Goal: Complete Application Form: Complete application form

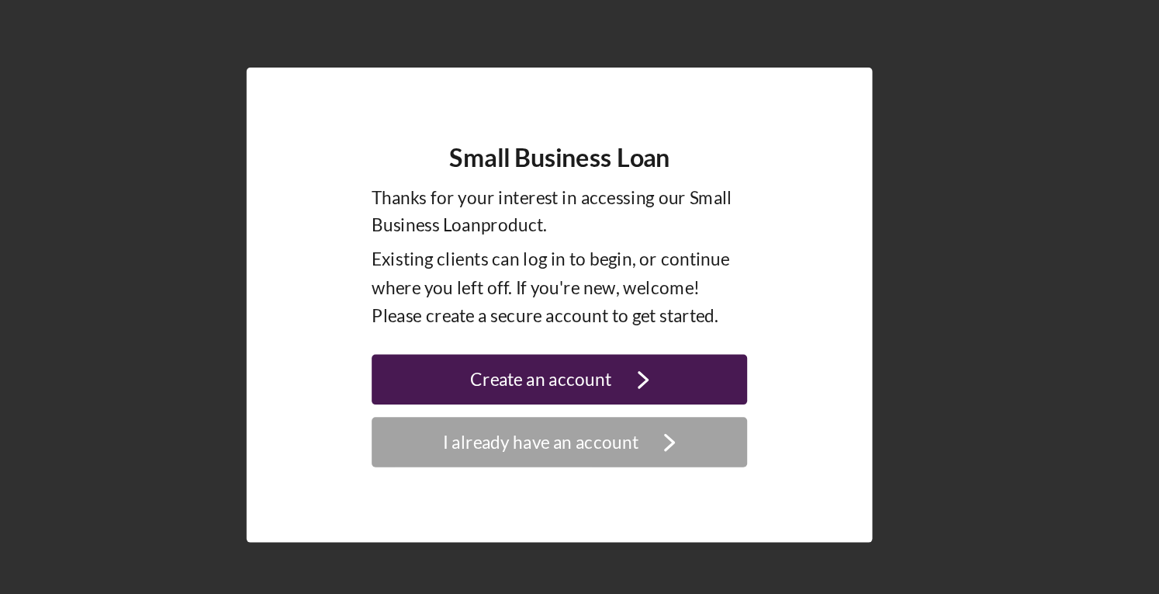
click at [591, 335] on div "Create an account" at bounding box center [569, 339] width 88 height 31
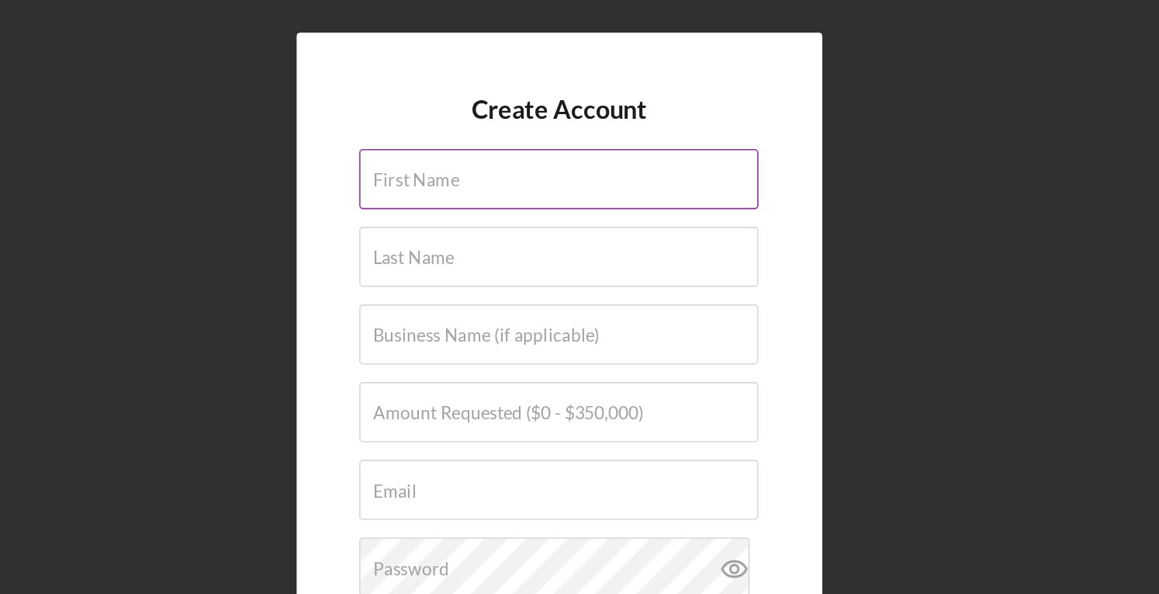
click at [535, 115] on input "First Name" at bounding box center [580, 110] width 248 height 37
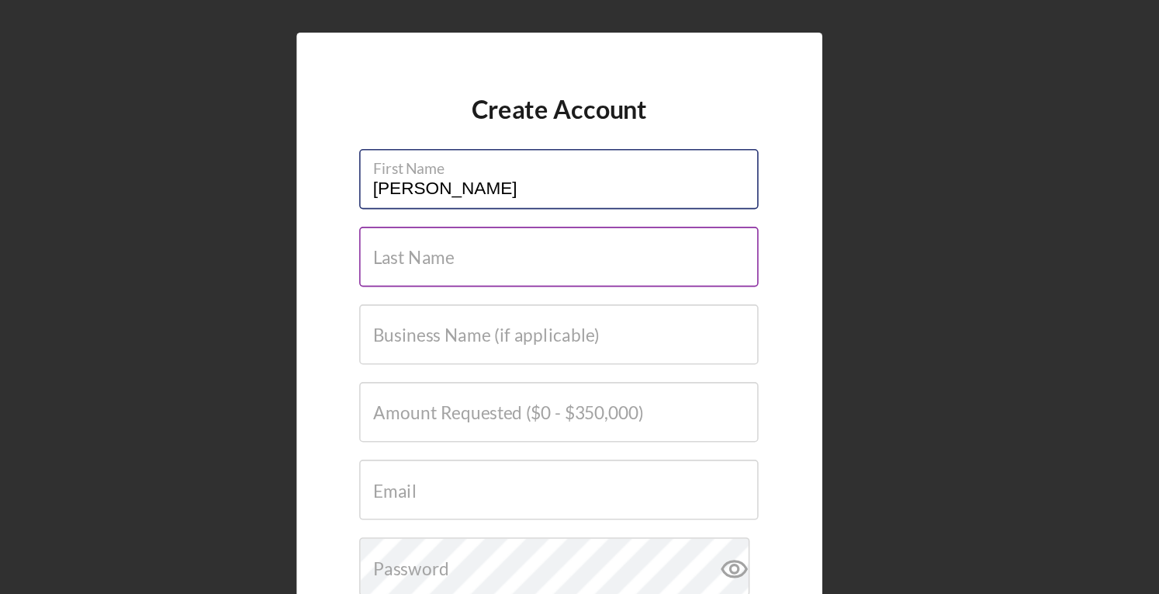
type input "[PERSON_NAME]"
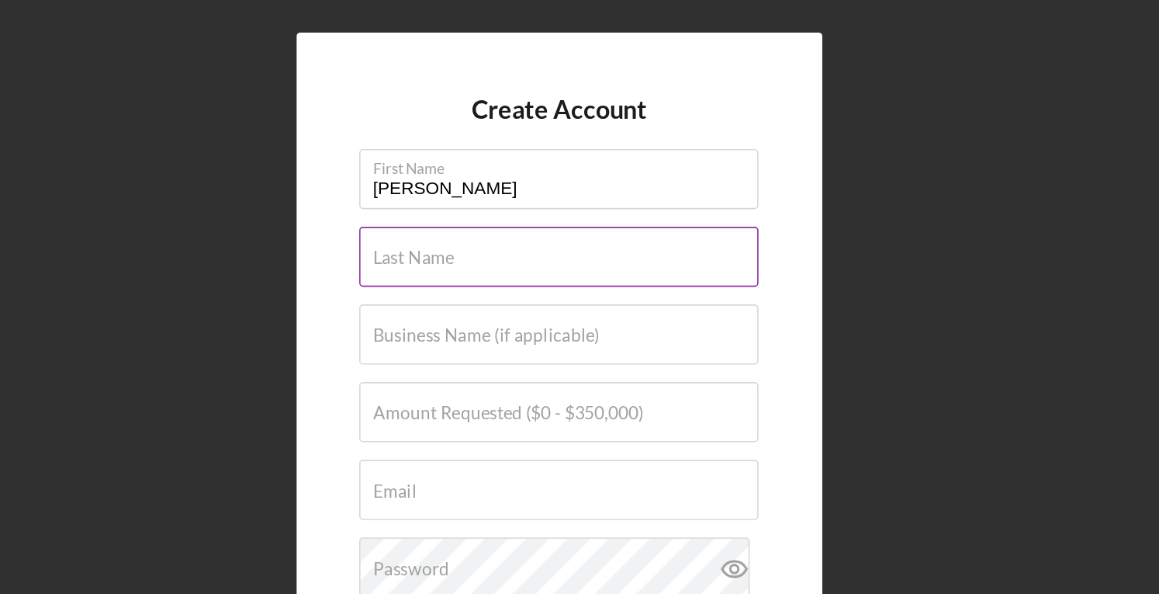
click at [513, 161] on label "Last Name" at bounding box center [489, 160] width 50 height 12
click at [513, 161] on input "Last Name" at bounding box center [580, 158] width 248 height 37
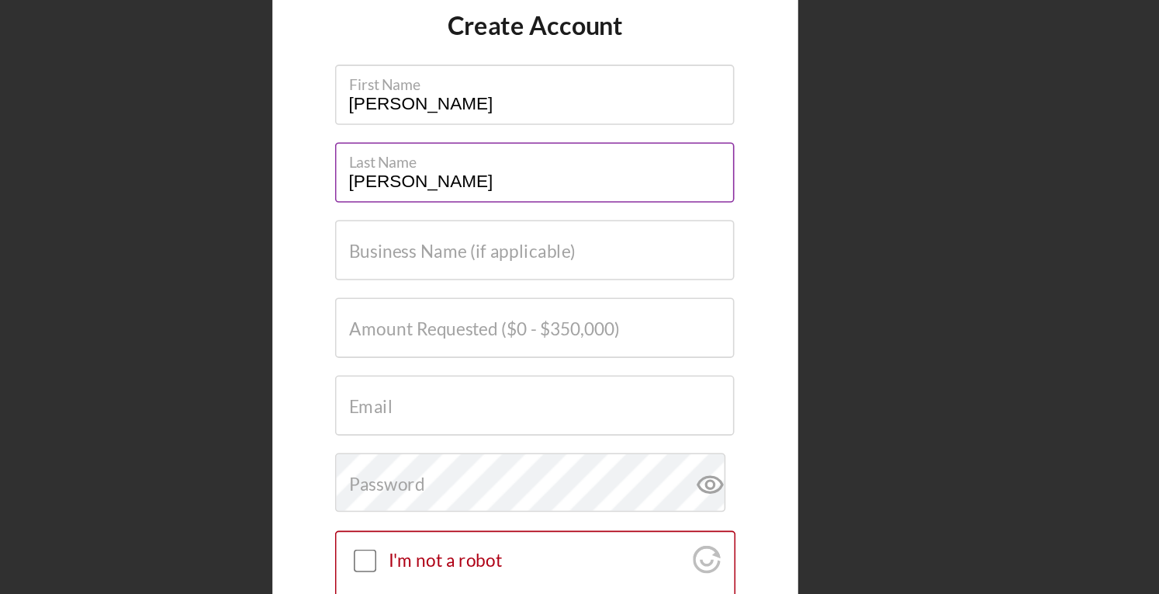
type input "[PERSON_NAME]"
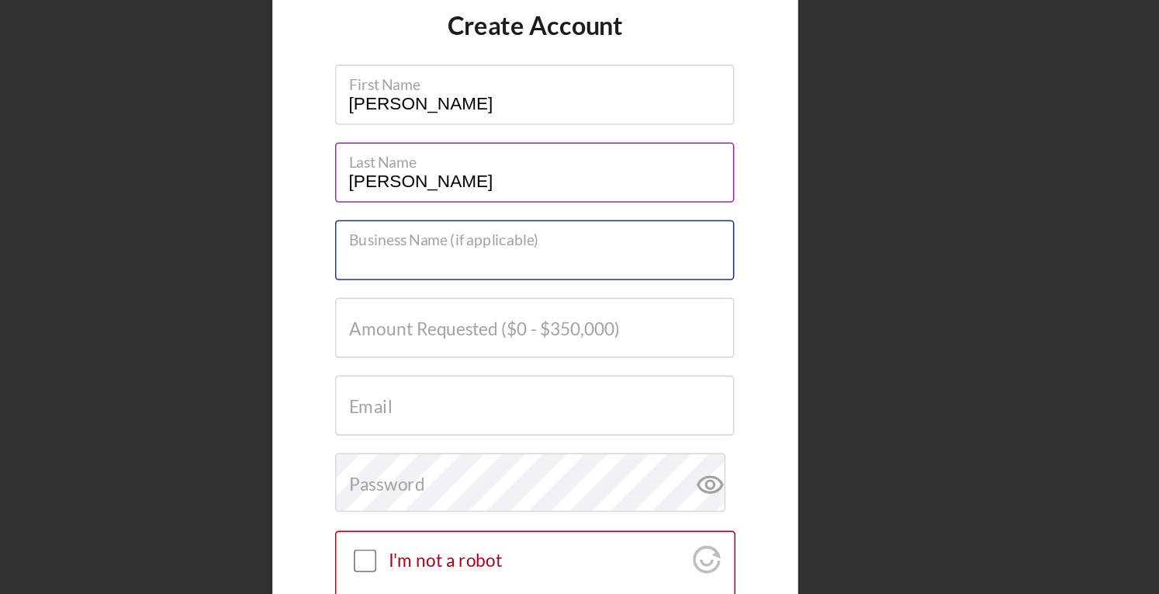
click at [528, 214] on input "Business Name (if applicable)" at bounding box center [580, 207] width 248 height 37
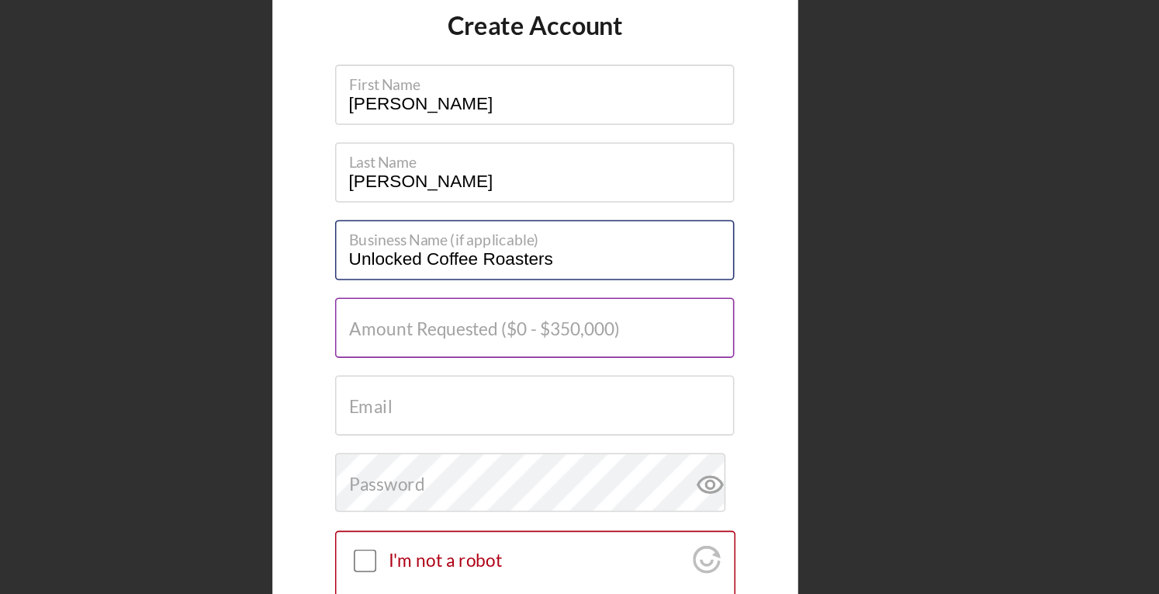
type input "Unlocked Coffee Roasters"
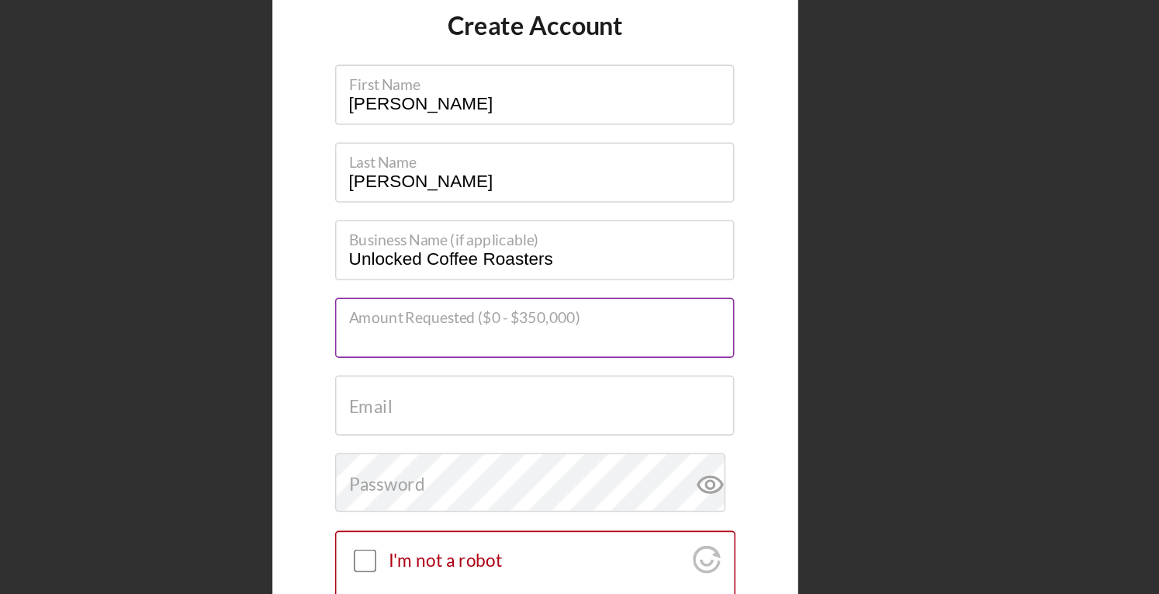
click at [504, 267] on input "Amount Requested ($0 - $350,000)" at bounding box center [580, 255] width 248 height 37
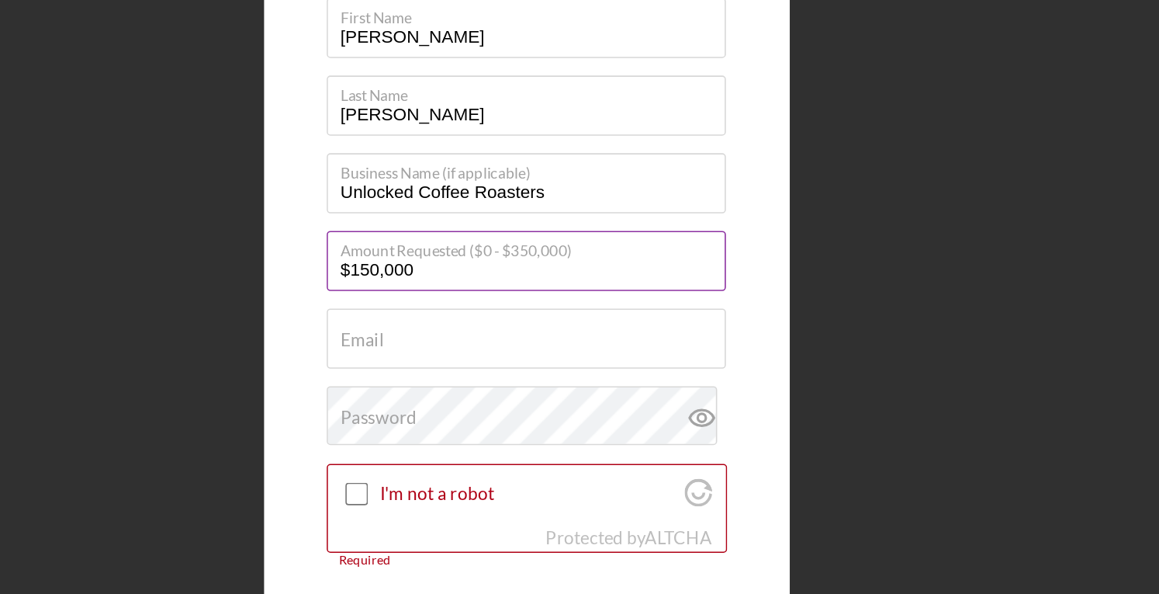
type input "$150,000"
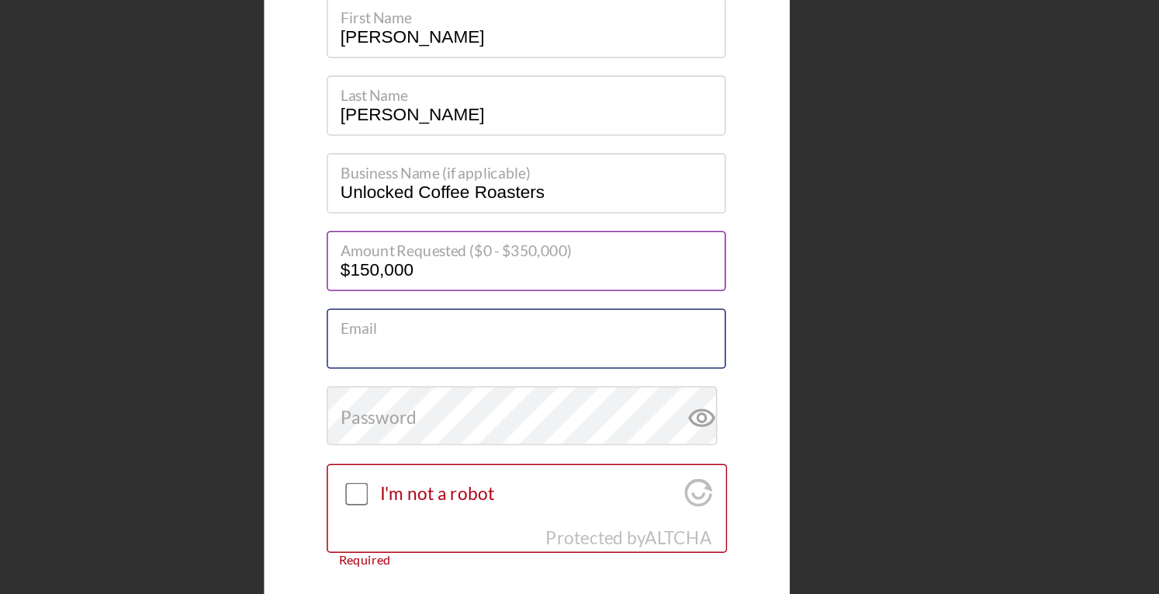
click at [509, 308] on input "Email" at bounding box center [580, 303] width 248 height 37
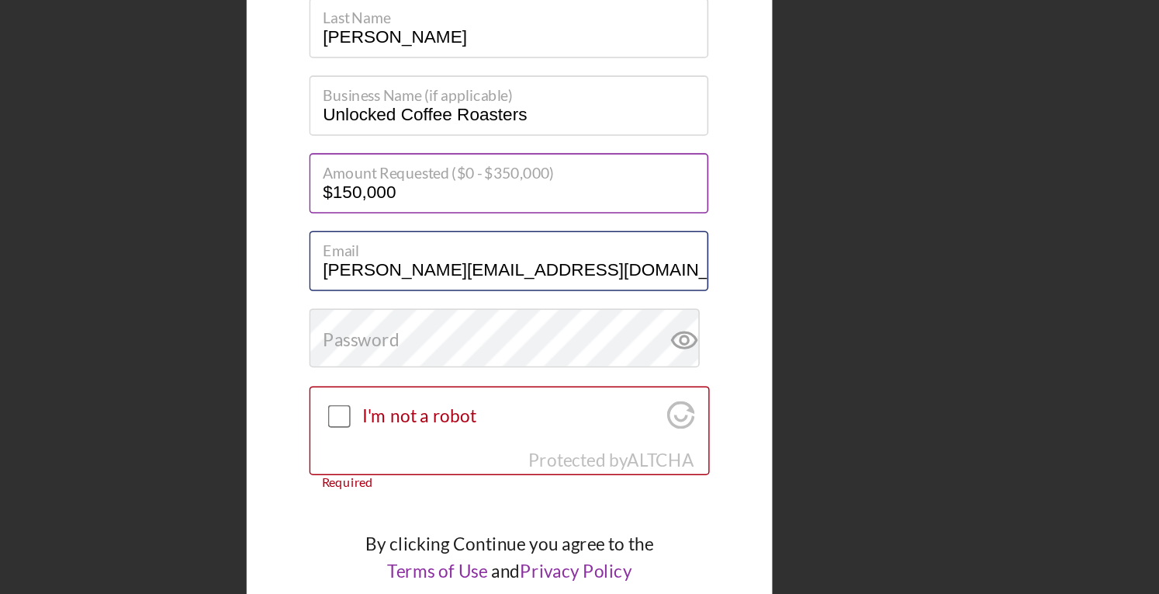
type input "[PERSON_NAME][EMAIL_ADDRESS][DOMAIN_NAME]"
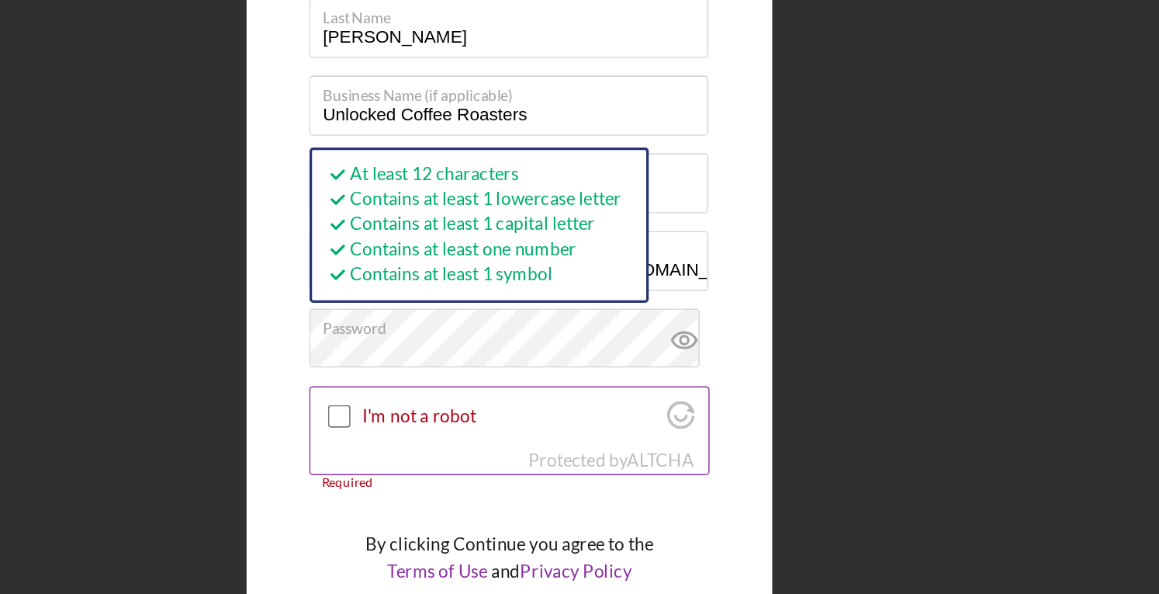
click at [482, 399] on div at bounding box center [474, 399] width 19 height 19
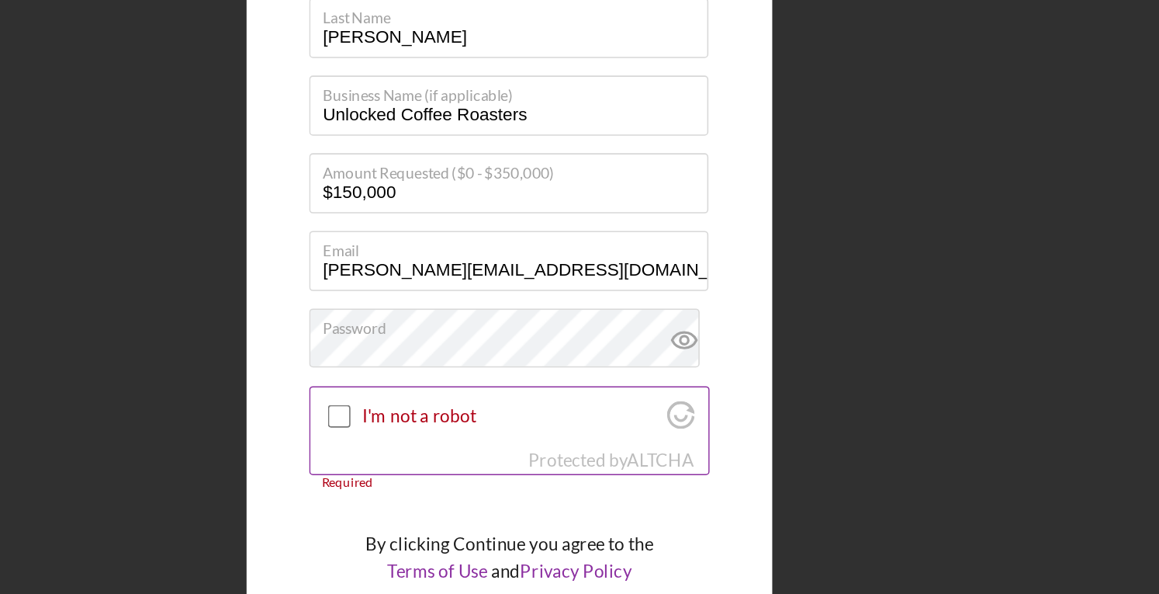
click at [478, 400] on input "I'm not a robot" at bounding box center [474, 400] width 14 height 14
checkbox input "true"
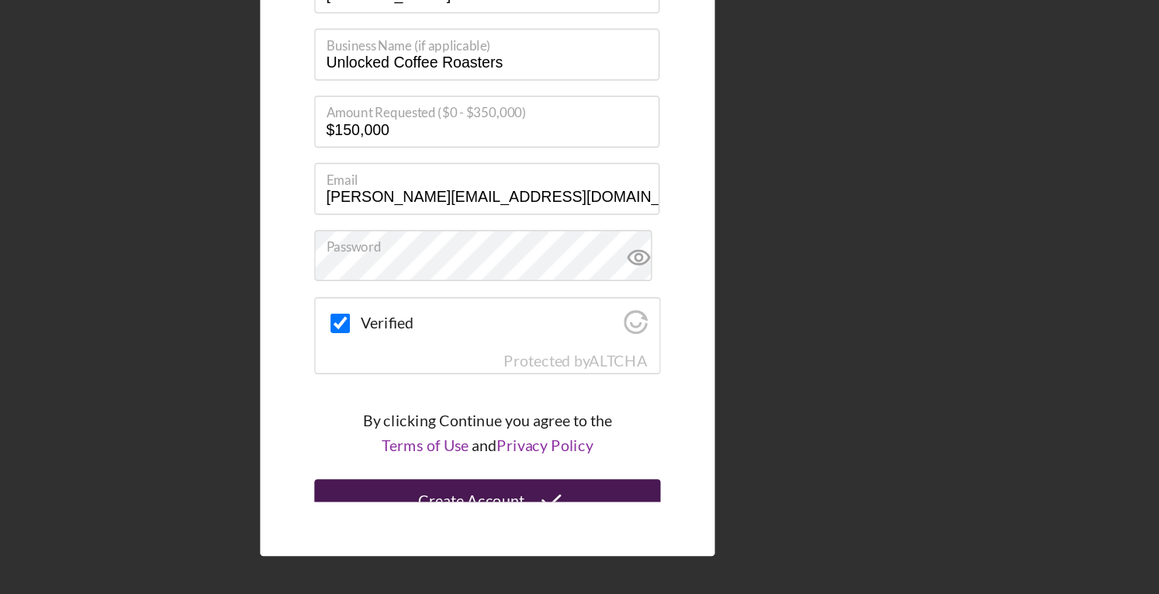
click at [505, 519] on button "Create Account" at bounding box center [580, 526] width 248 height 31
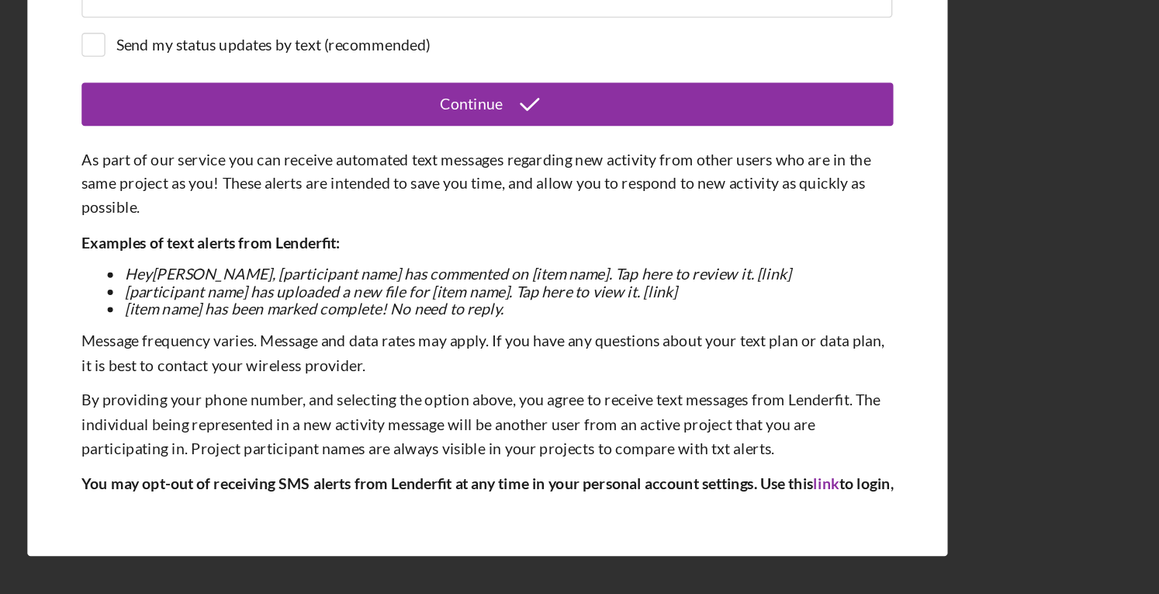
scroll to position [96, 0]
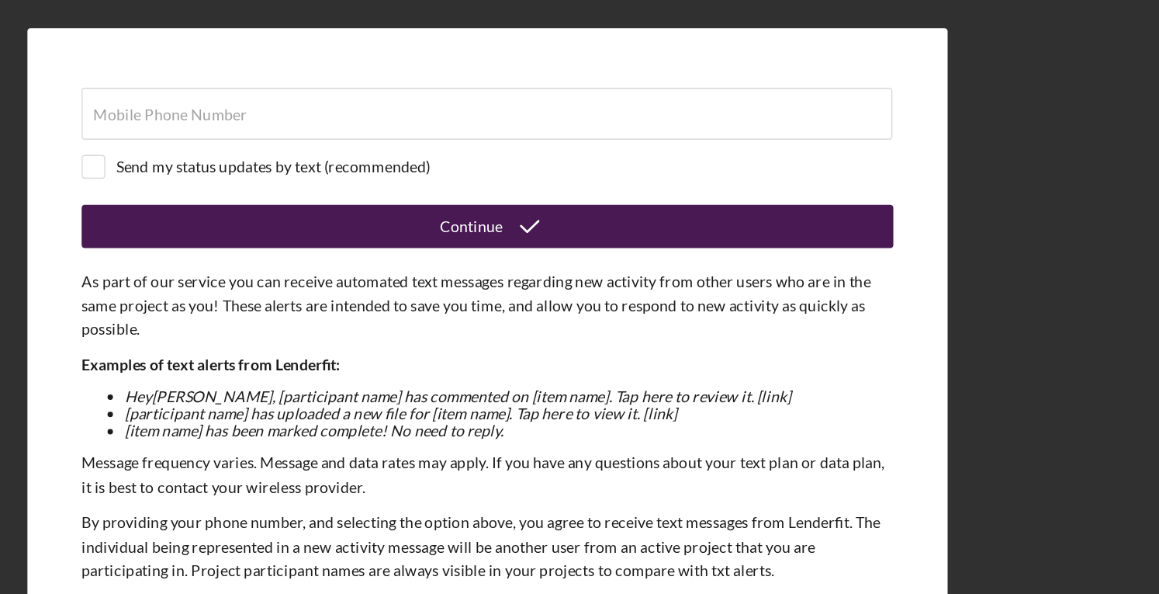
click at [615, 159] on icon "submit" at bounding box center [610, 162] width 39 height 39
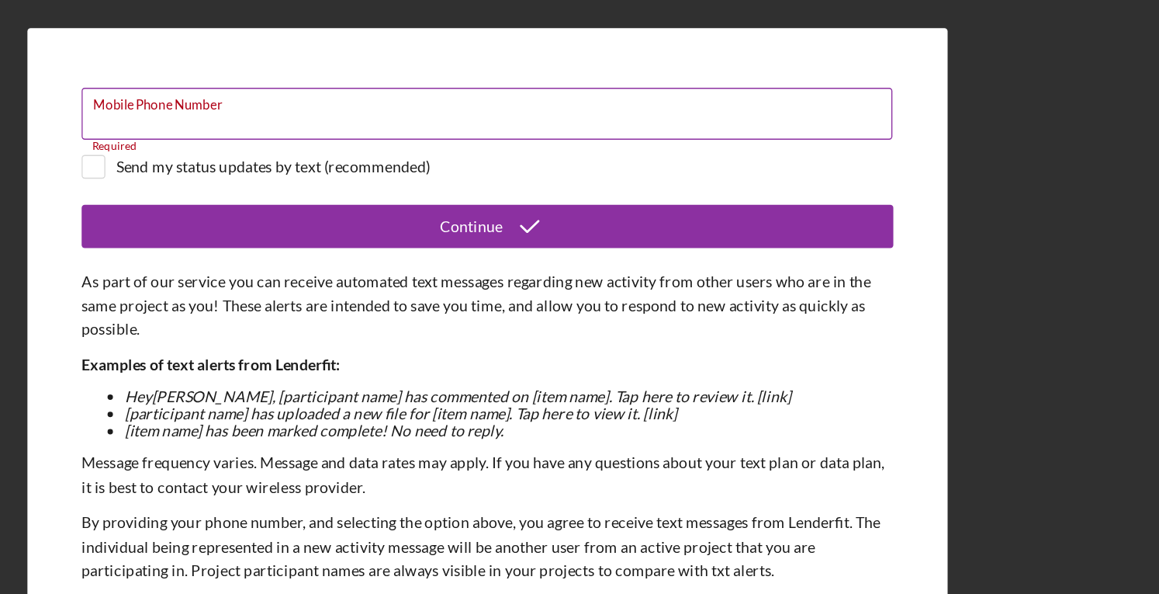
click at [480, 74] on div "Mobile Phone Number Required" at bounding box center [580, 82] width 582 height 39
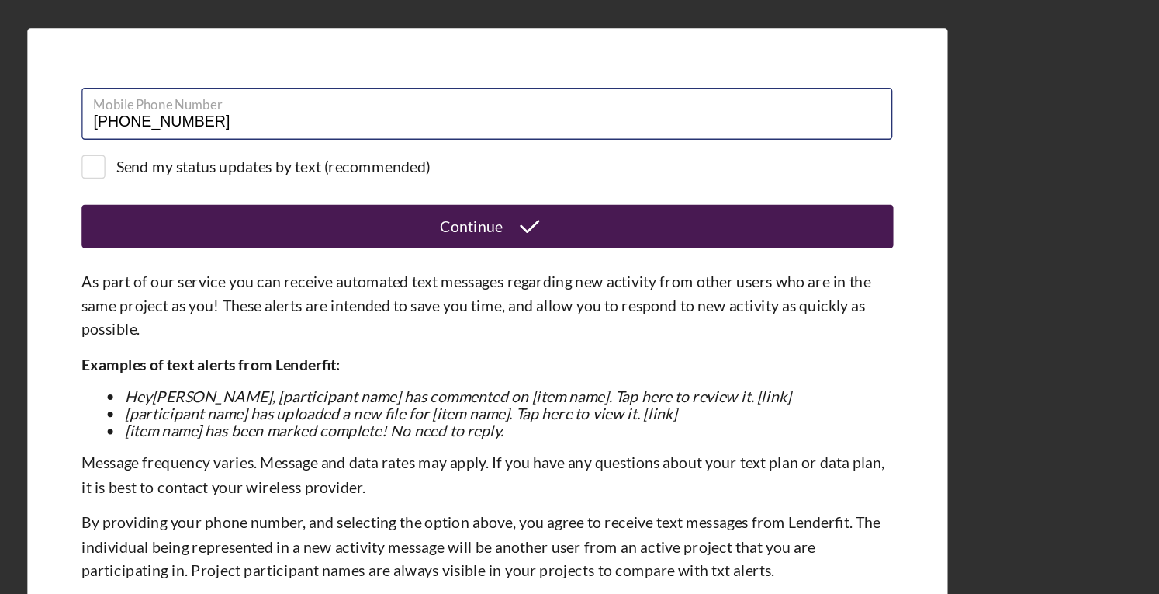
type input "[PHONE_NUMBER]"
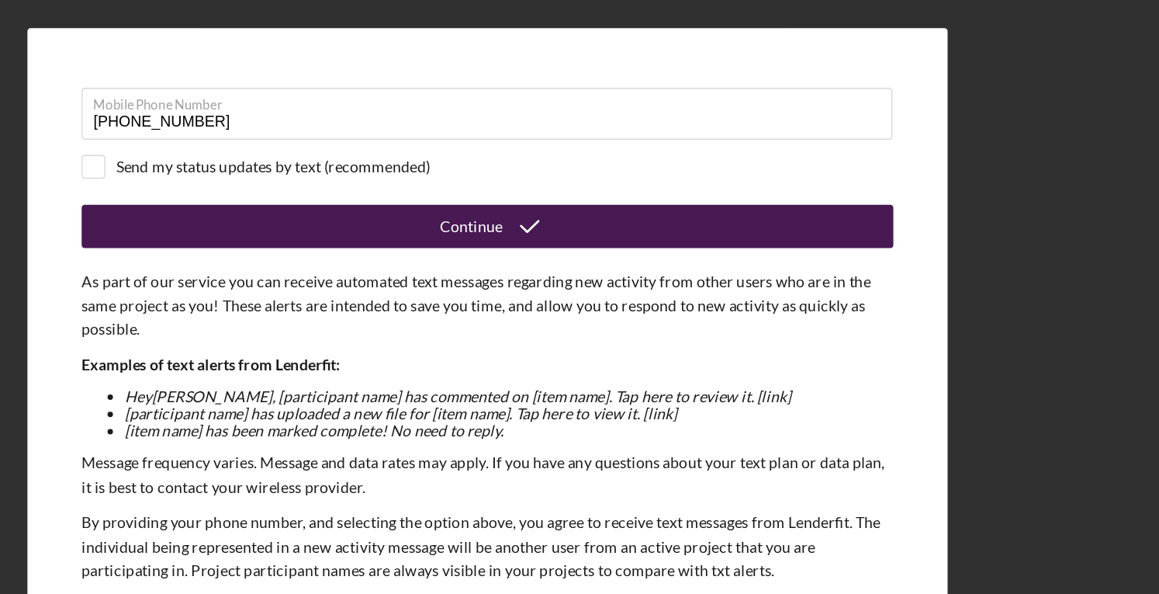
click at [479, 163] on button "Continue" at bounding box center [580, 162] width 582 height 31
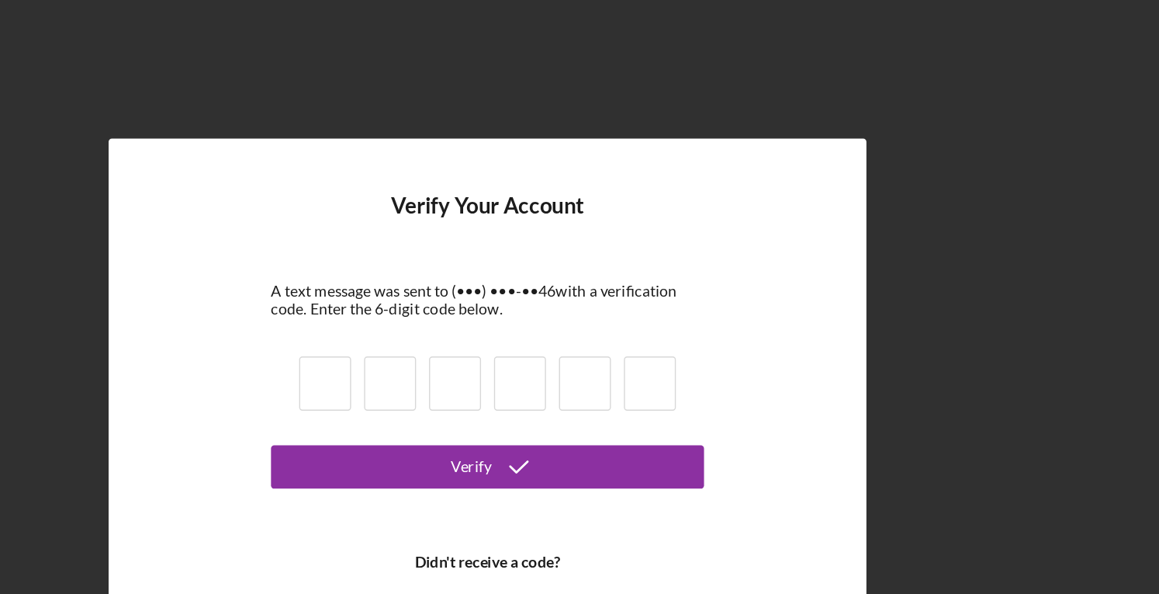
click at [449, 273] on input at bounding box center [463, 274] width 37 height 39
type input "5"
type input "9"
type input "4"
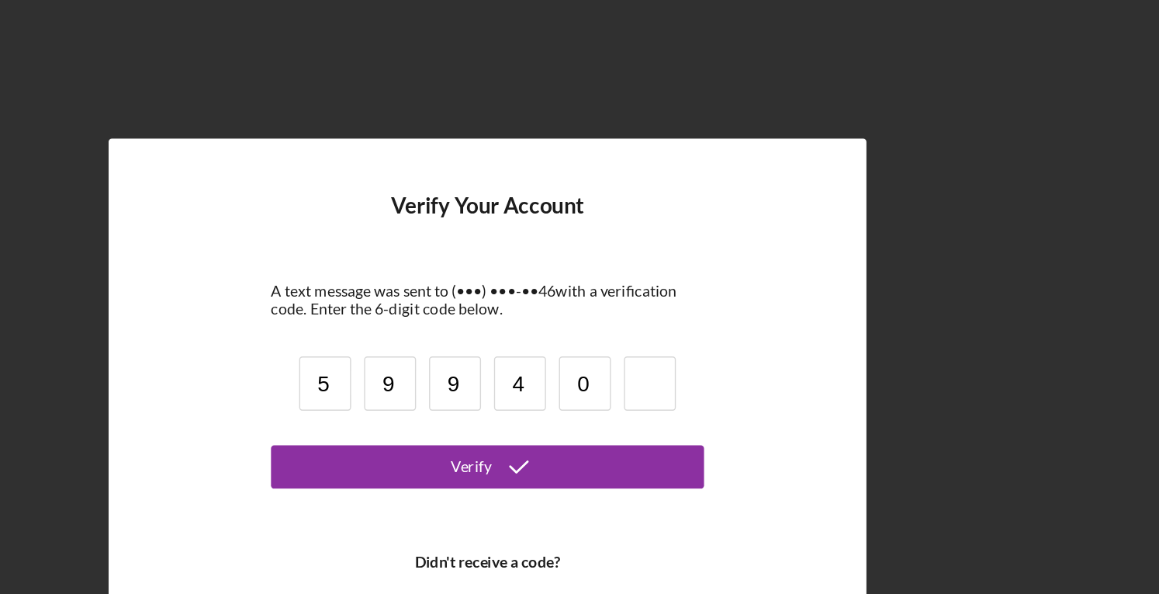
type input "0"
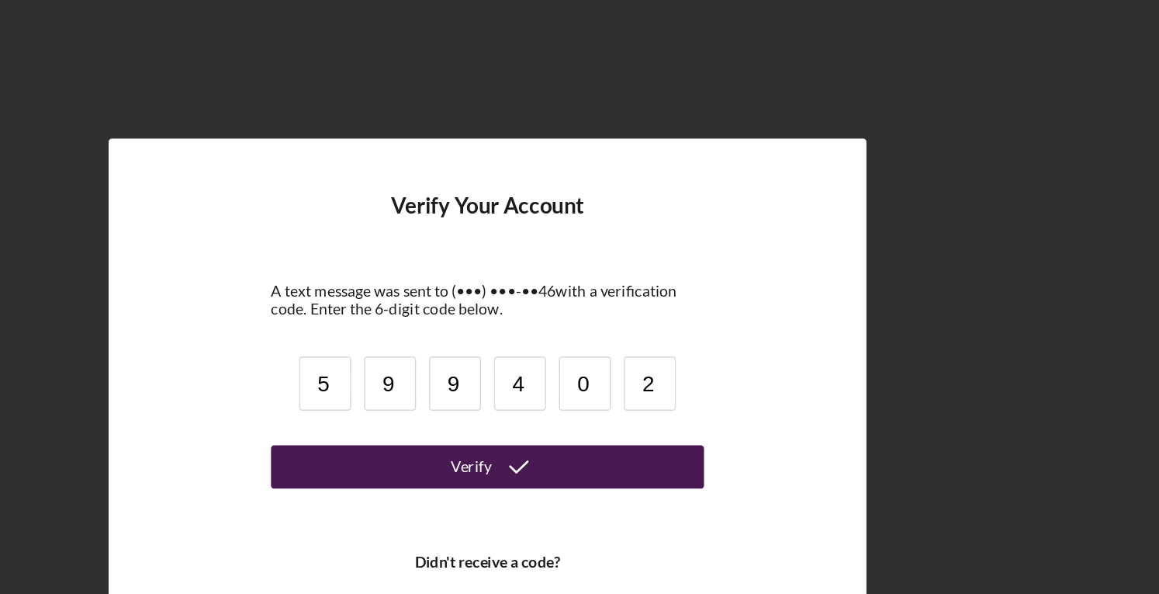
type input "2"
click at [525, 328] on button "Verify" at bounding box center [580, 334] width 310 height 31
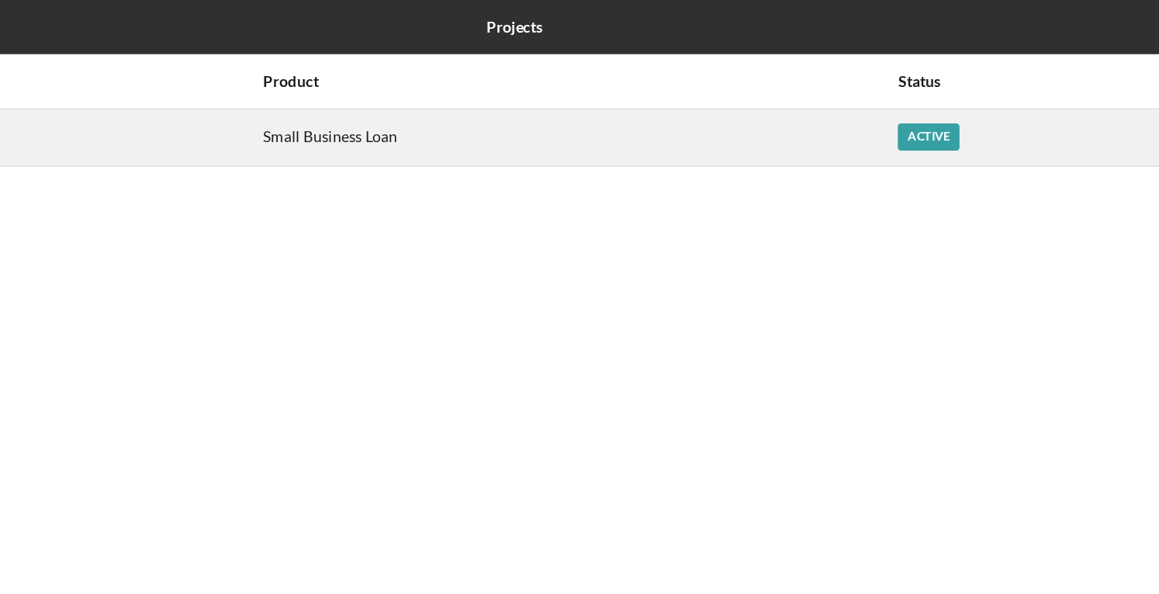
click at [894, 100] on div "Active" at bounding box center [896, 97] width 44 height 19
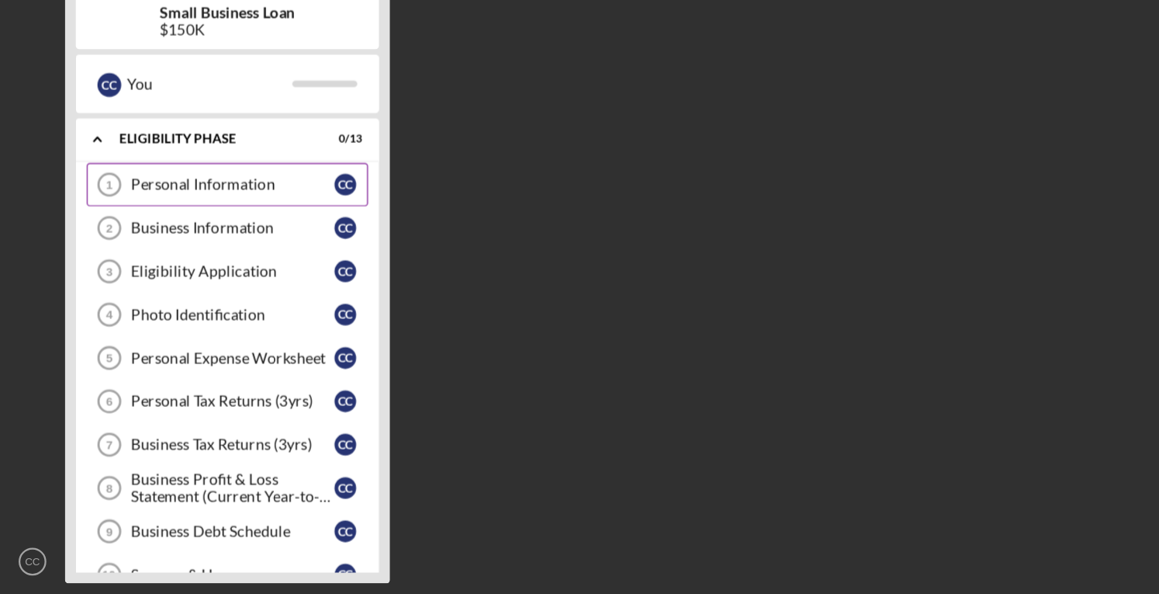
click at [203, 293] on link "Personal Information 1 Personal Information C C" at bounding box center [163, 300] width 202 height 31
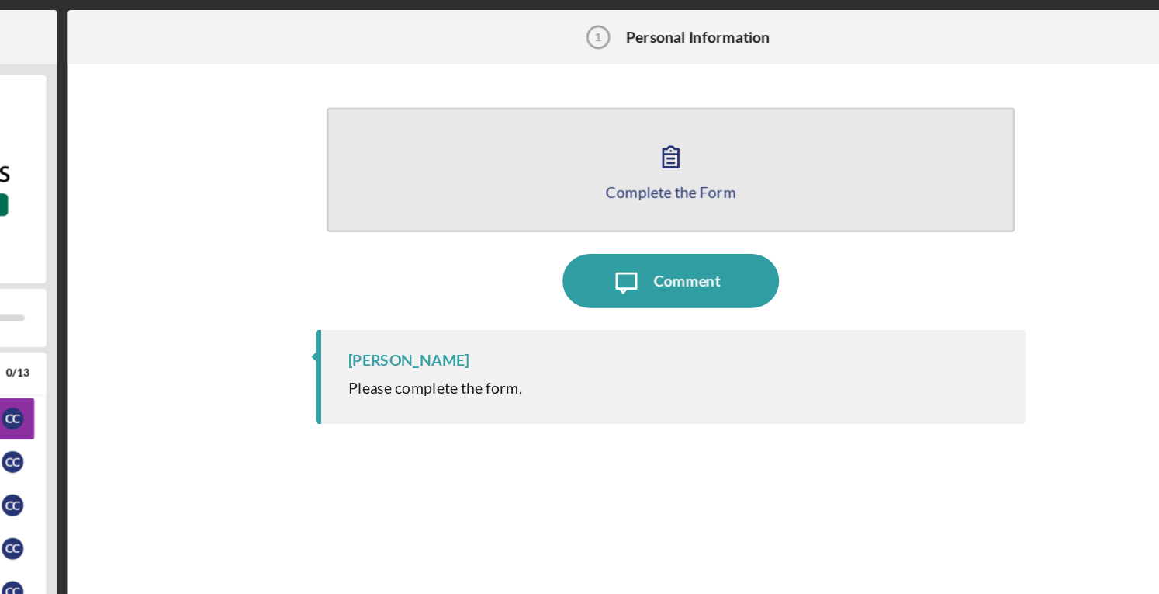
click at [693, 111] on button "Complete the Form Form" at bounding box center [720, 122] width 494 height 89
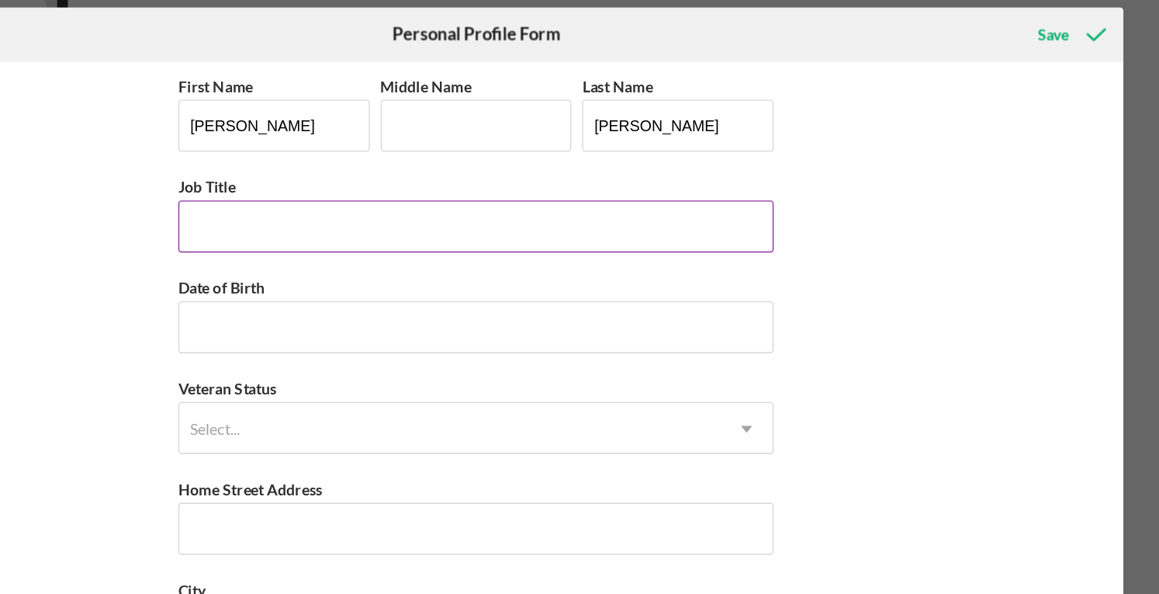
click at [473, 207] on input "Job Title" at bounding box center [579, 216] width 427 height 37
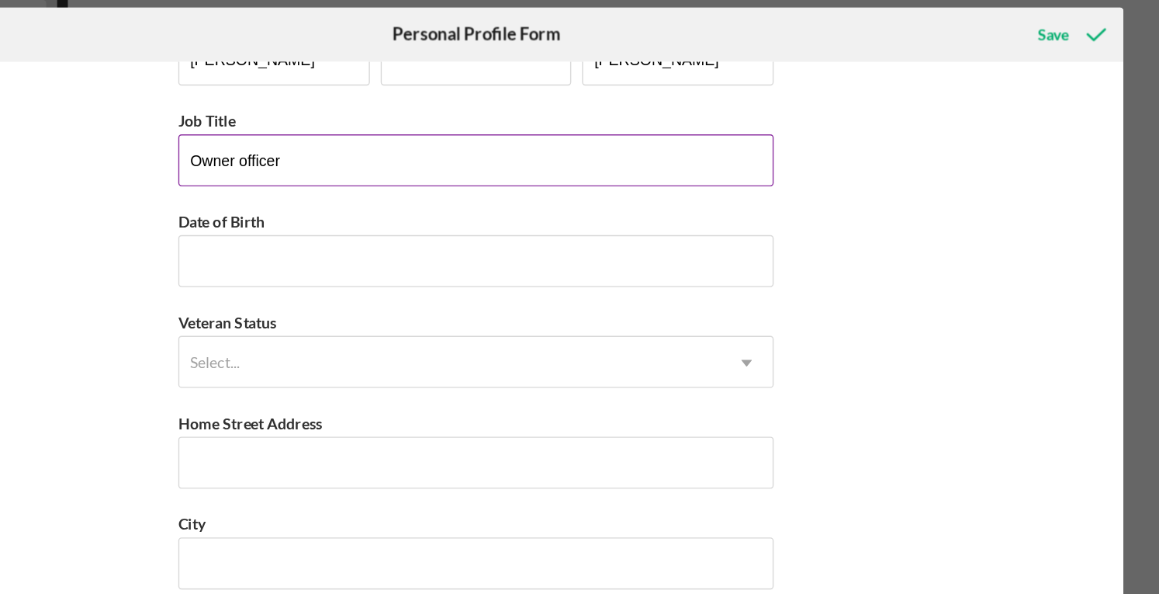
scroll to position [51, 0]
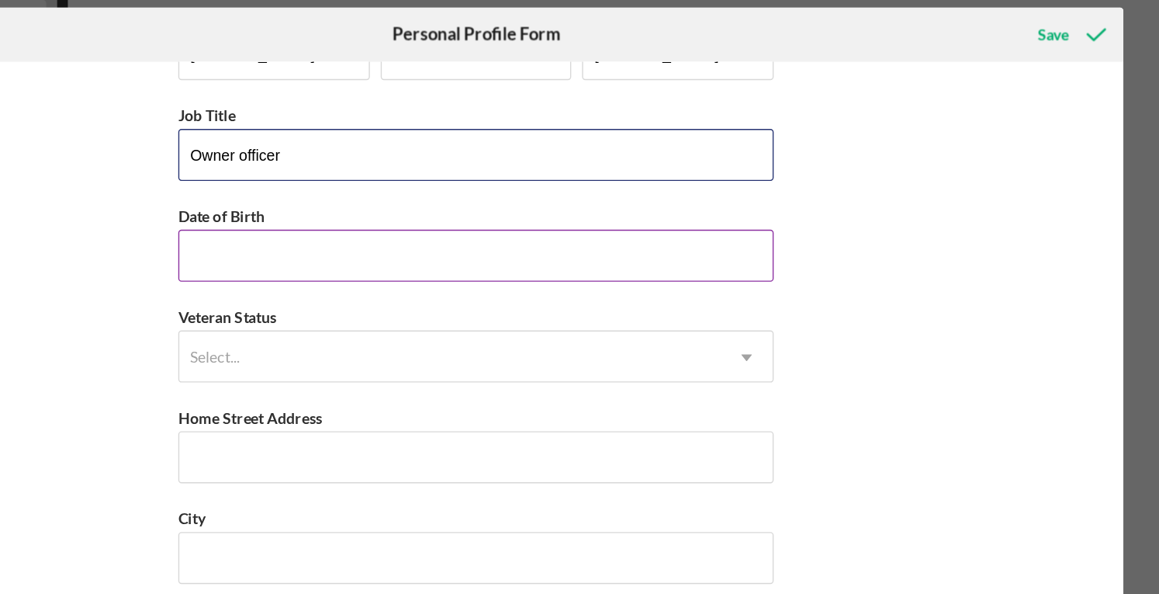
type input "Owner officer"
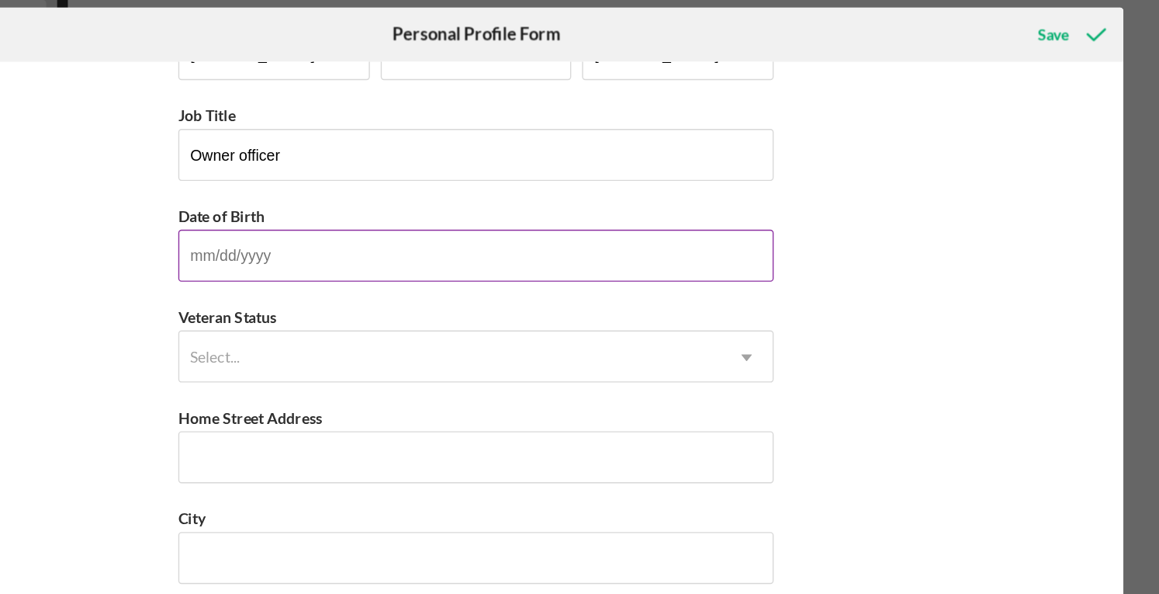
click at [436, 227] on input "Date of Birth" at bounding box center [579, 237] width 427 height 37
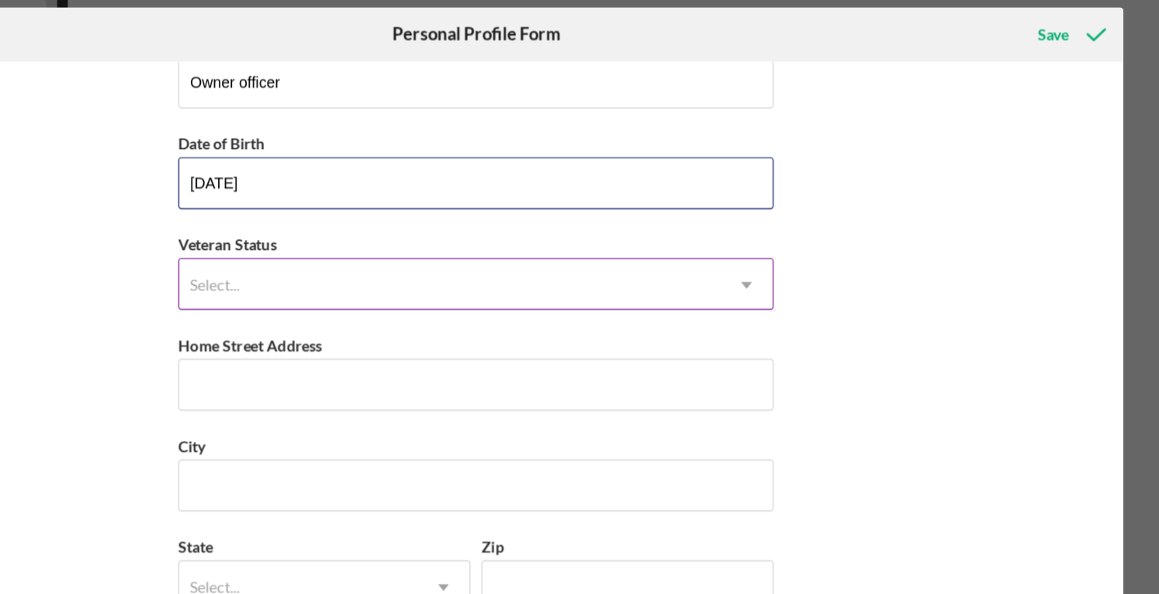
type input "[DATE]"
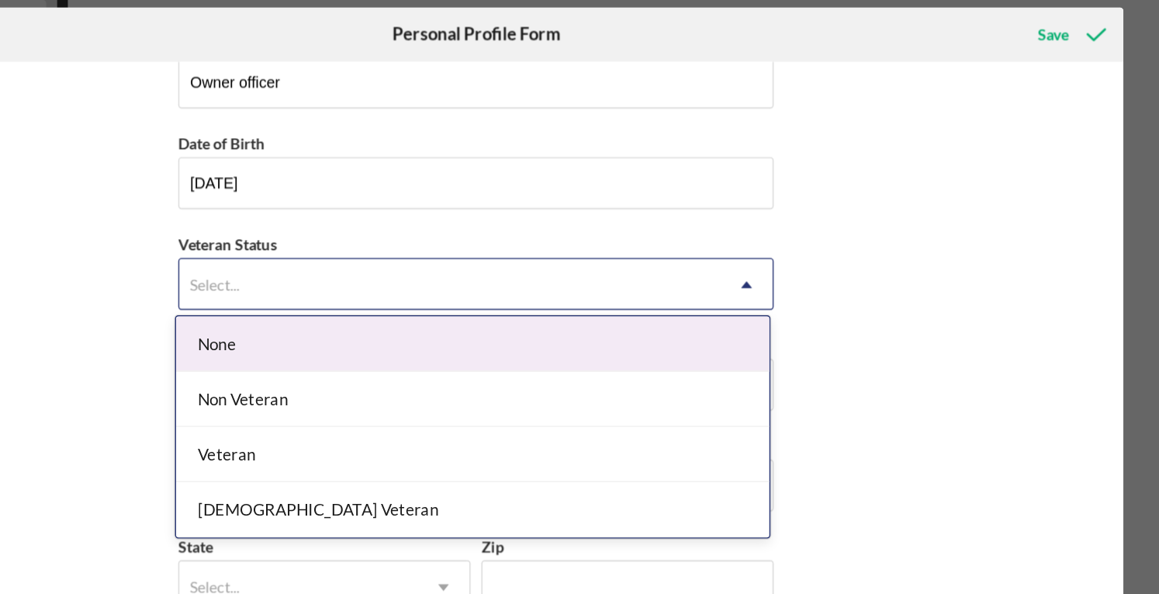
click at [424, 245] on div "Select..." at bounding box center [561, 259] width 388 height 36
click at [428, 307] on div "None" at bounding box center [577, 301] width 425 height 40
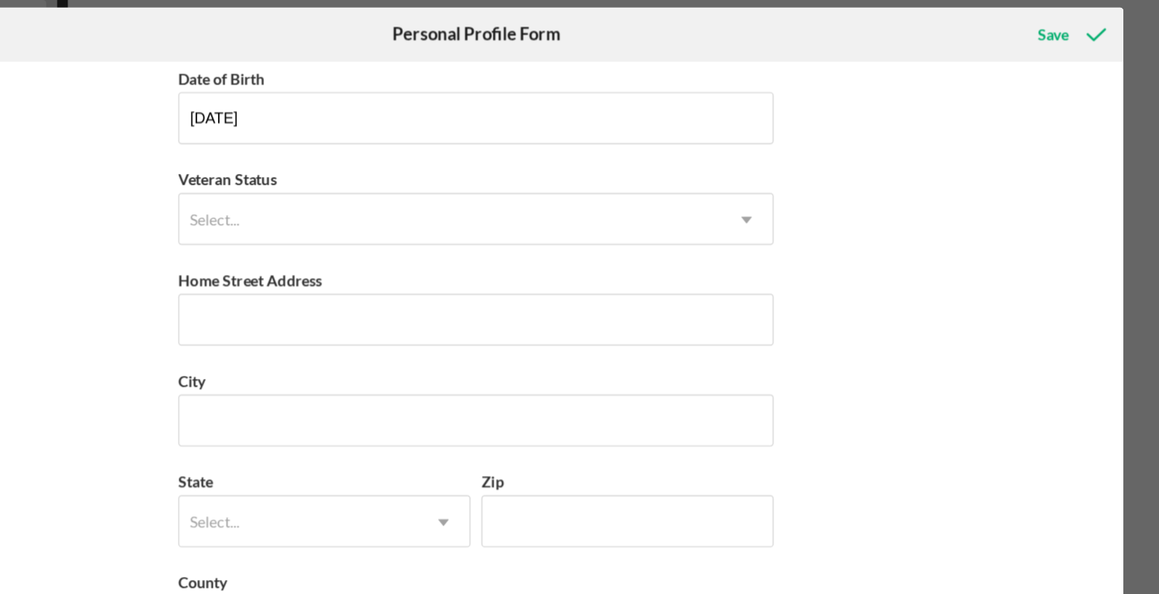
scroll to position [151, 0]
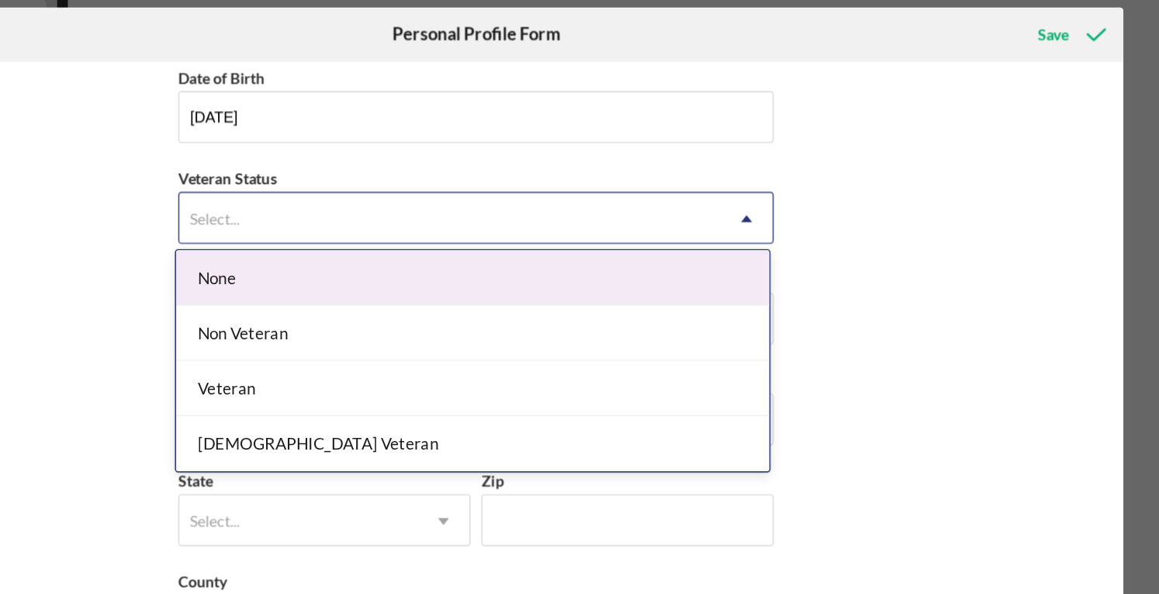
click at [458, 219] on div "Select..." at bounding box center [561, 211] width 388 height 36
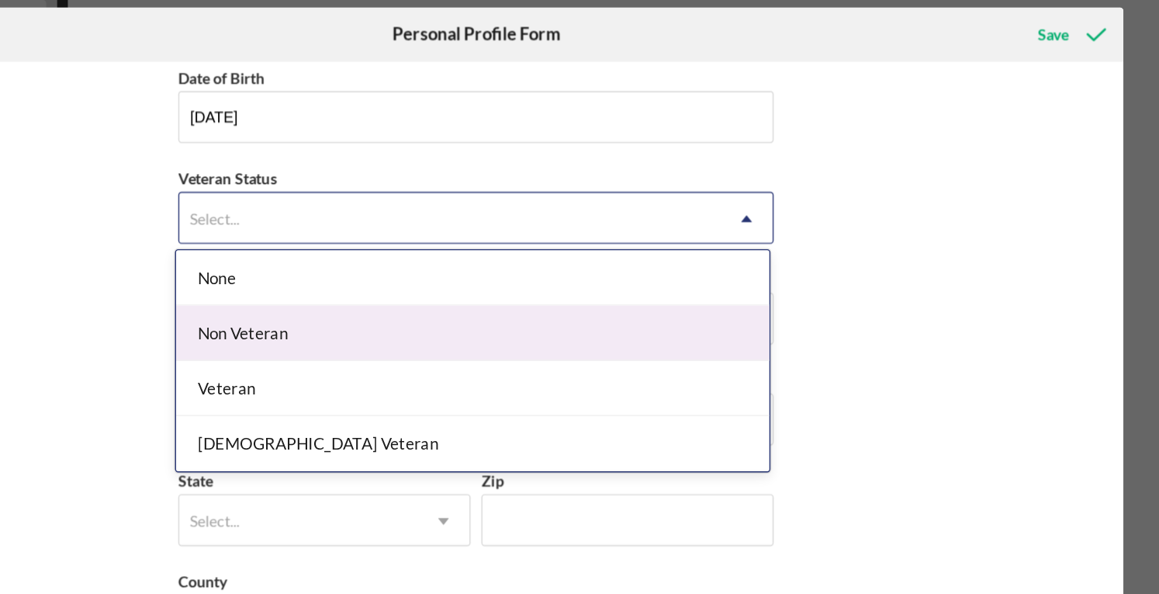
click at [443, 287] on div "Non Veteran" at bounding box center [577, 293] width 425 height 40
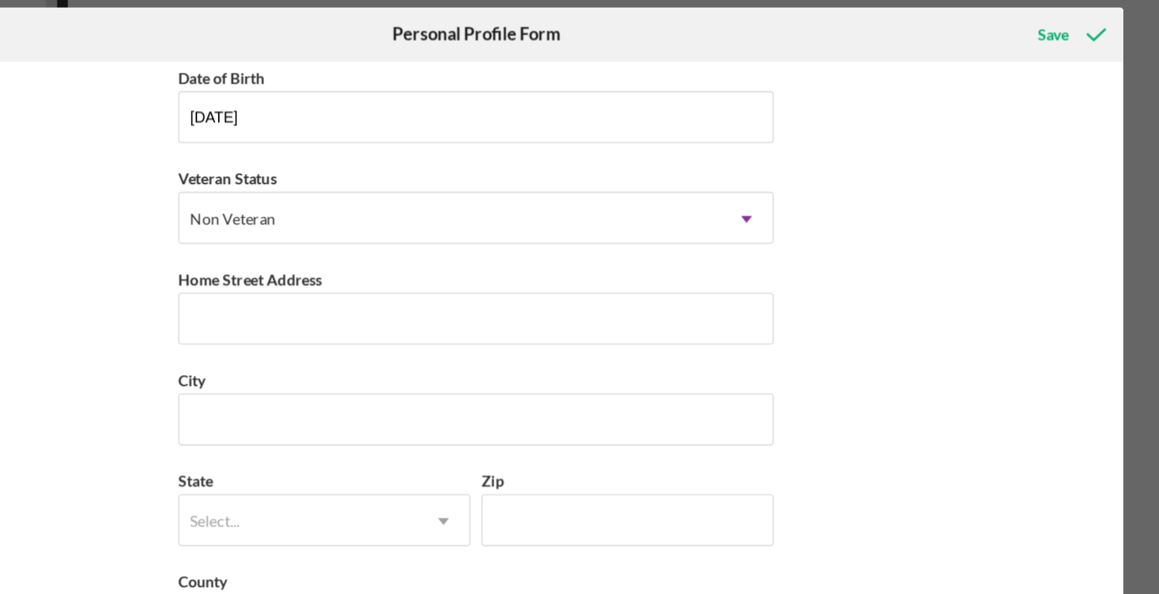
scroll to position [154, 0]
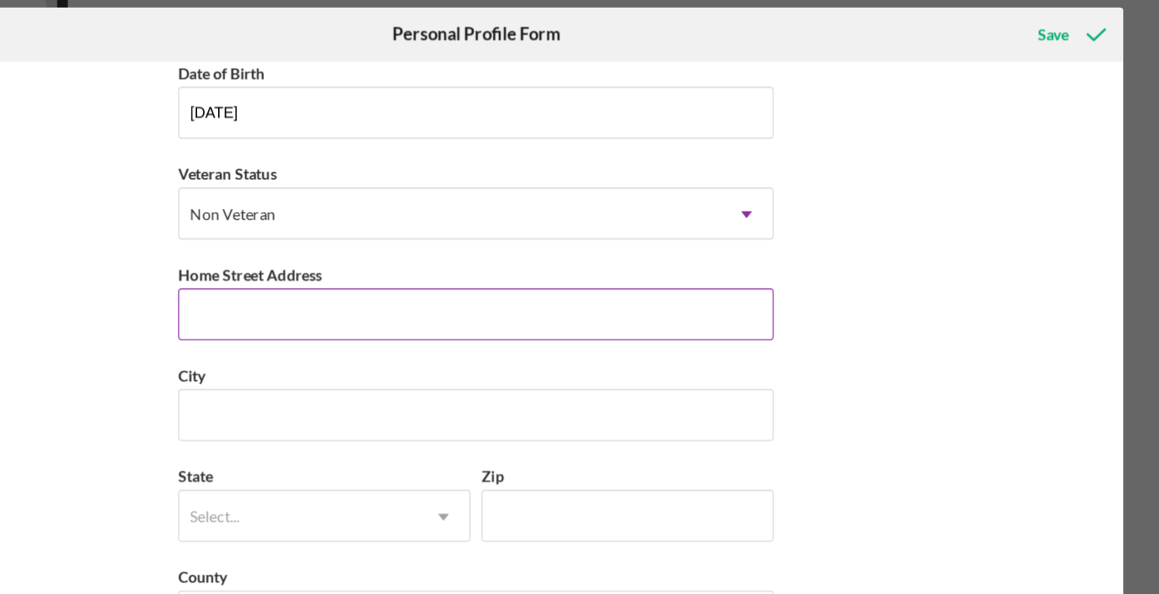
click at [443, 284] on input "Home Street Address" at bounding box center [579, 279] width 427 height 37
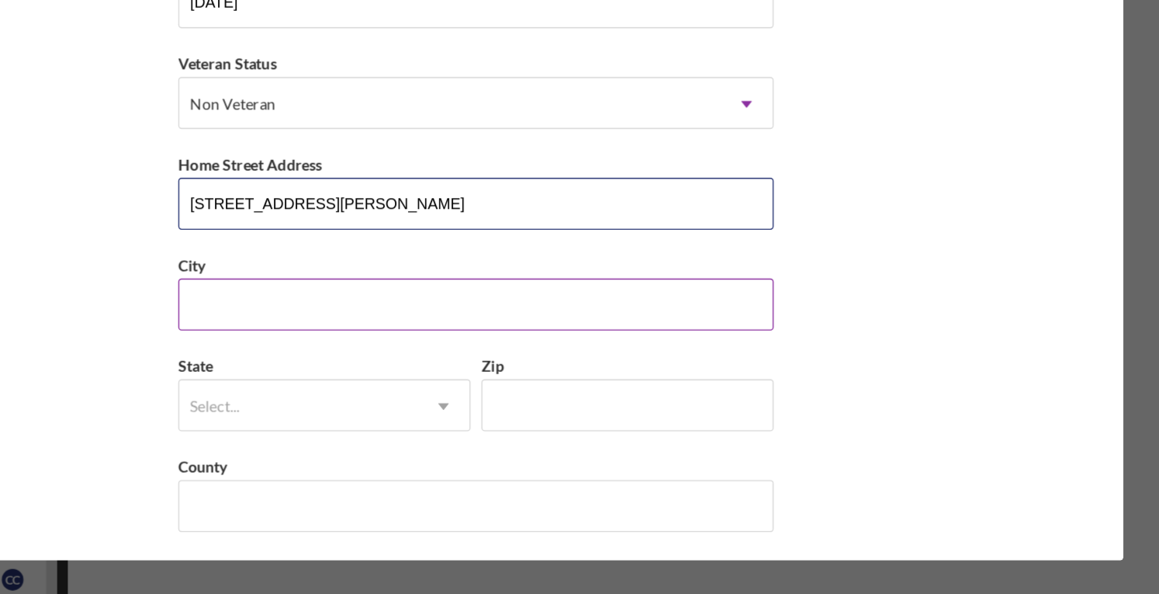
type input "[STREET_ADDRESS][PERSON_NAME]"
click at [438, 344] on input "City" at bounding box center [579, 351] width 427 height 37
type input "G"
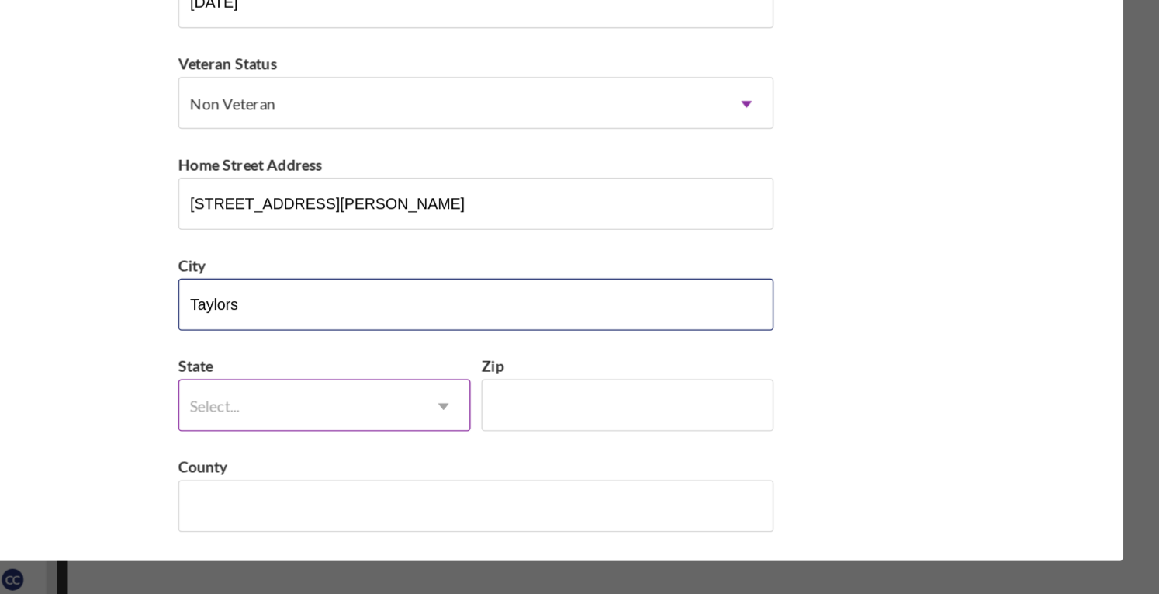
type input "Taylors"
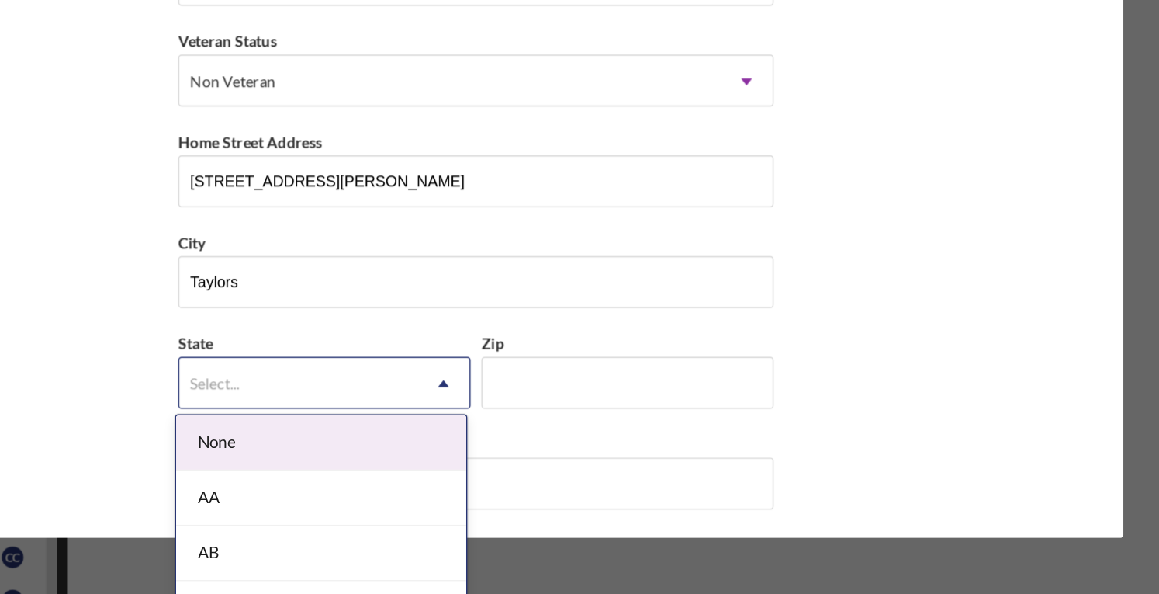
click at [404, 432] on div "Select..." at bounding box center [452, 425] width 171 height 36
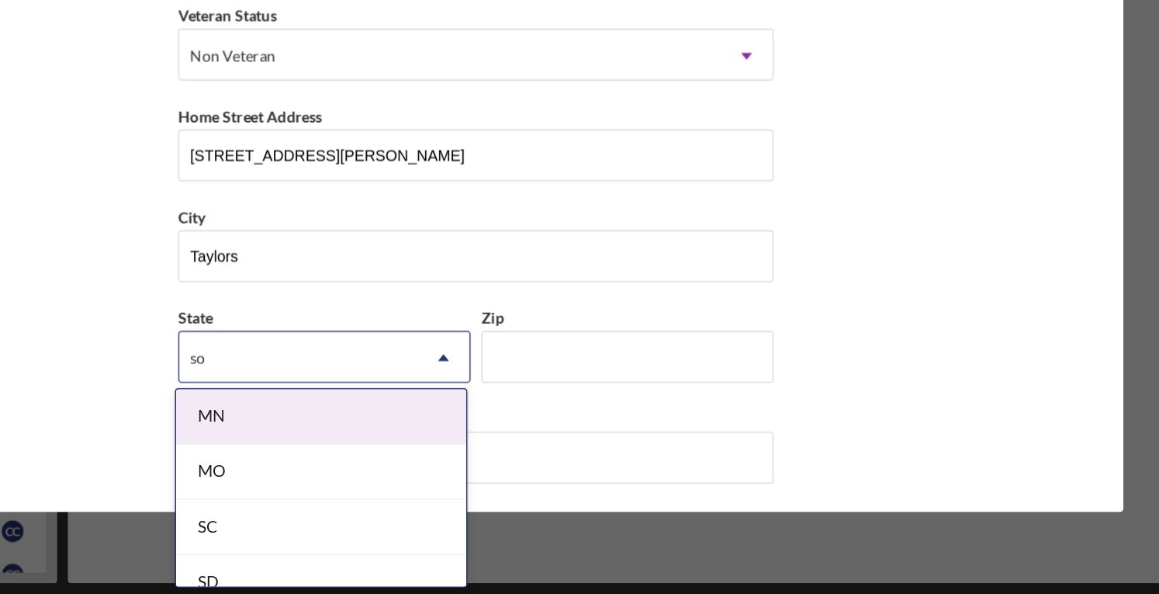
type input "sou"
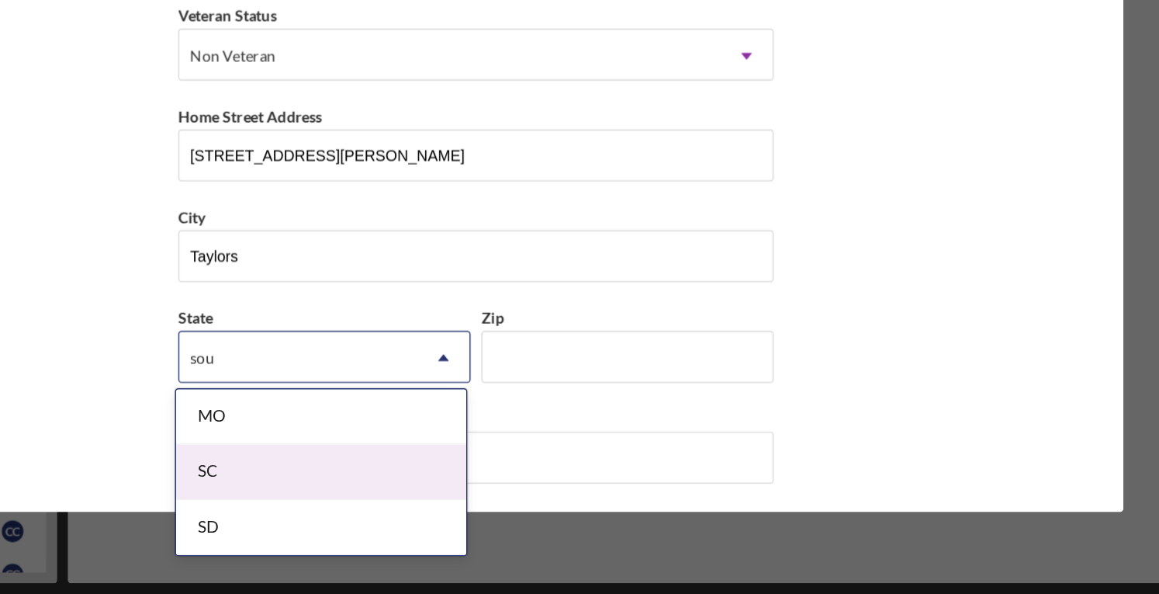
click at [466, 503] on div "SC" at bounding box center [469, 507] width 208 height 40
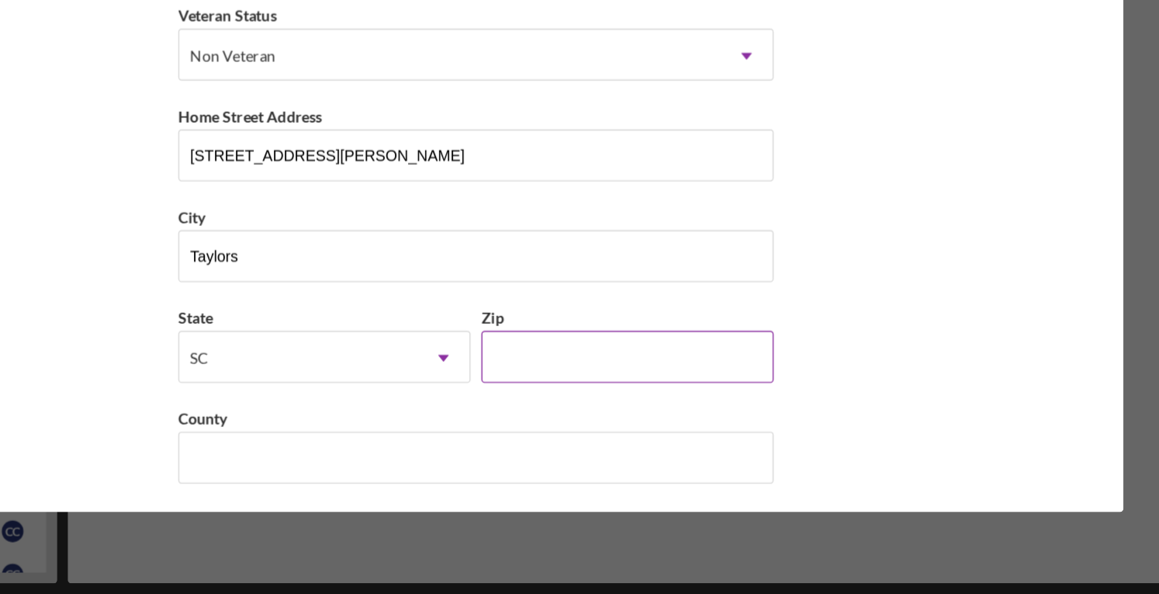
click at [619, 405] on input "Zip" at bounding box center [689, 423] width 210 height 37
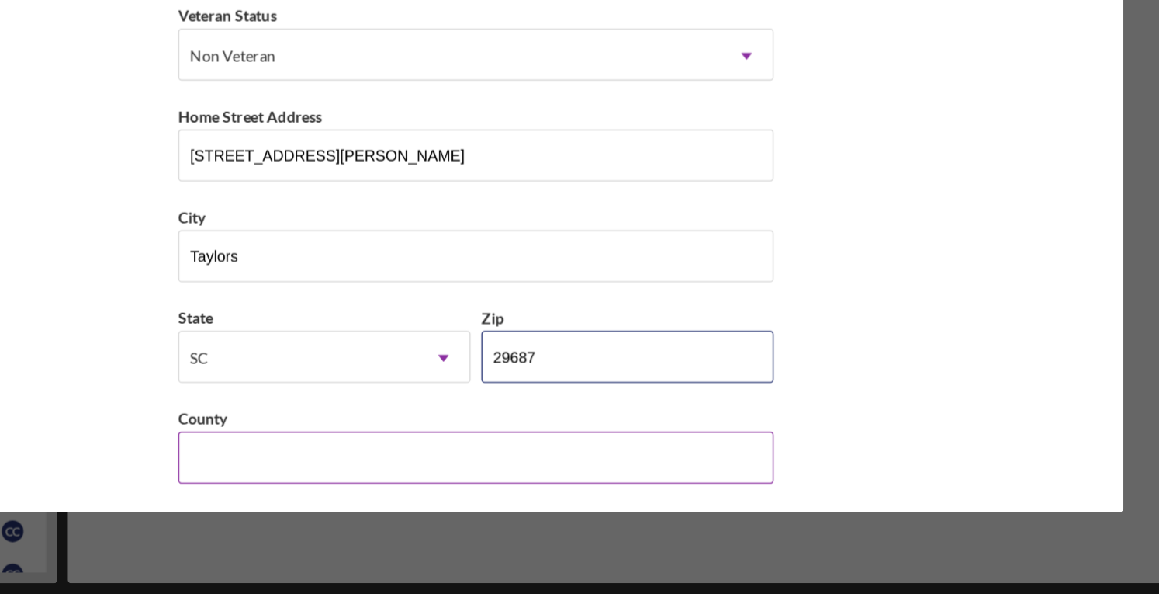
type input "29687"
click at [415, 491] on input "County" at bounding box center [579, 495] width 427 height 37
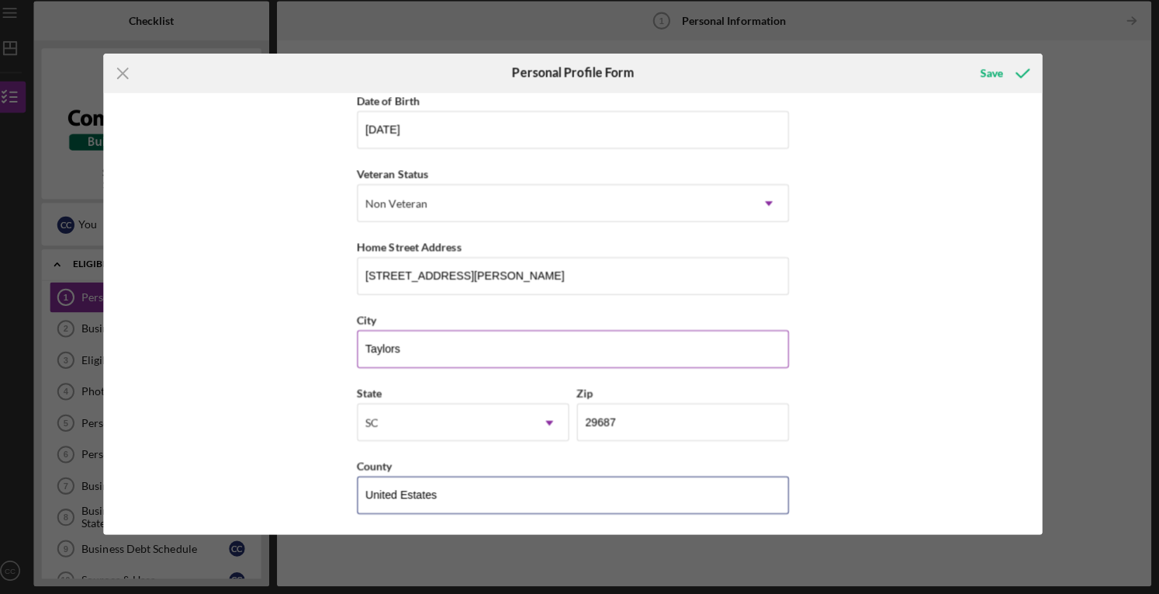
scroll to position [0, 0]
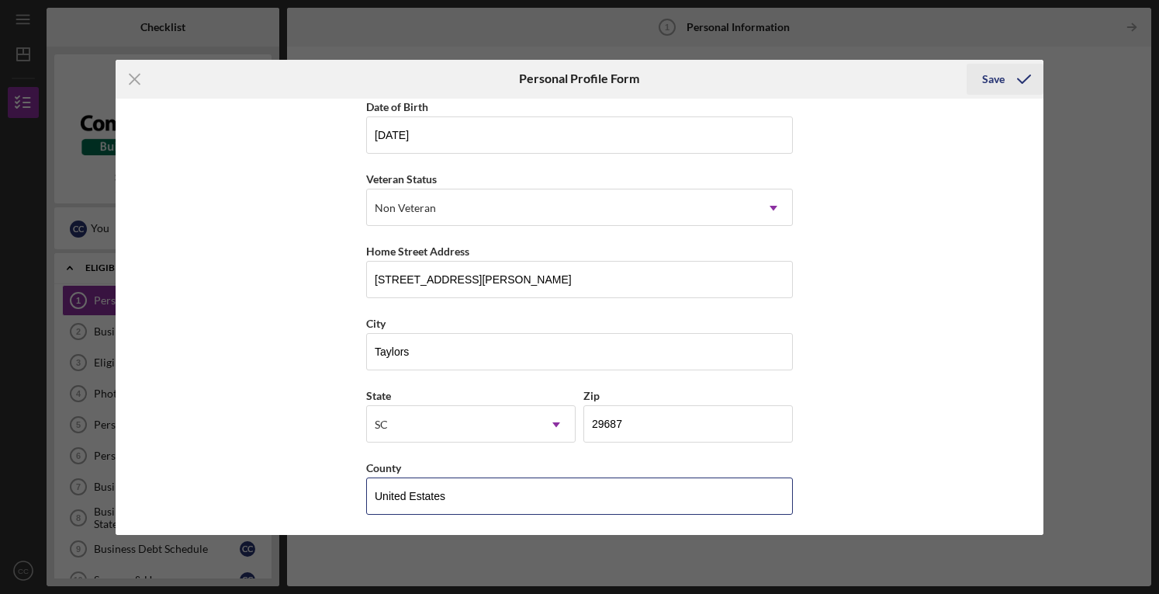
type input "United Estates"
click at [1001, 75] on div "Save" at bounding box center [993, 79] width 23 height 31
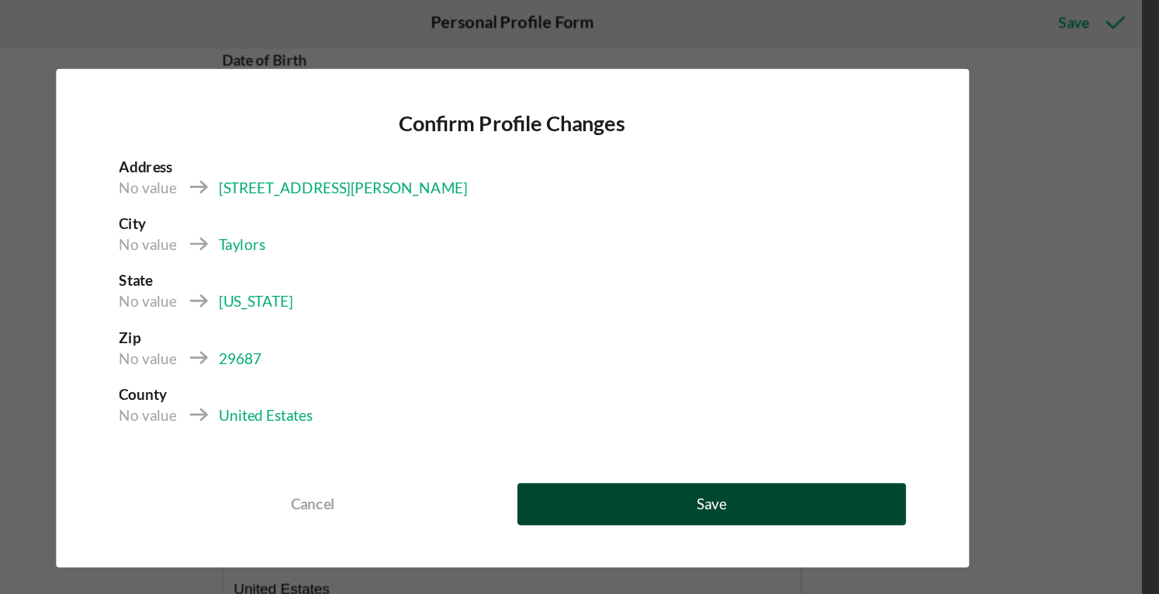
click at [716, 425] on div "Save" at bounding box center [727, 433] width 22 height 31
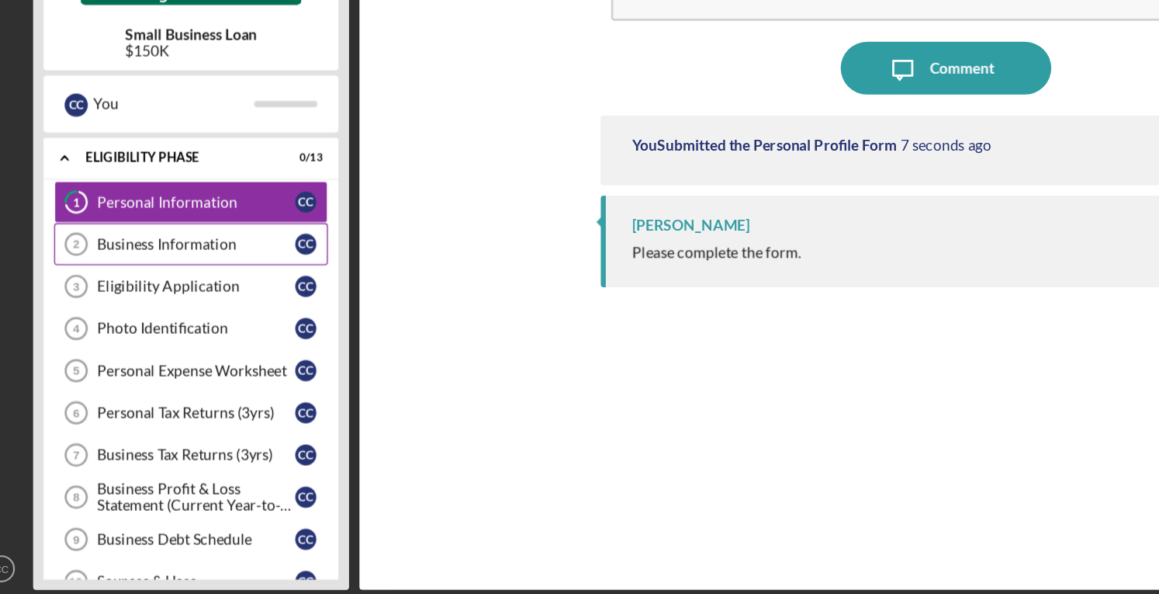
click at [137, 331] on div "Business Information" at bounding box center [167, 331] width 146 height 12
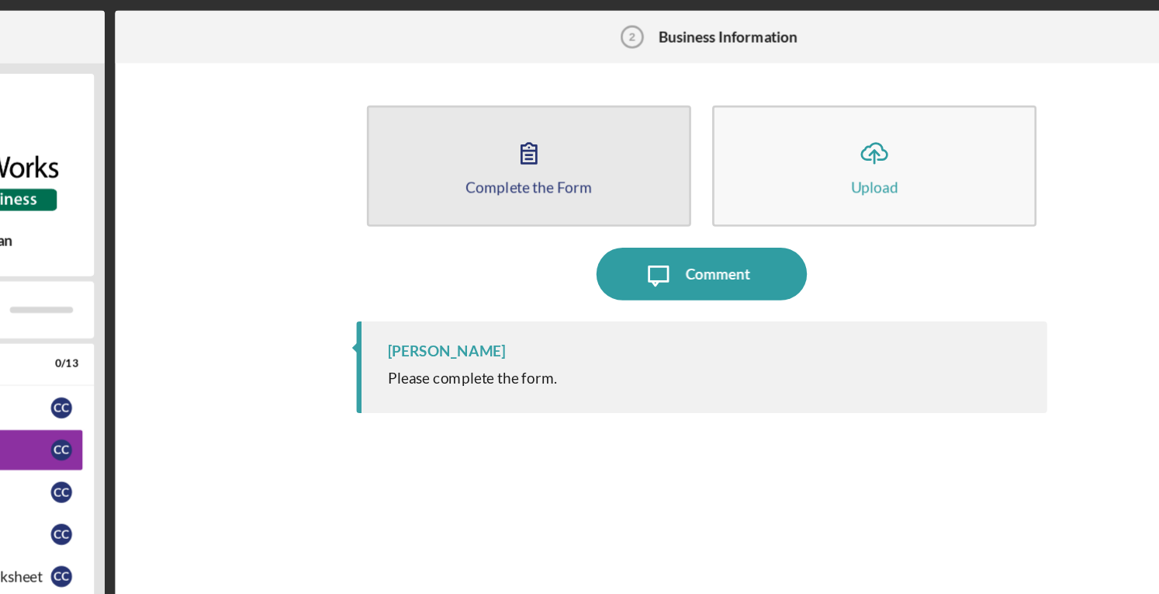
click at [589, 132] on div "Complete the Form" at bounding box center [592, 138] width 94 height 12
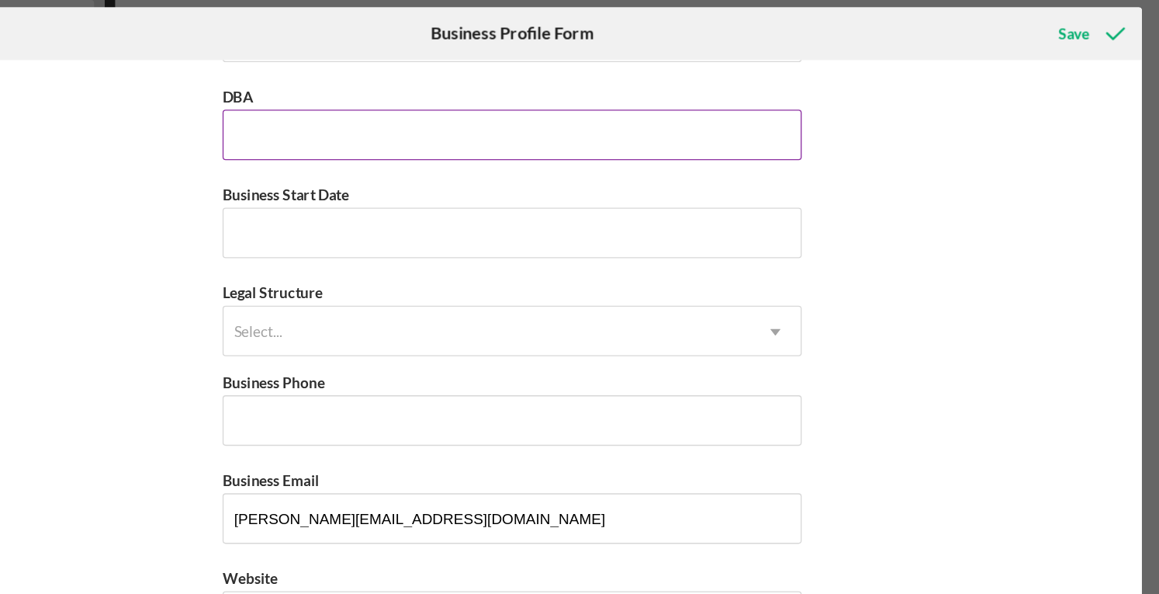
scroll to position [64, 0]
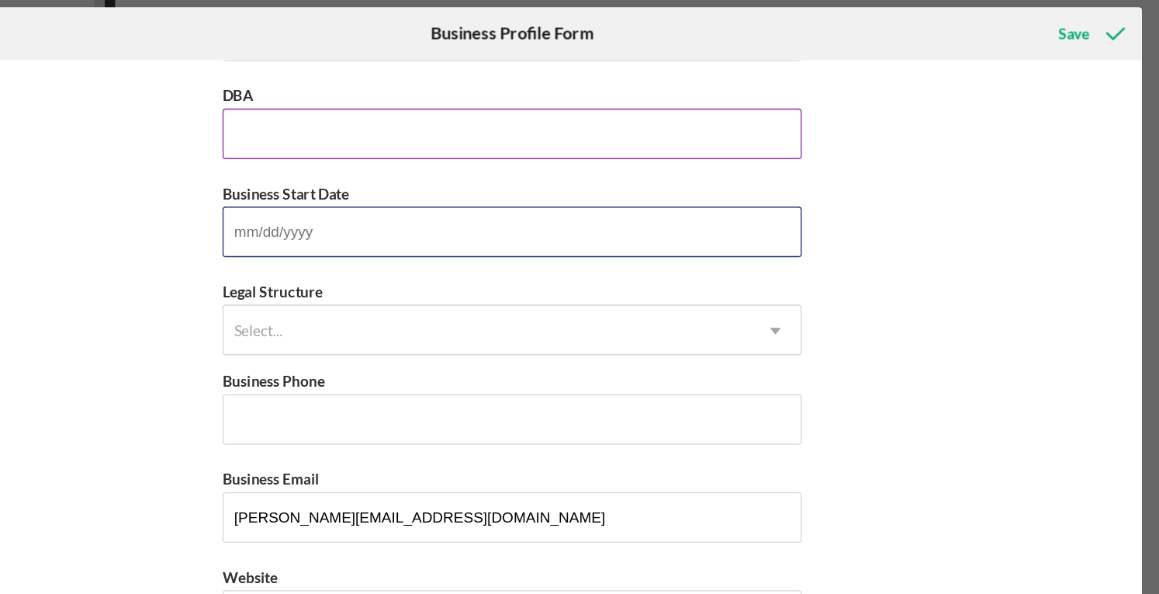
click at [544, 209] on input "Business Start Date" at bounding box center [579, 224] width 427 height 37
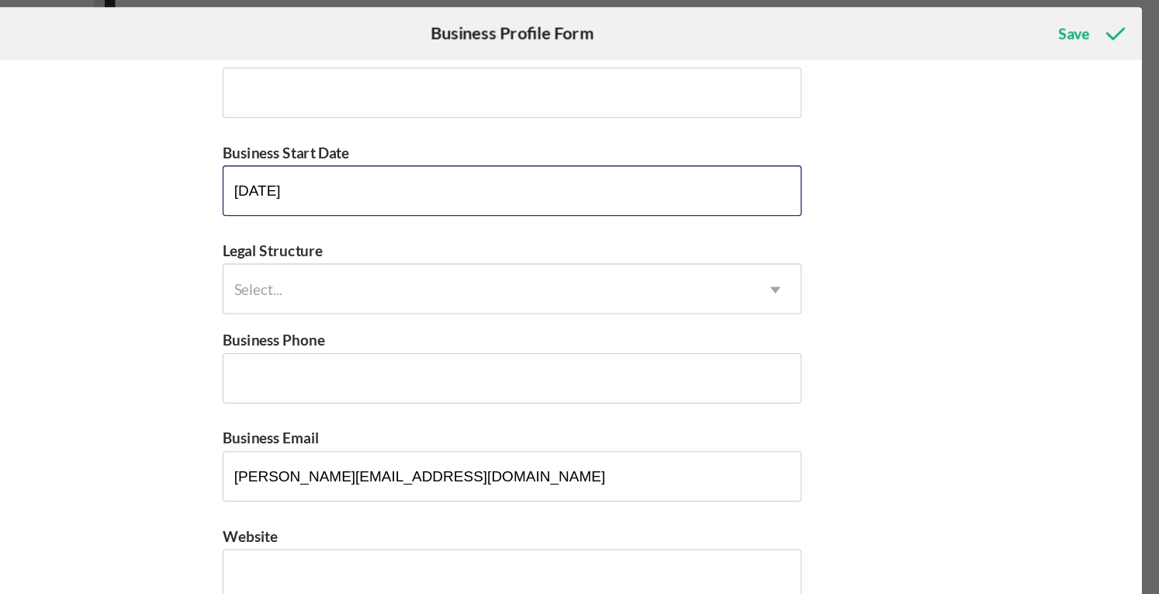
type input "[DATE]"
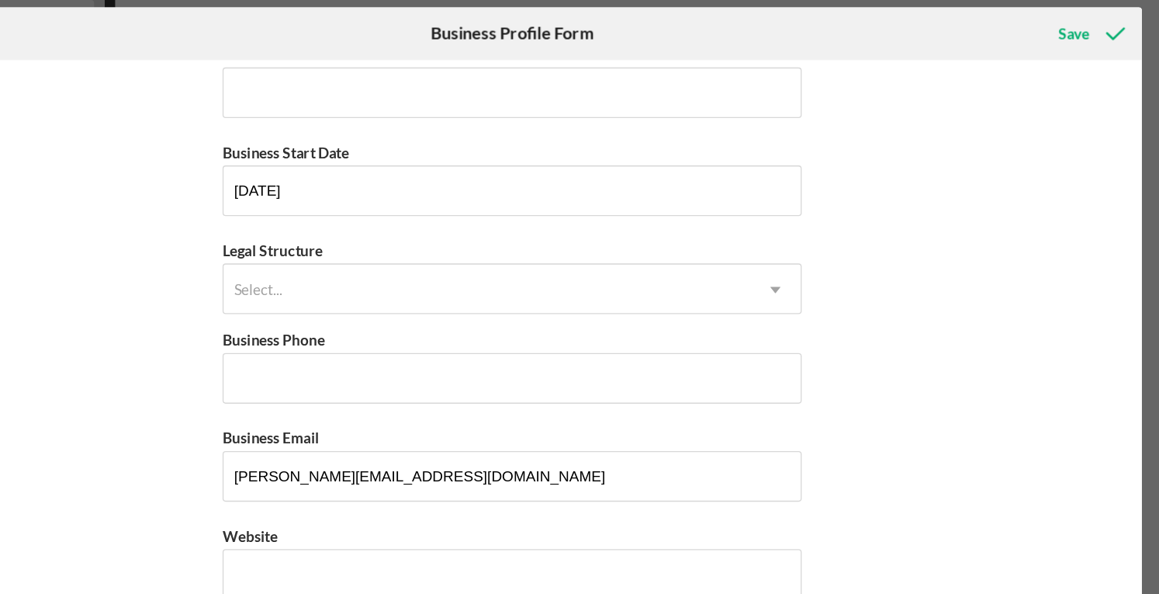
click at [511, 243] on div "Legal Structure Select... Icon/Dropdown Arrow" at bounding box center [579, 257] width 427 height 57
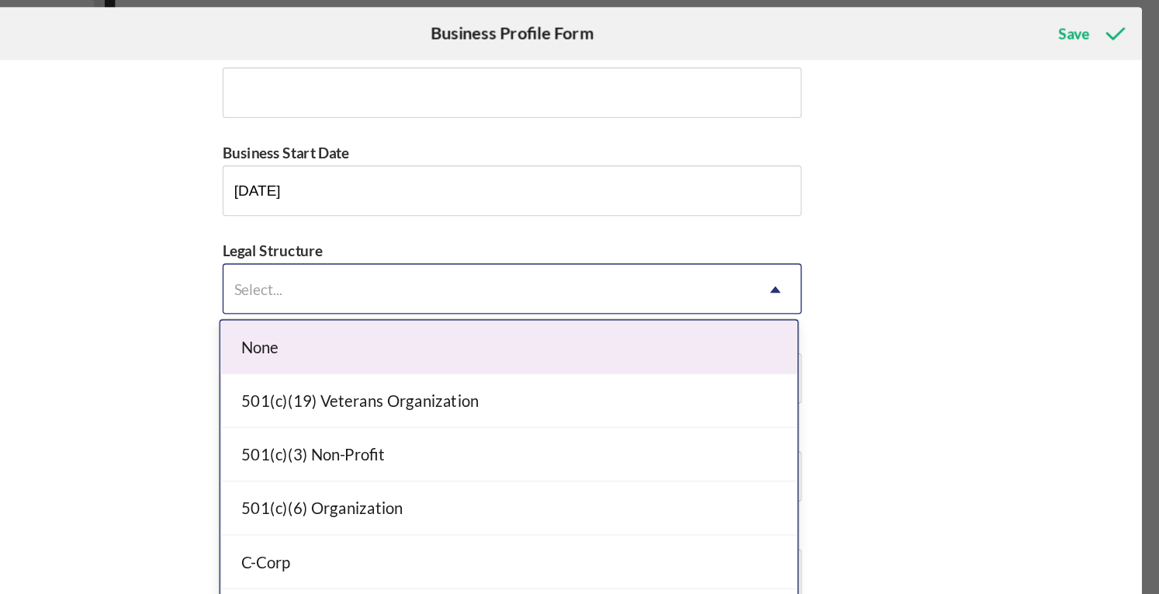
click at [490, 273] on div "Select..." at bounding box center [561, 268] width 388 height 36
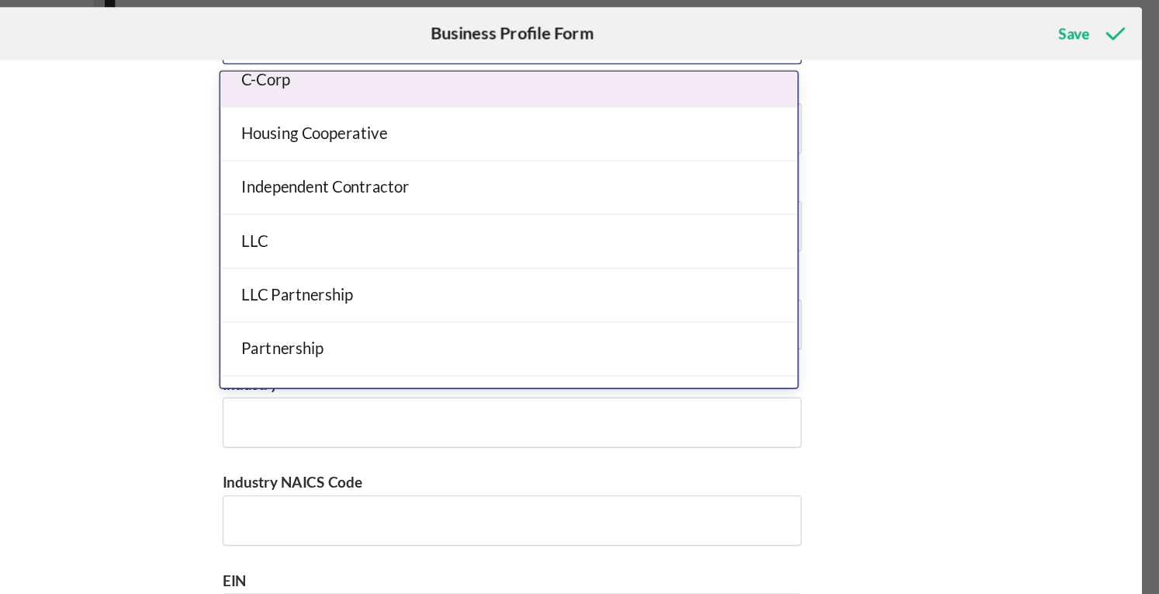
scroll to position [228, 0]
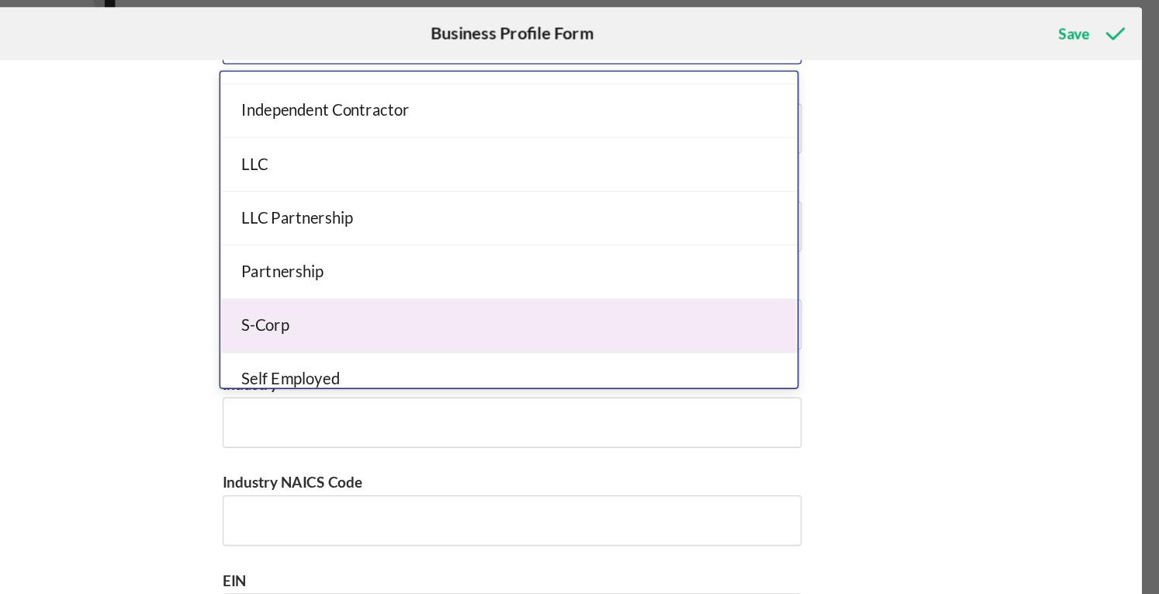
click at [465, 283] on div "S-Corp" at bounding box center [577, 295] width 425 height 40
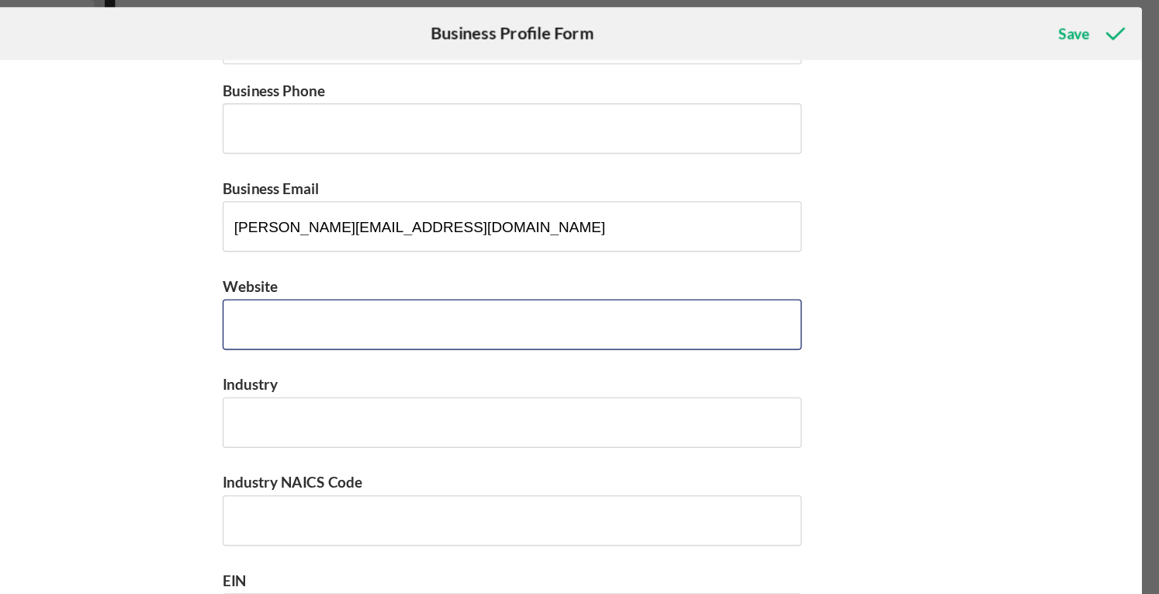
click at [465, 283] on input "Website" at bounding box center [579, 293] width 427 height 37
click at [431, 282] on input "Website" at bounding box center [579, 293] width 427 height 37
paste input "[DOMAIN_NAME][URL]"
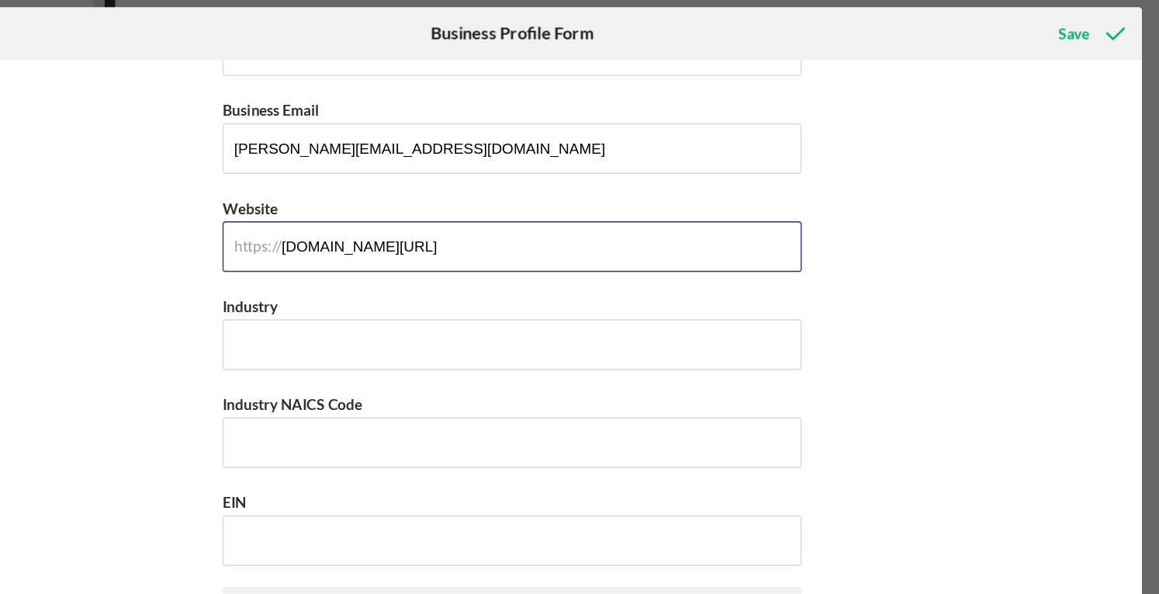
scroll to position [392, 0]
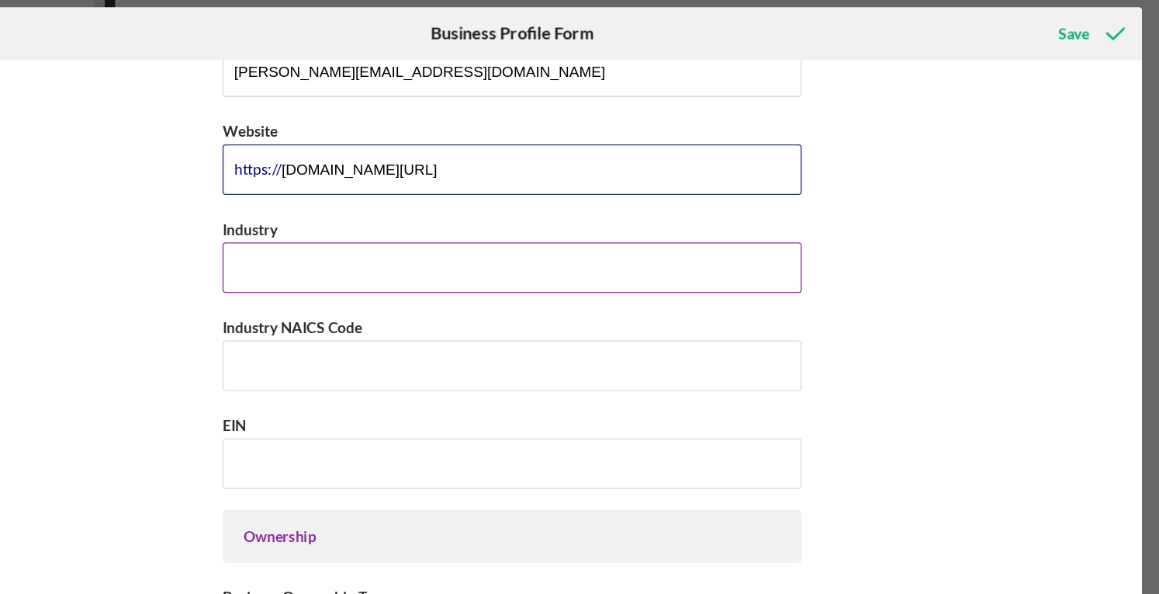
type input "[DOMAIN_NAME][URL]"
click at [415, 249] on input "Industry" at bounding box center [579, 251] width 427 height 37
type input "C"
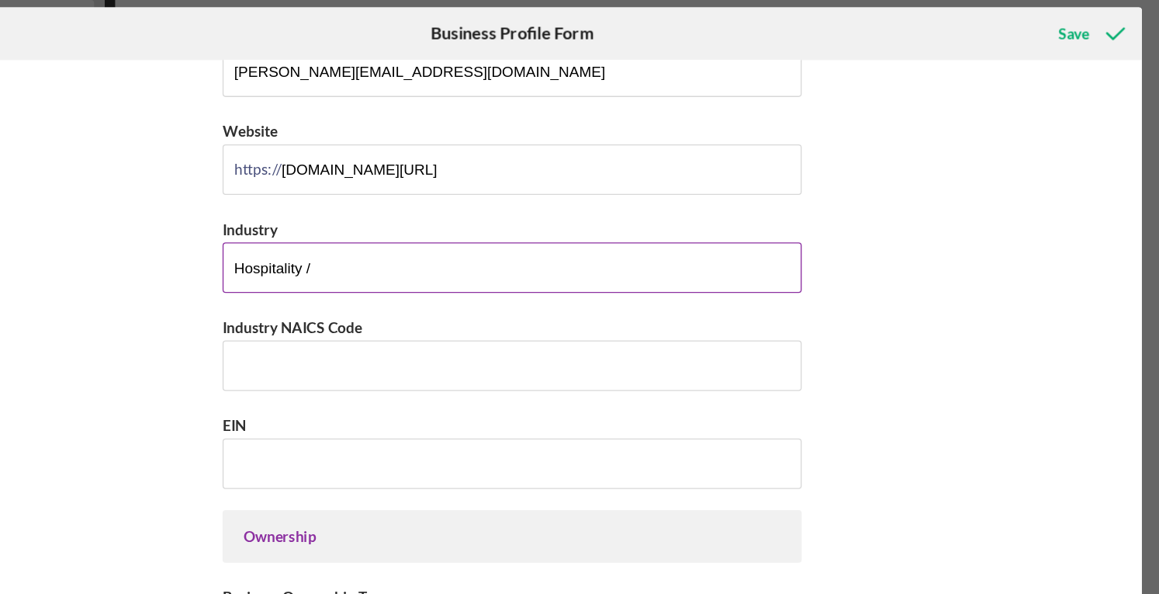
click at [459, 241] on input "Hospitality /" at bounding box center [579, 251] width 427 height 37
type input "Hospitality / Wholesale"
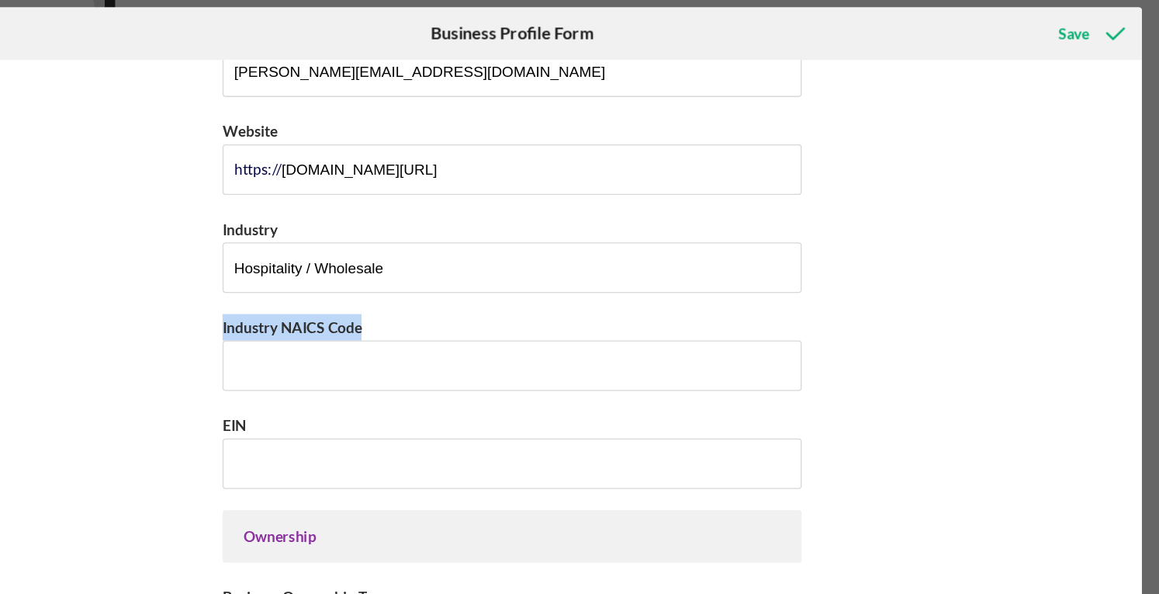
drag, startPoint x: 469, startPoint y: 291, endPoint x: 359, endPoint y: 300, distance: 109.8
click at [359, 300] on div "Business Name Unlocked Coffee Roasters DBA Business Start Date [DATE] Legal Str…" at bounding box center [579, 317] width 927 height 436
copy label "Industry NAICS Code"
paste input "722515"
type input "722515"
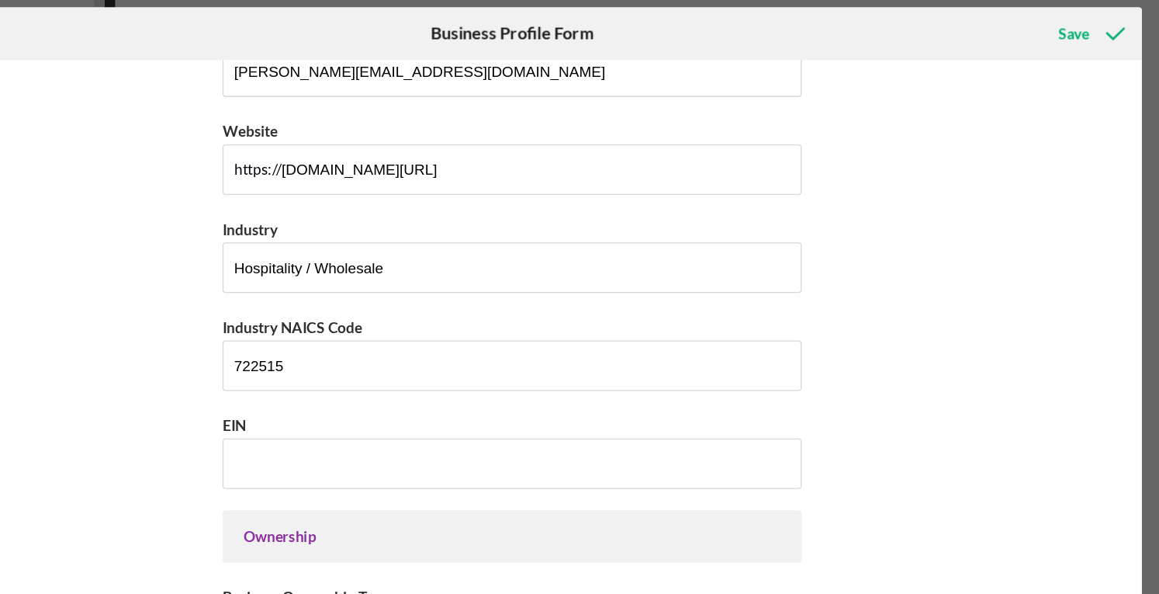
click at [286, 368] on div "Business Name Unlocked Coffee Roasters DBA Business Start Date [DATE] Legal Str…" at bounding box center [579, 317] width 927 height 436
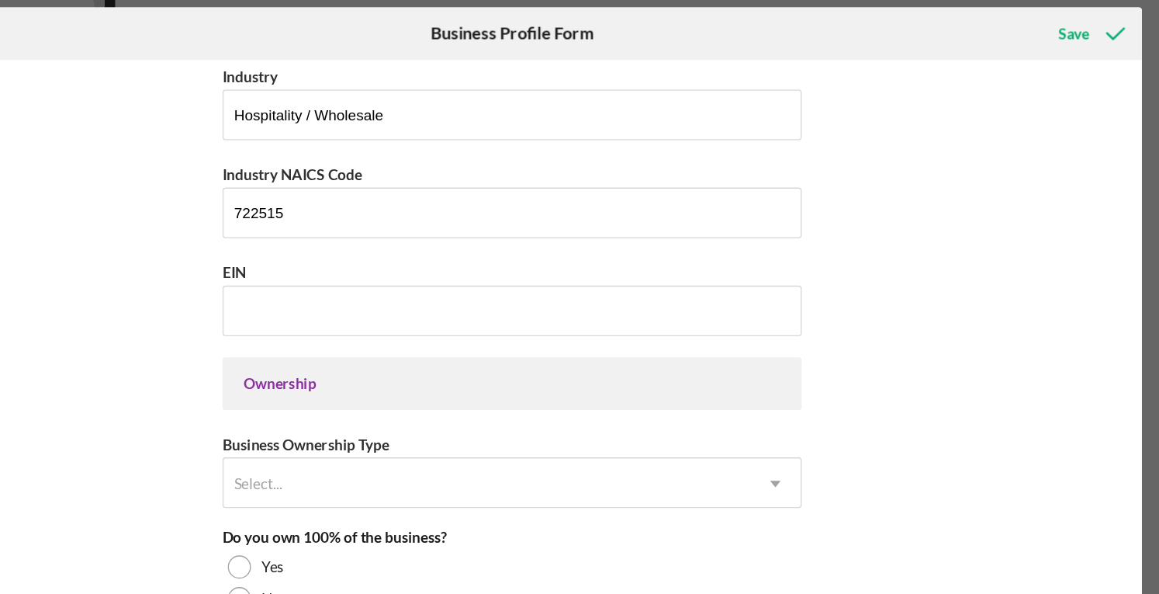
scroll to position [506, 0]
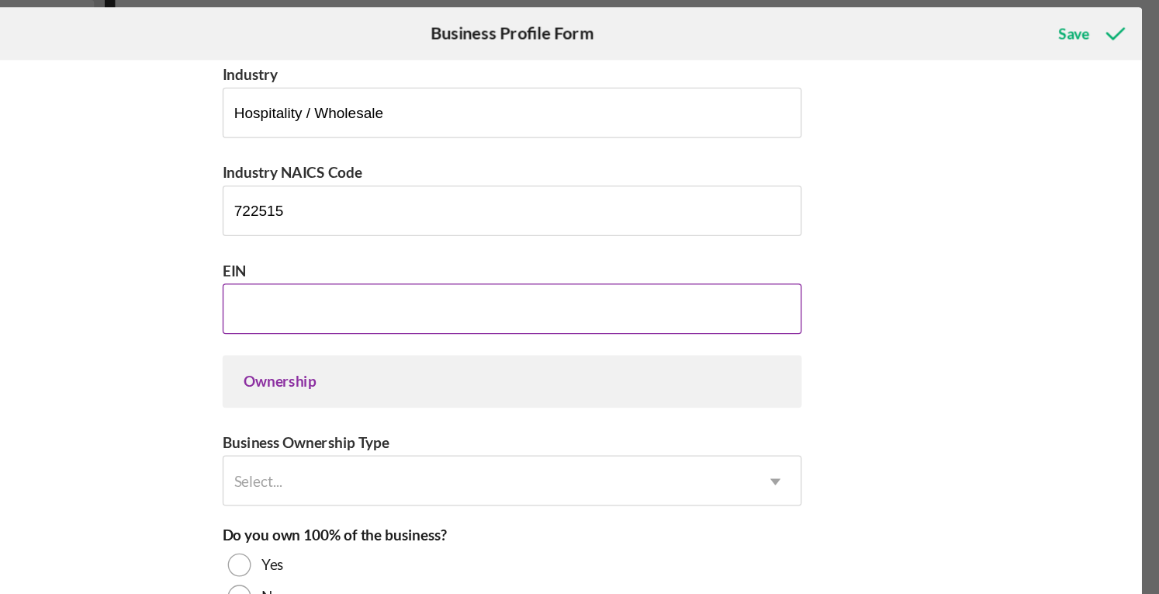
click at [387, 279] on input "EIN" at bounding box center [579, 281] width 427 height 37
paste input "[US_EMPLOYER_IDENTIFICATION_NUMBER]"
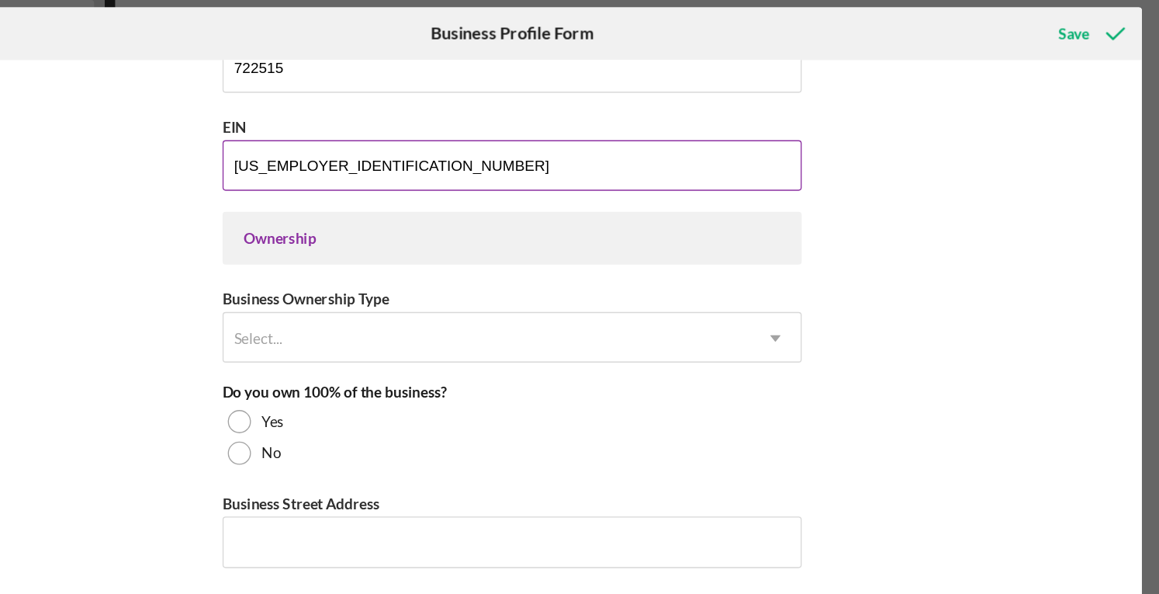
scroll to position [621, 0]
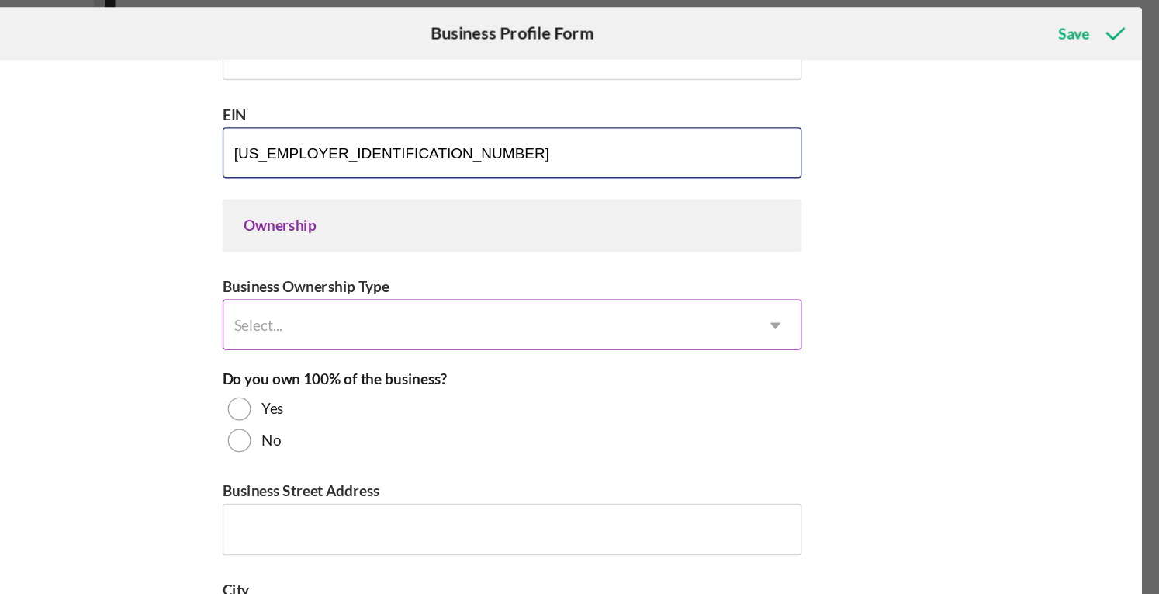
type input "[US_EMPLOYER_IDENTIFICATION_NUMBER]"
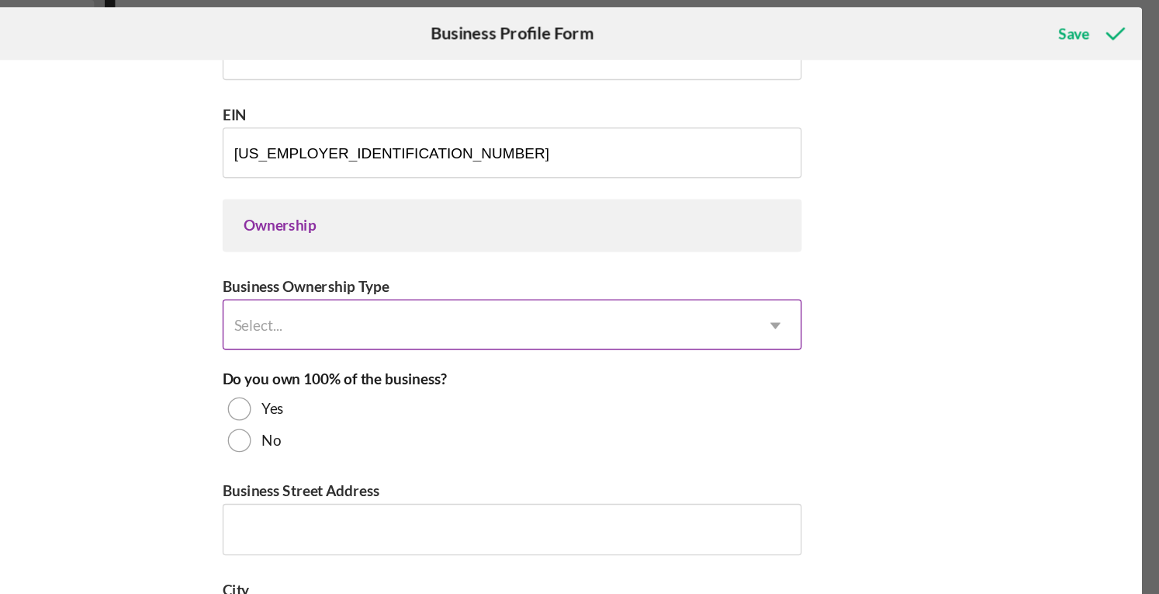
click at [489, 284] on div "Select..." at bounding box center [561, 294] width 388 height 36
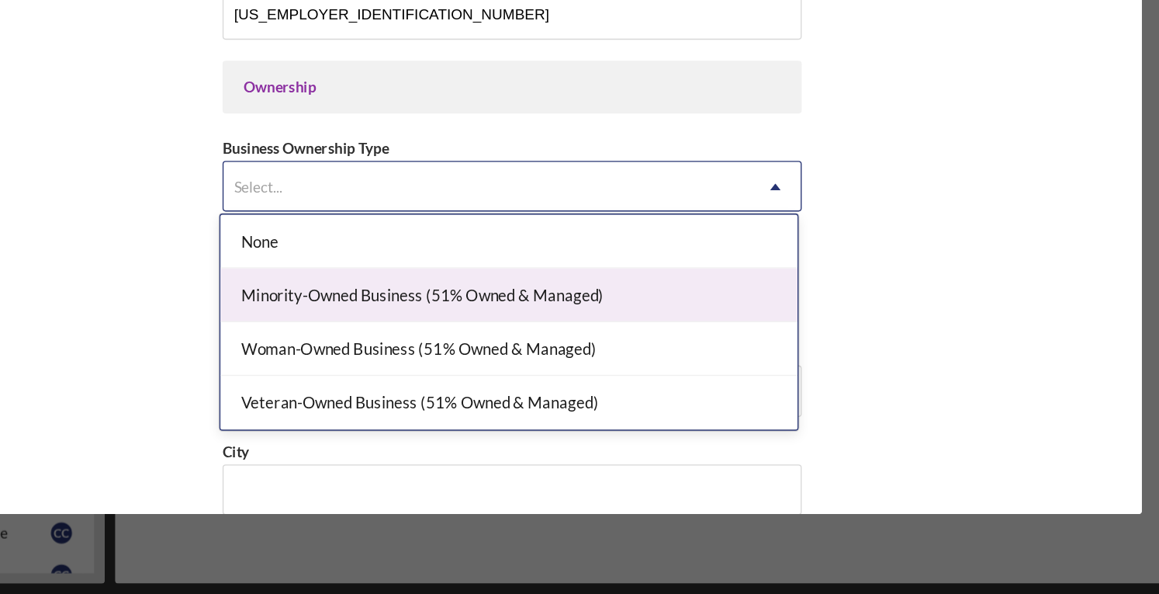
click at [449, 381] on div "Minority-Owned Business (51% Owned & Managed)" at bounding box center [577, 374] width 425 height 40
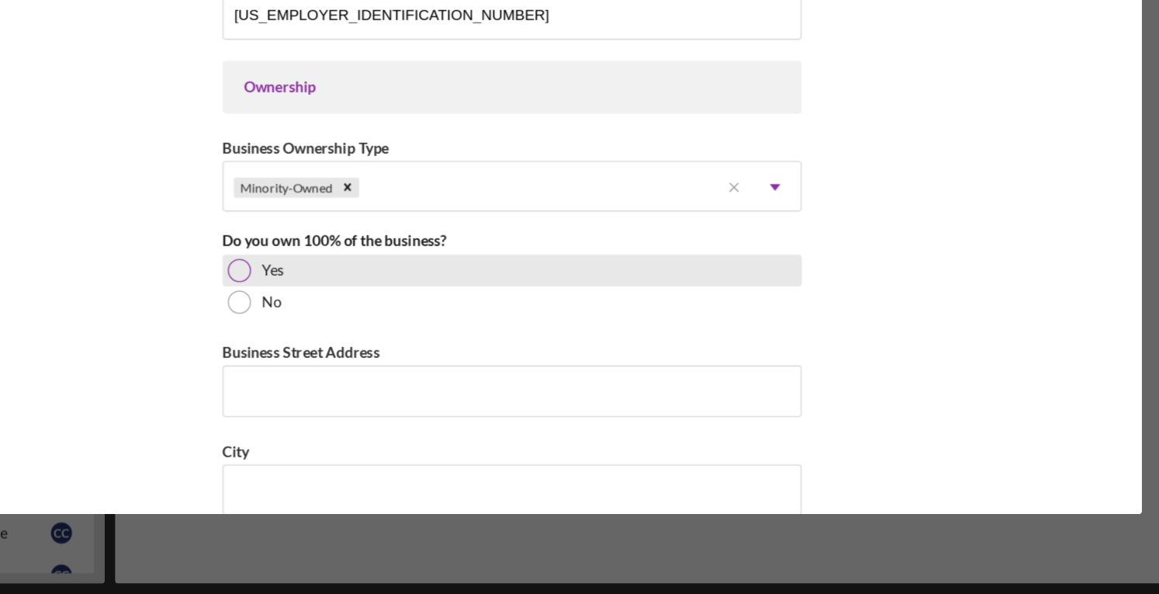
click at [381, 347] on div at bounding box center [378, 355] width 17 height 17
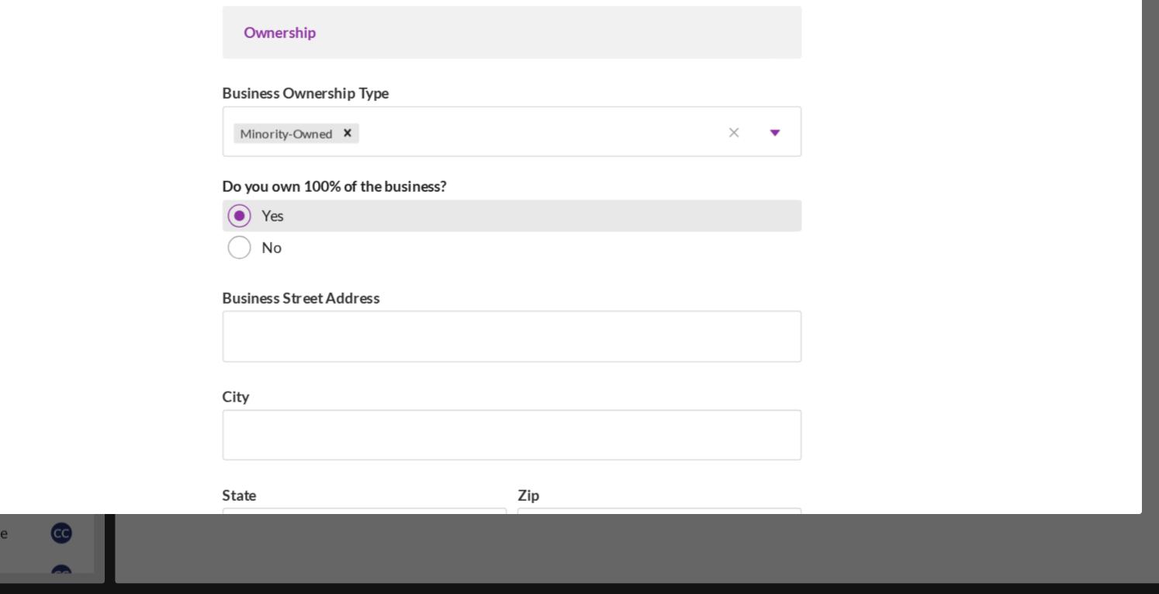
scroll to position [678, 0]
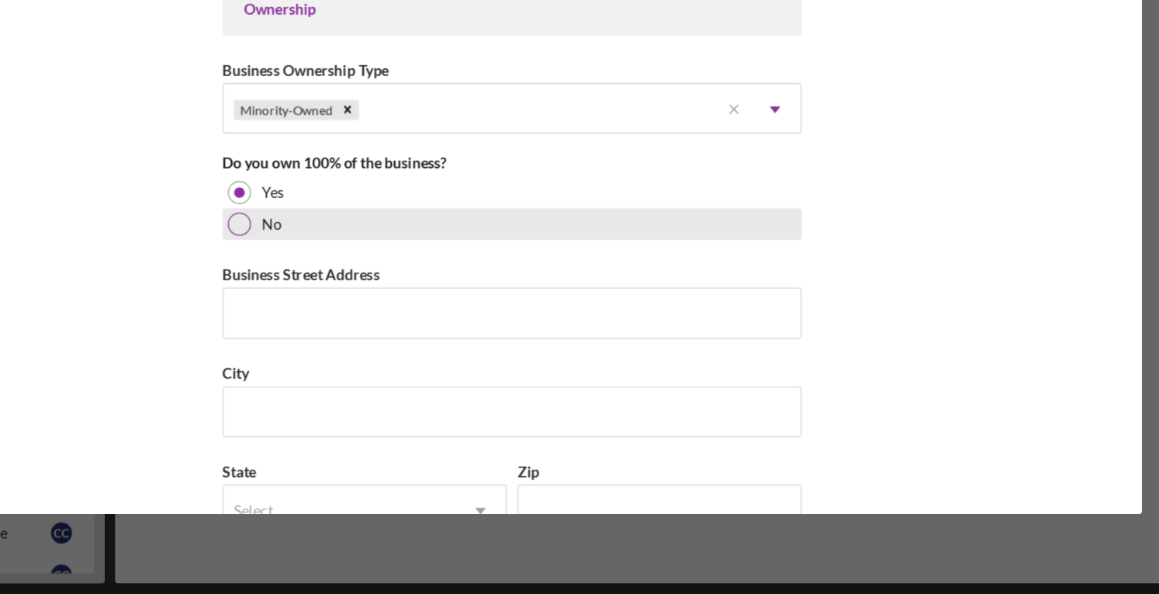
click at [378, 322] on div at bounding box center [378, 321] width 17 height 17
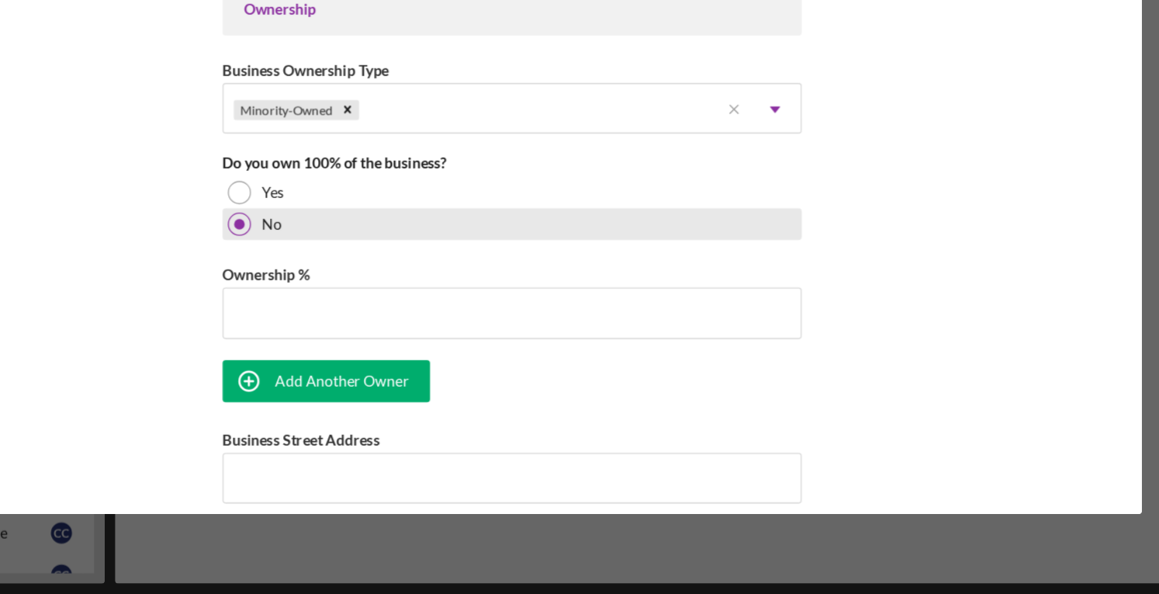
scroll to position [735, 0]
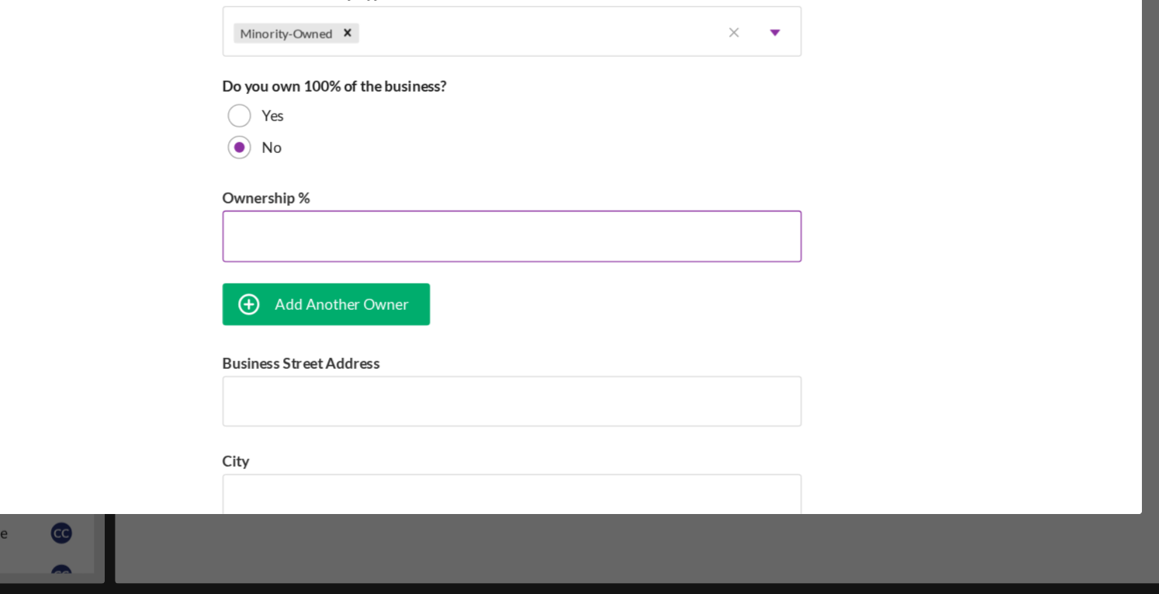
click at [380, 324] on input "Ownership %" at bounding box center [579, 329] width 427 height 37
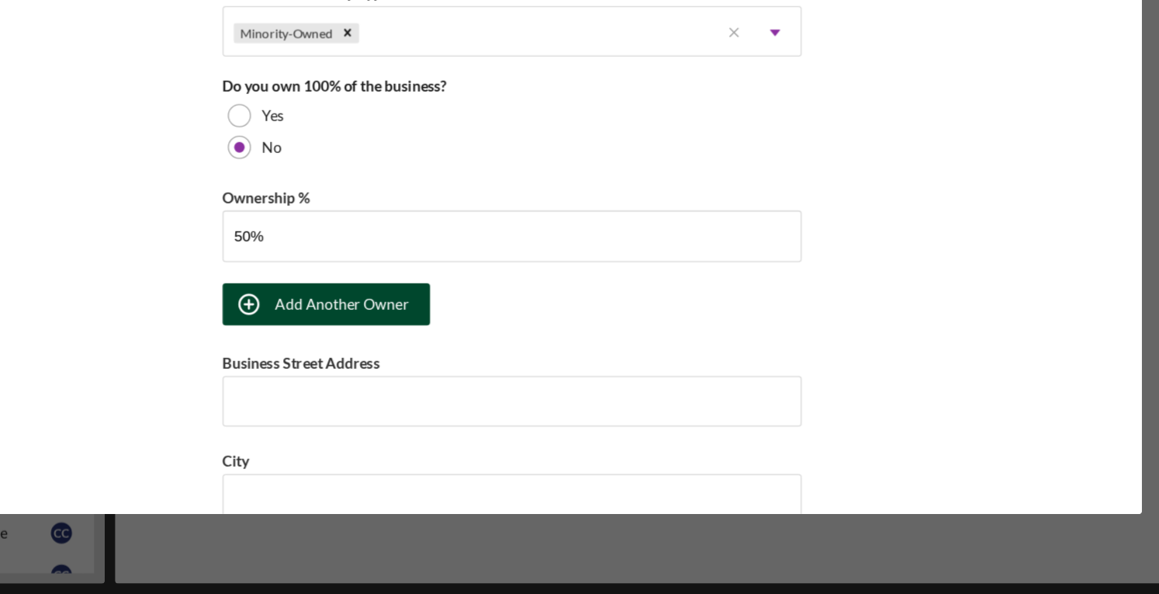
type input "50.00%"
click at [426, 379] on div "Add Another Owner" at bounding box center [454, 380] width 99 height 31
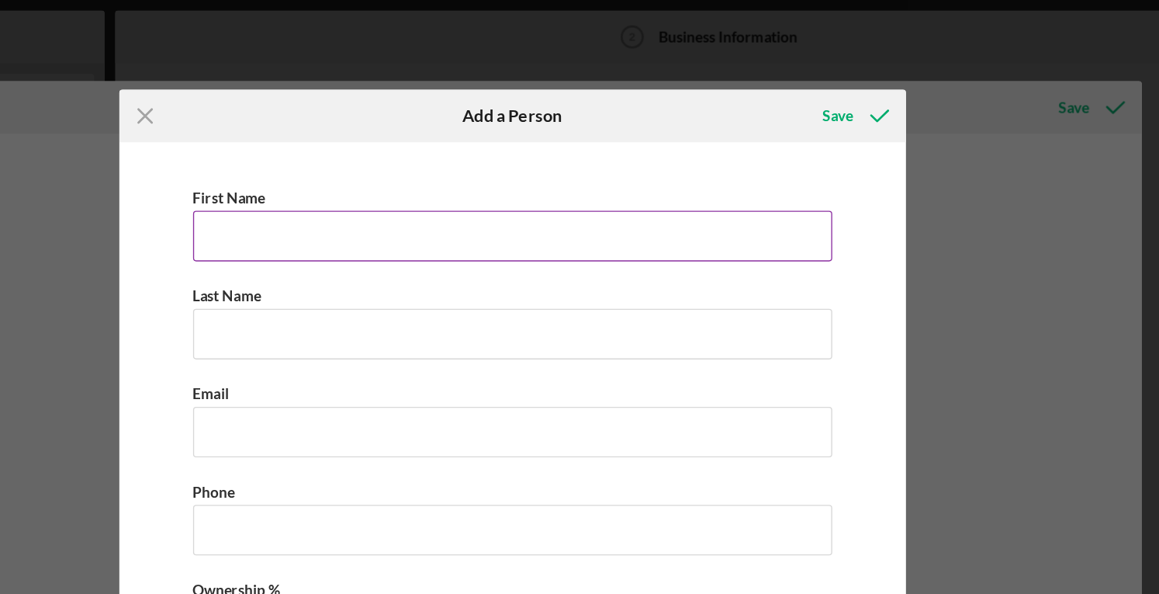
click at [412, 173] on input "First Name" at bounding box center [580, 173] width 471 height 37
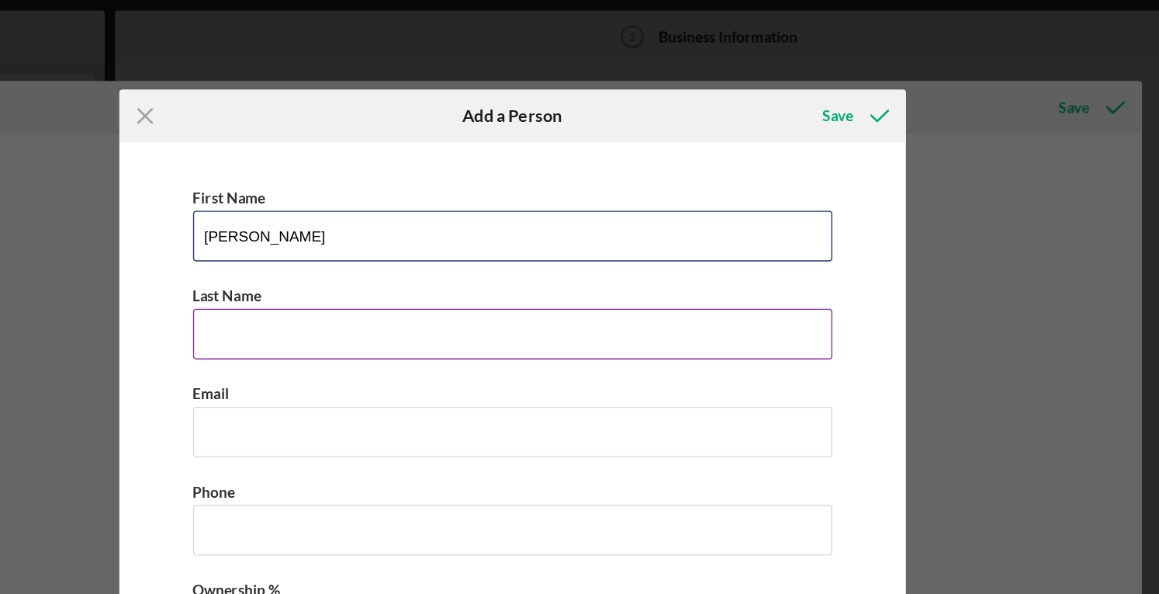
type input "[PERSON_NAME]"
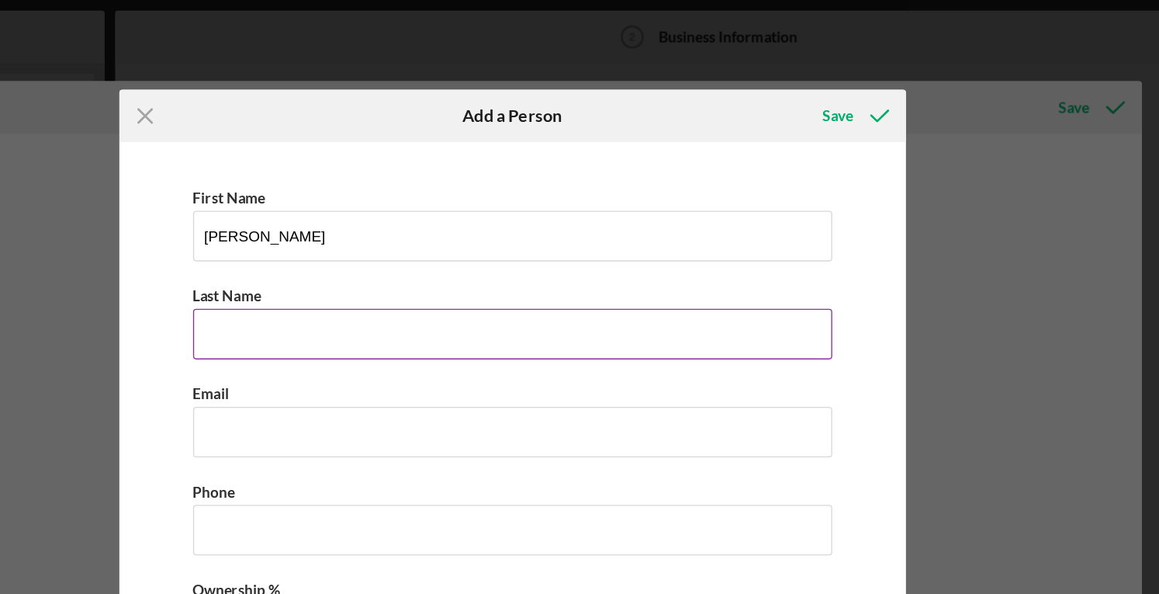
click at [393, 246] on input "Last Name" at bounding box center [580, 245] width 471 height 37
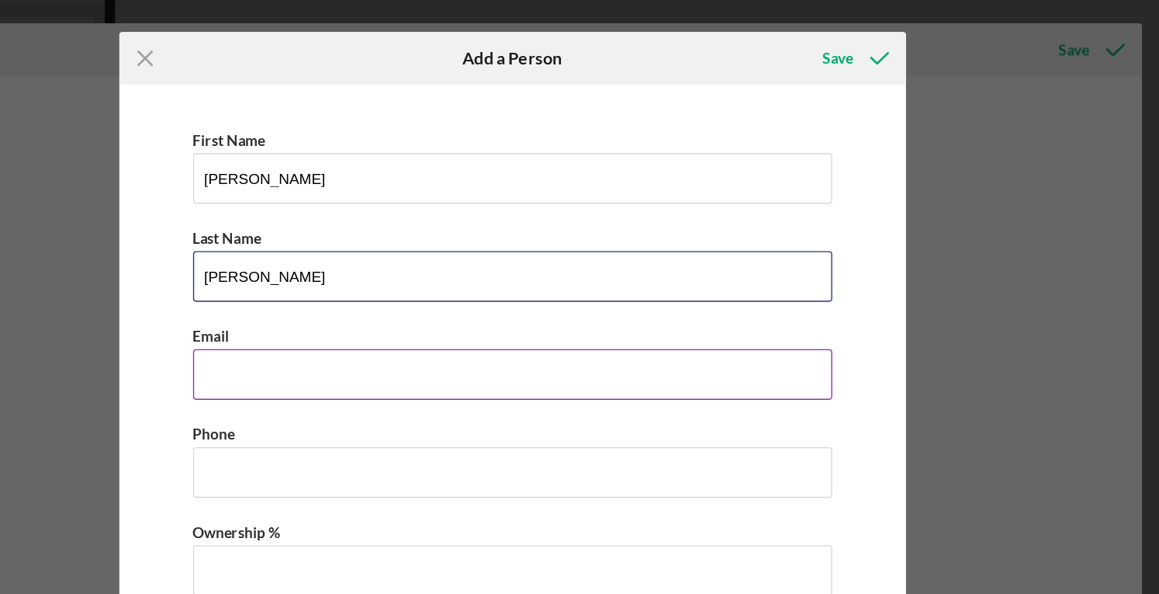
type input "[PERSON_NAME]"
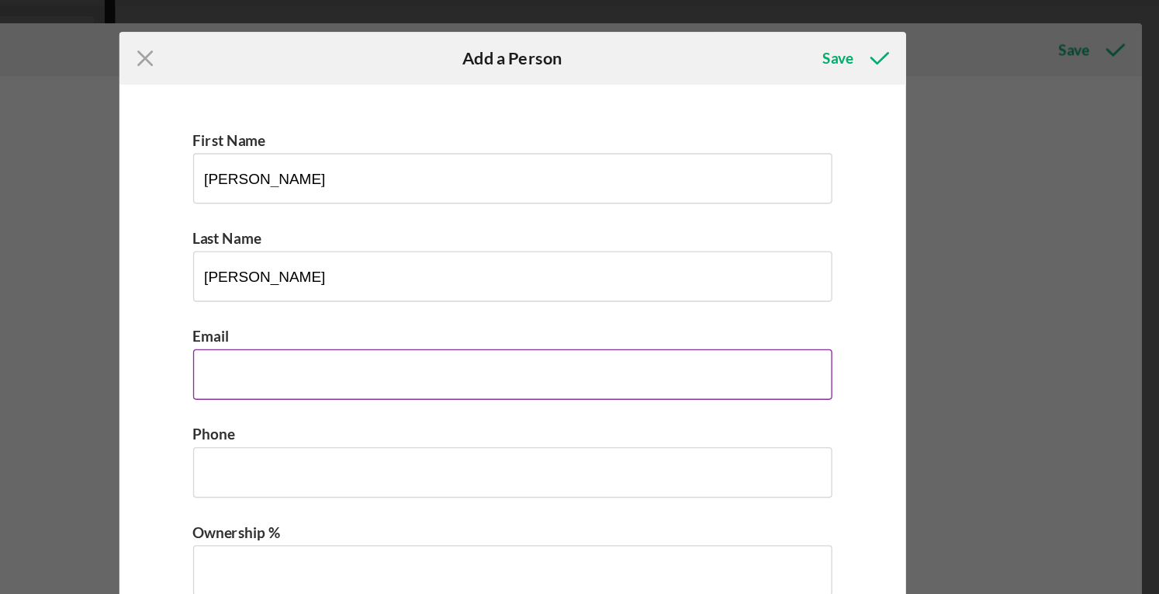
click at [389, 314] on input "Business Email" at bounding box center [580, 318] width 471 height 37
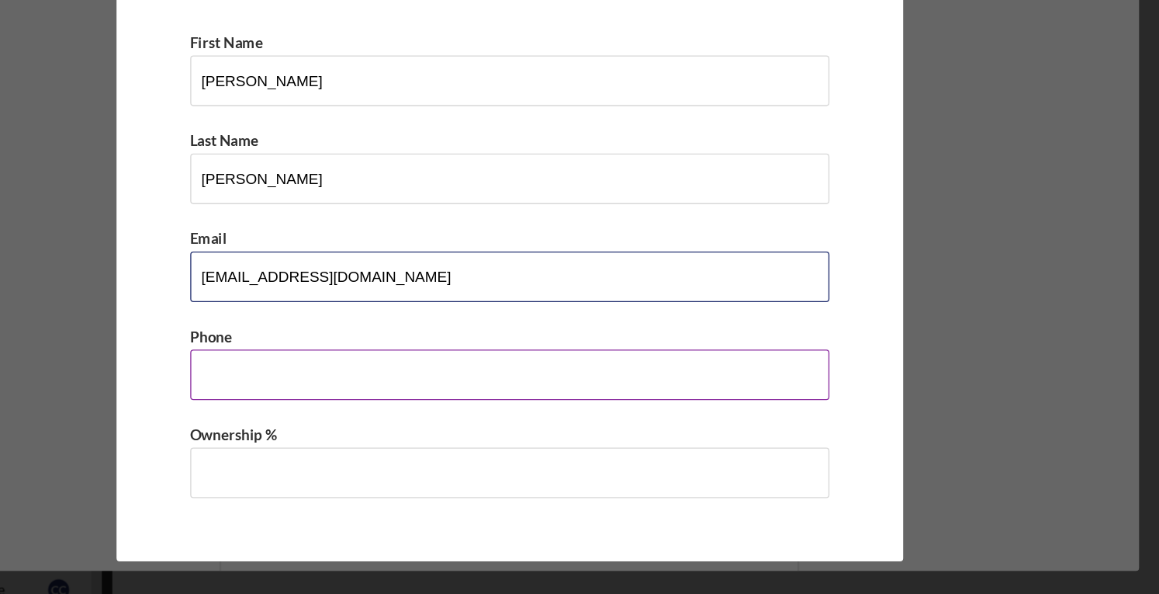
type input "[EMAIL_ADDRESS][DOMAIN_NAME]"
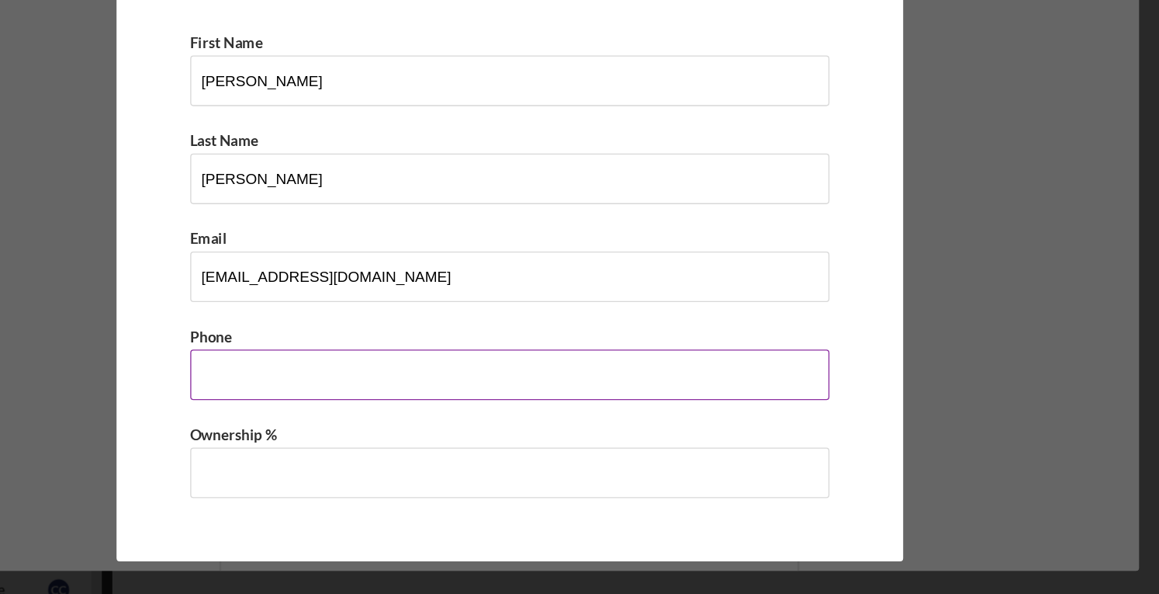
click at [389, 392] on input "Business Phone" at bounding box center [580, 390] width 471 height 37
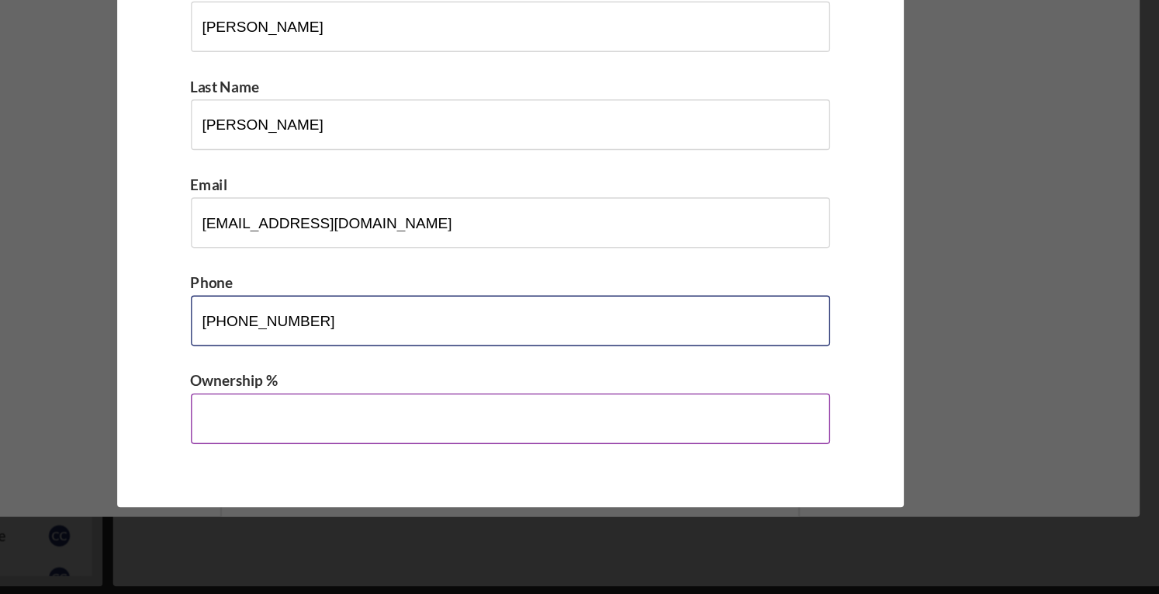
type input "[PHONE_NUMBER]"
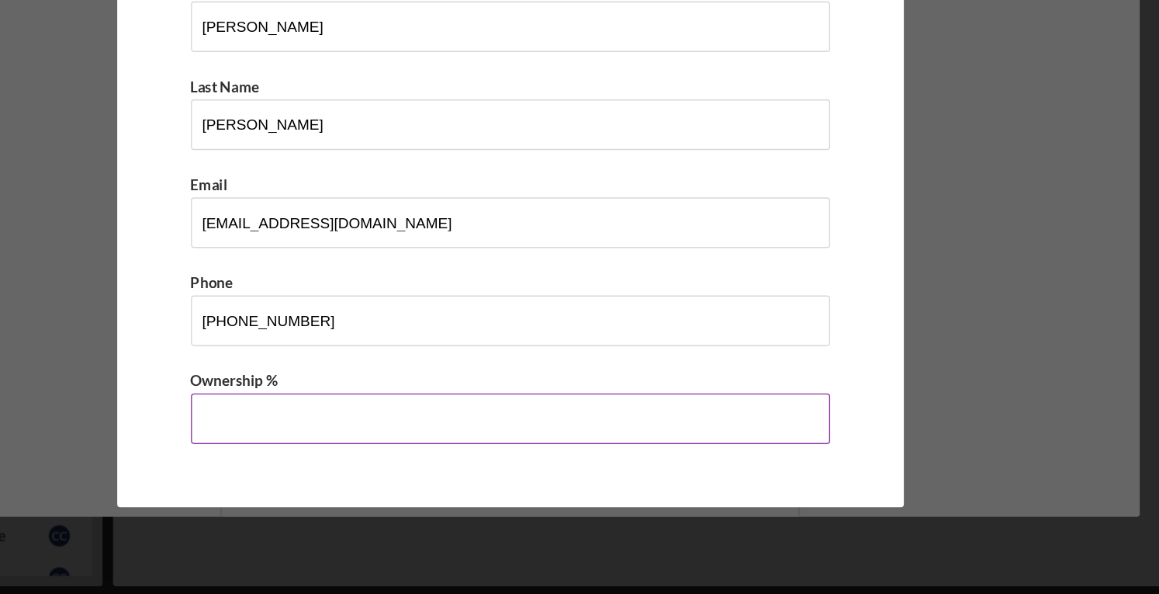
click at [386, 462] on input "Ownership %" at bounding box center [580, 462] width 471 height 37
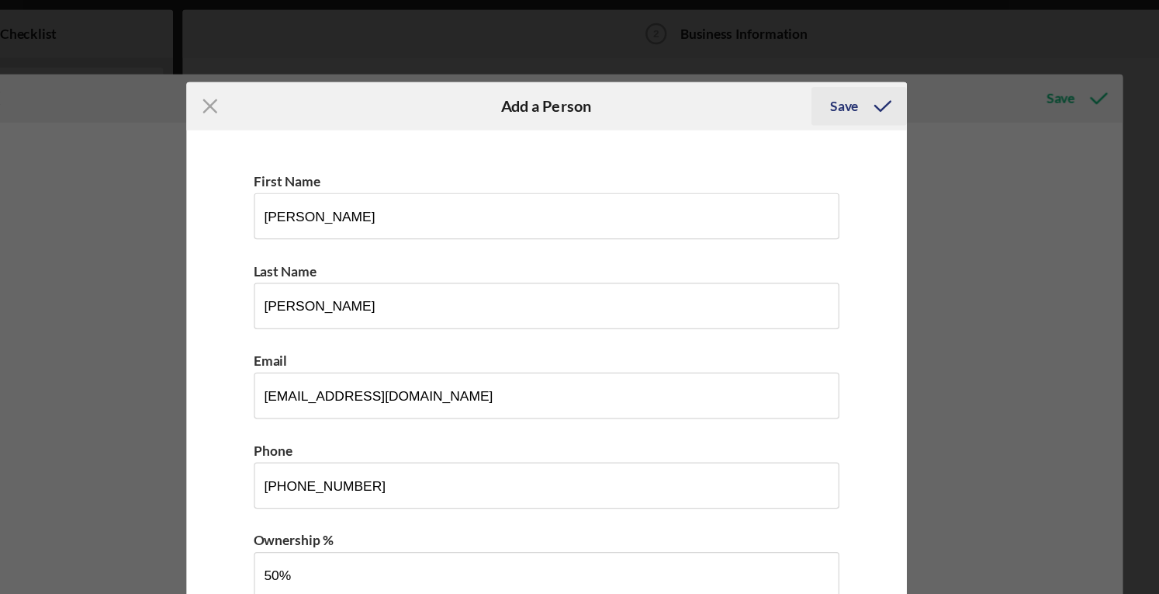
type input "50.00%"
click at [820, 81] on div "Save" at bounding box center [820, 85] width 23 height 31
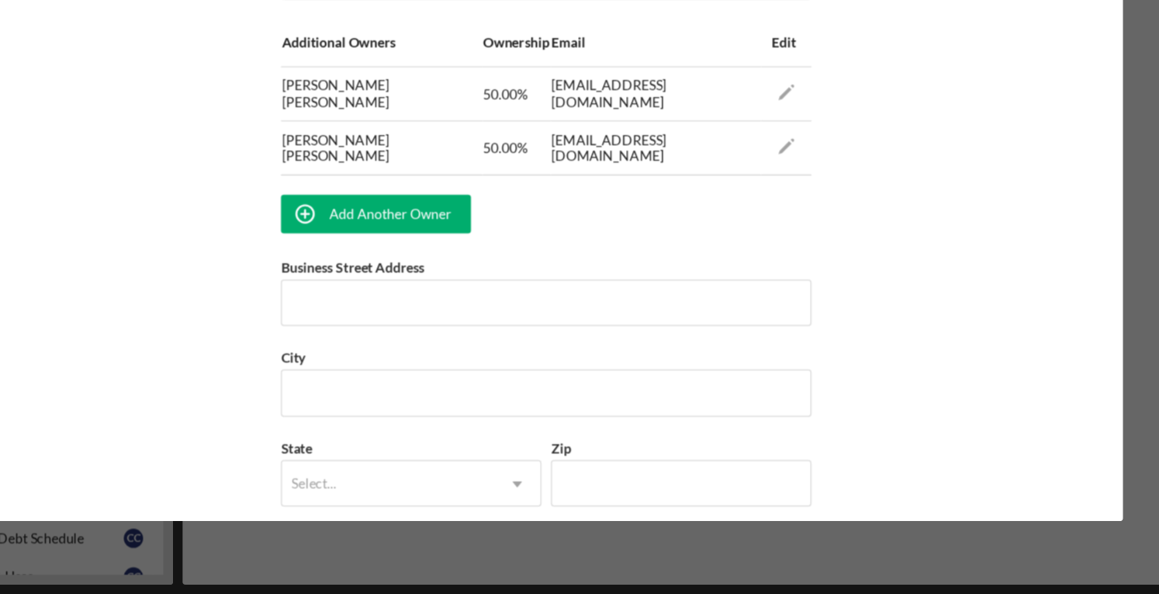
scroll to position [985, 0]
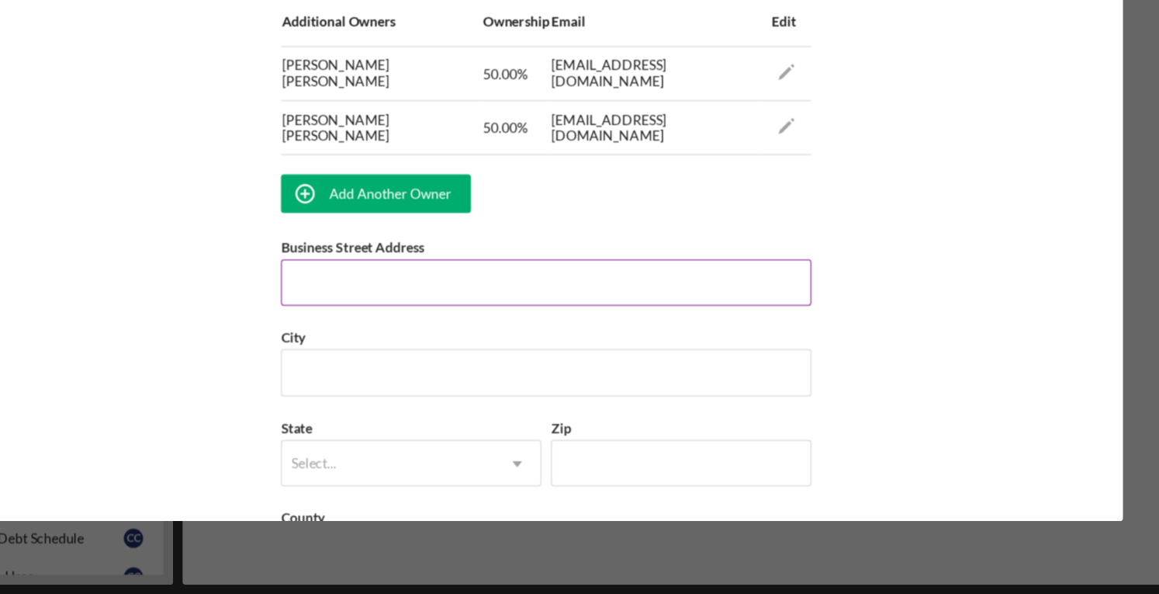
click at [417, 329] on input "Business Street Address" at bounding box center [579, 342] width 427 height 37
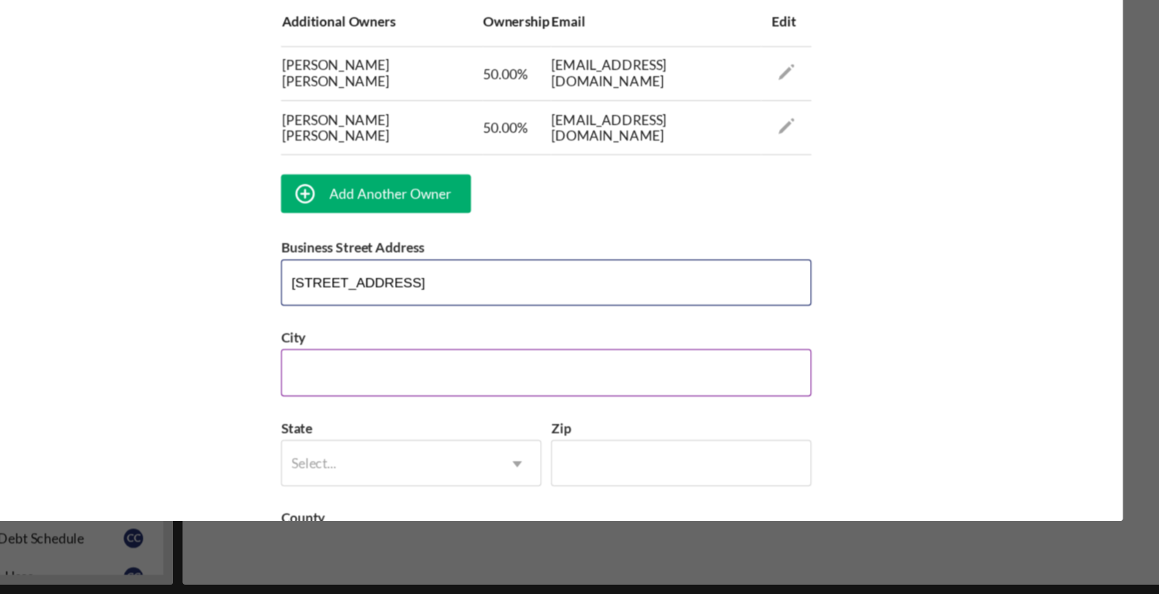
type input "[STREET_ADDRESS]"
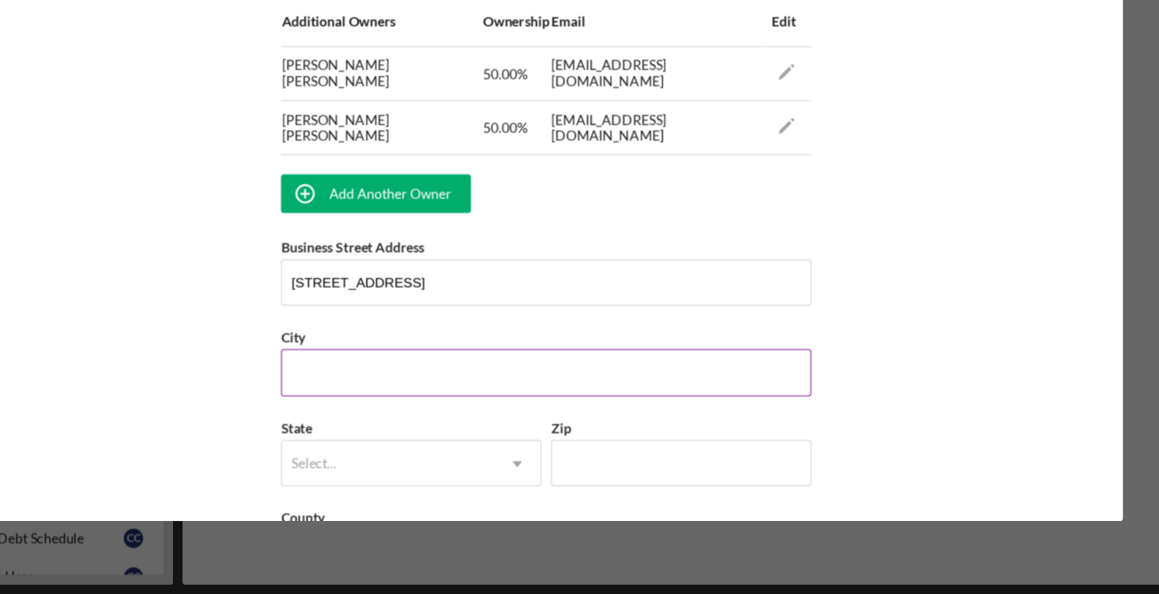
click at [408, 410] on input "City" at bounding box center [579, 415] width 427 height 37
type input "g"
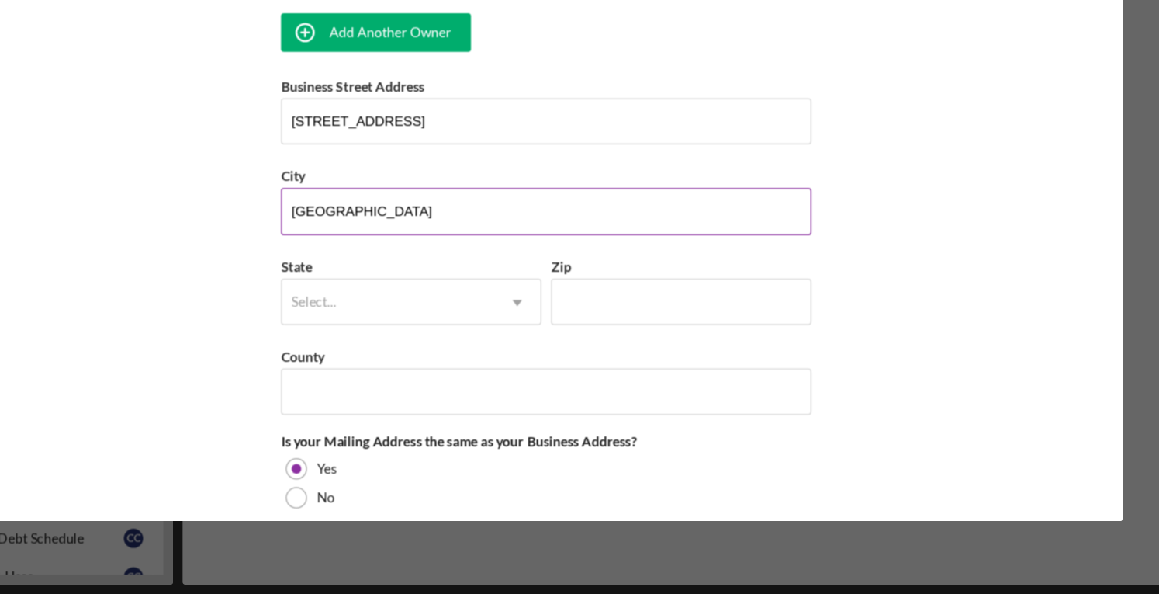
scroll to position [1114, 0]
type input "[GEOGRAPHIC_DATA]"
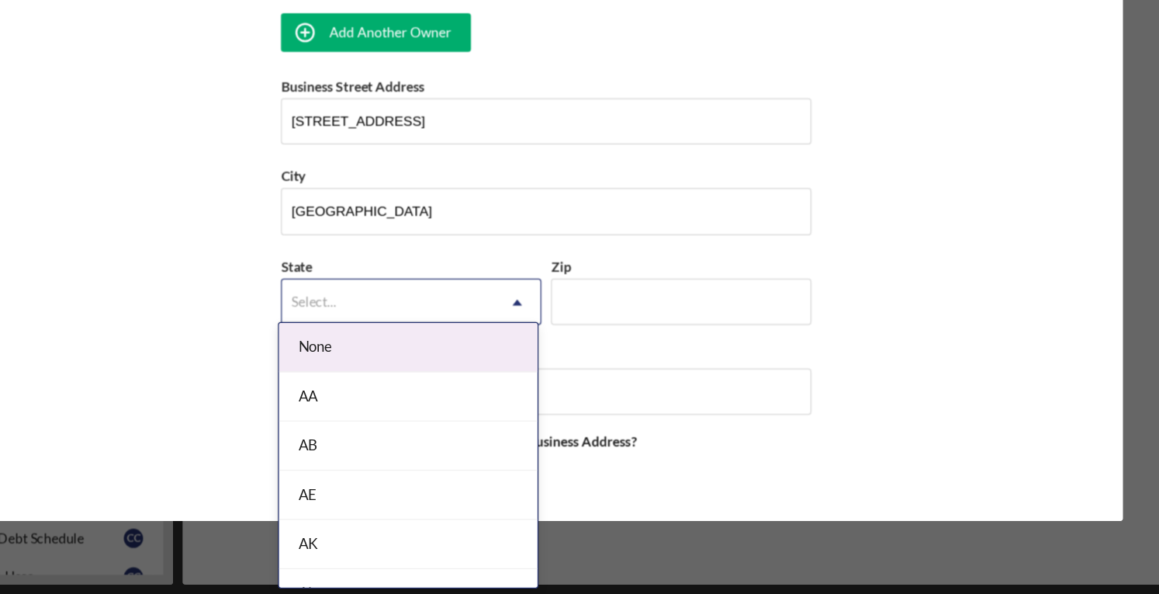
click at [473, 348] on div "Select..." at bounding box center [452, 359] width 171 height 36
type input "sc"
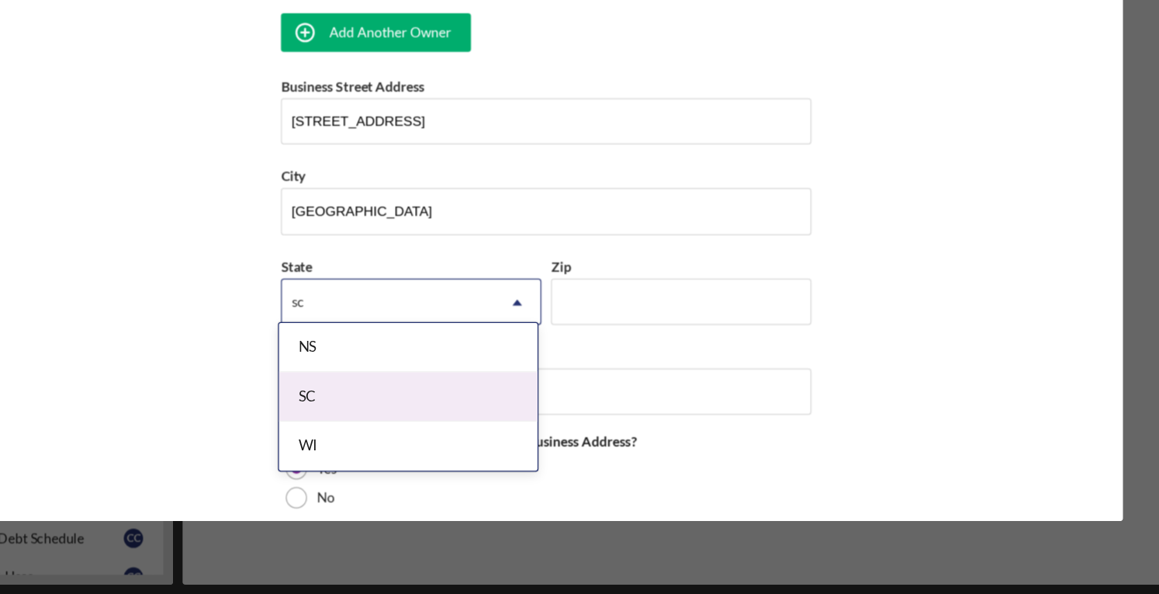
click at [434, 425] on div "SC" at bounding box center [469, 435] width 208 height 40
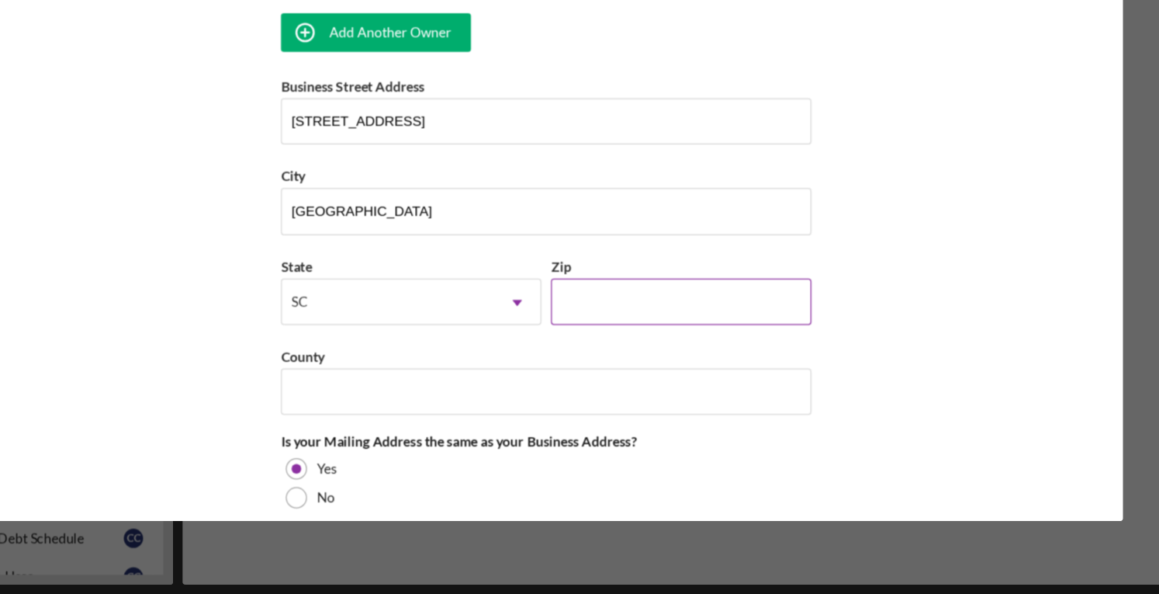
click at [621, 349] on input "Zip" at bounding box center [689, 358] width 210 height 37
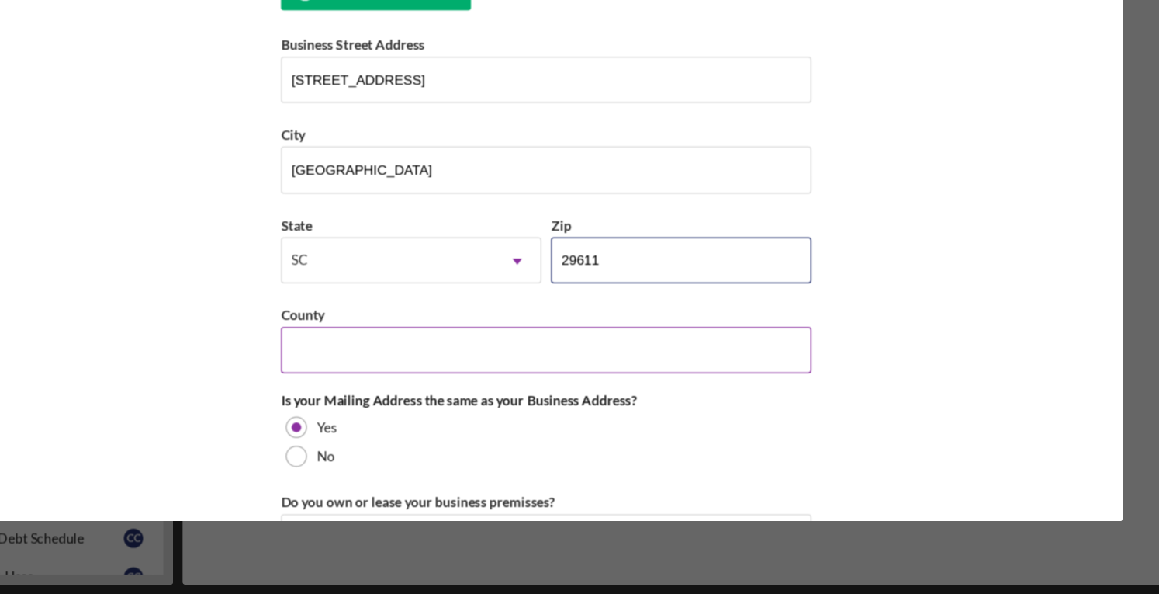
type input "29611"
click at [561, 381] on input "County" at bounding box center [579, 397] width 427 height 37
type input "United Estates"
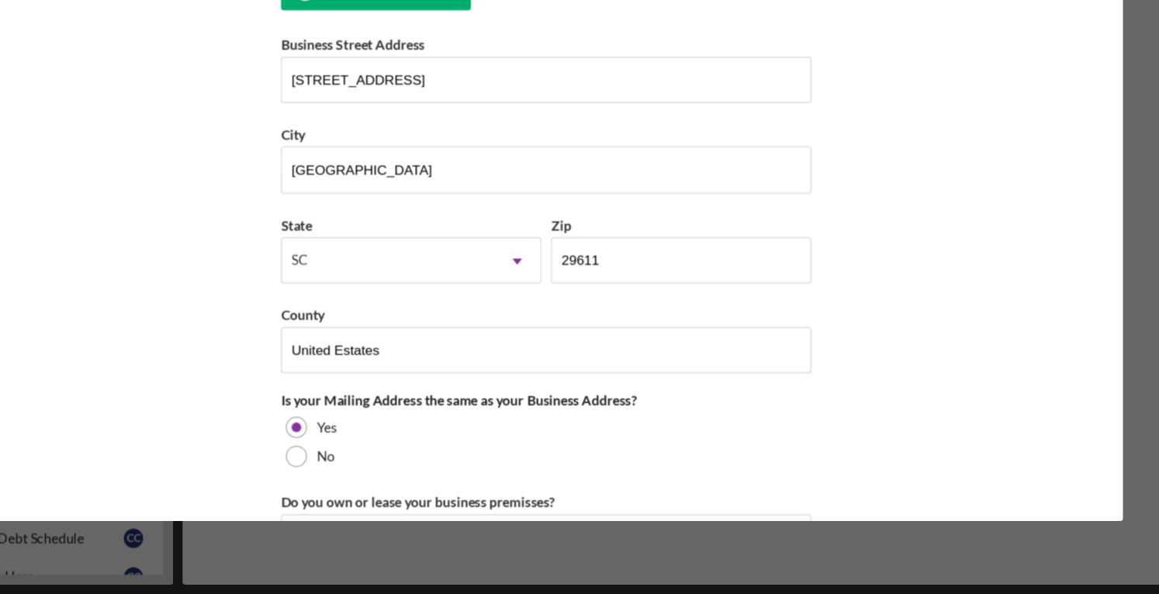
click at [285, 410] on div "Business Name Unlocked Coffee Roasters DBA Business Start Date [DATE] Legal Str…" at bounding box center [579, 317] width 927 height 436
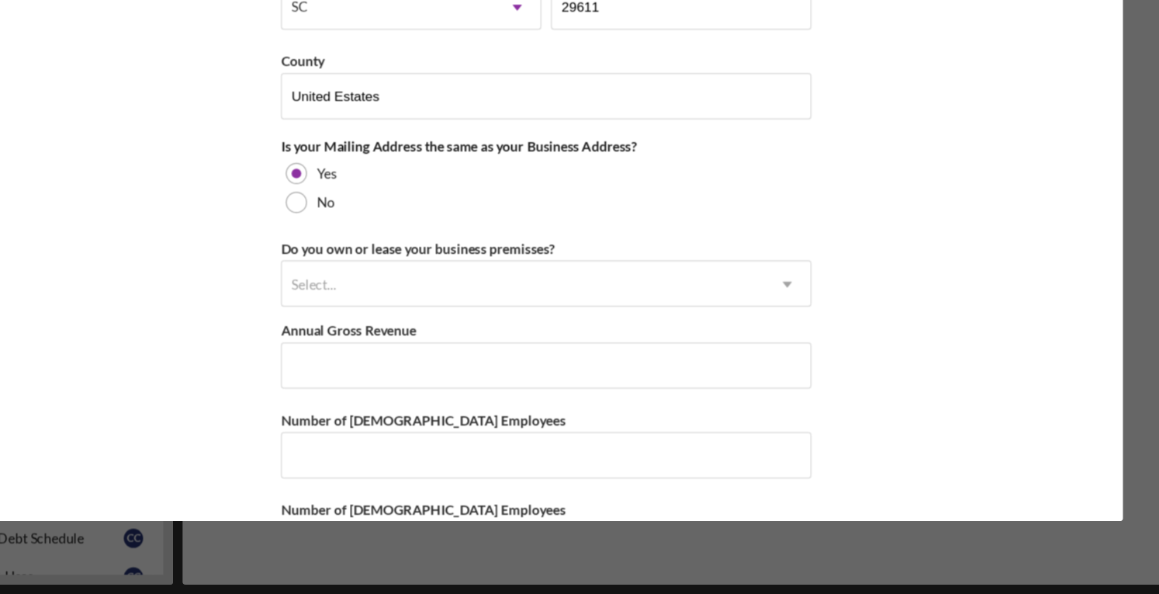
scroll to position [1395, 0]
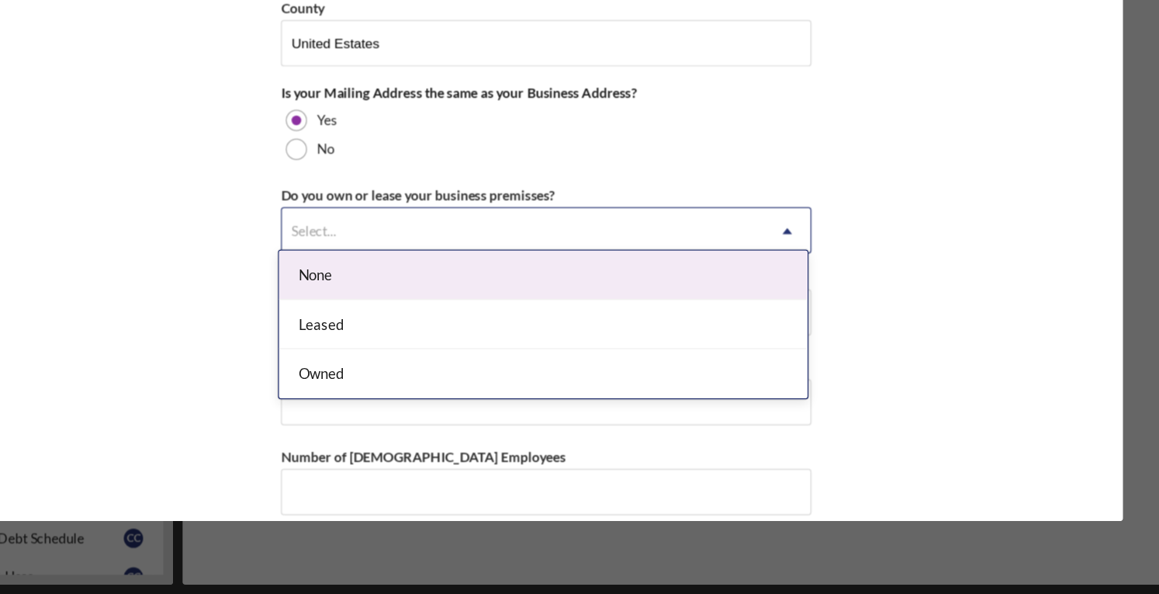
click at [450, 286] on div "Select..." at bounding box center [561, 302] width 388 height 36
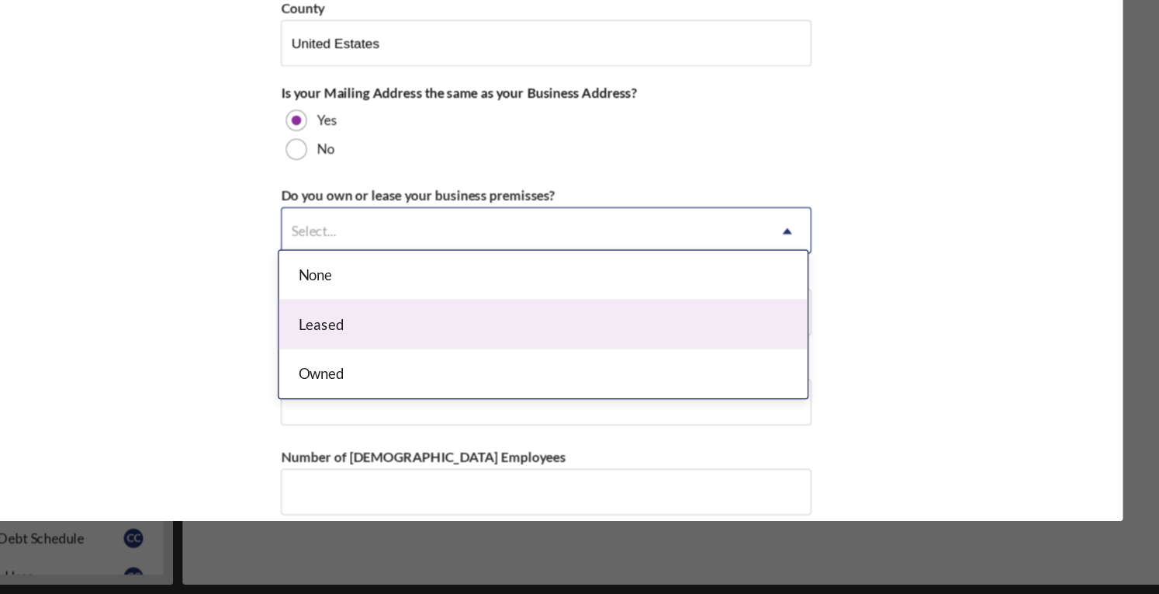
click at [438, 380] on div "Leased" at bounding box center [577, 377] width 425 height 40
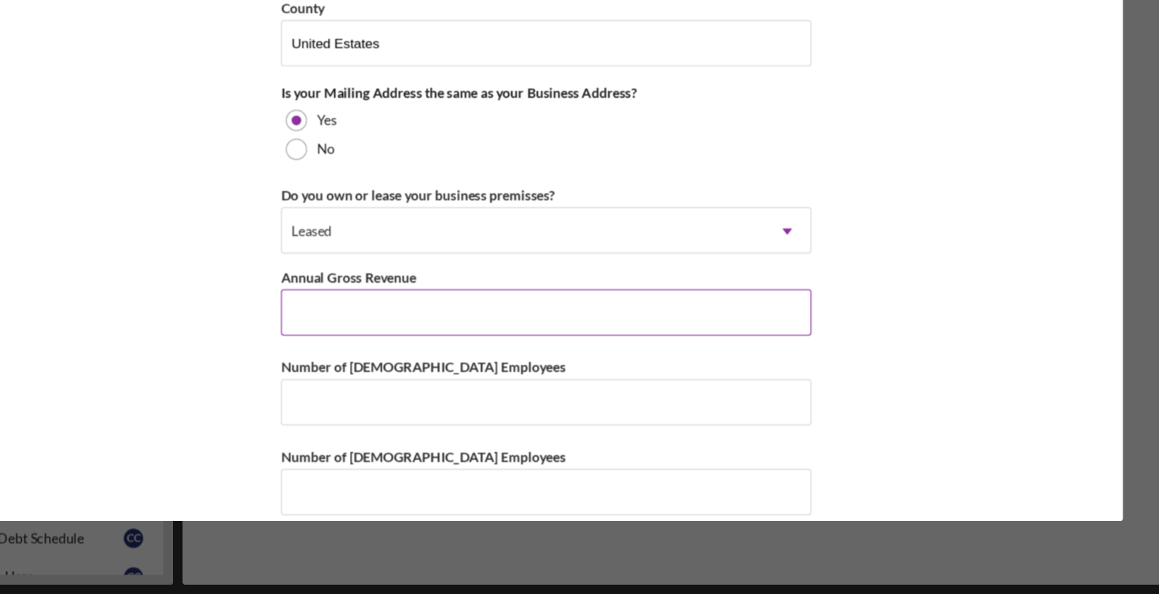
click at [435, 370] on input "Annual Gross Revenue" at bounding box center [579, 366] width 427 height 37
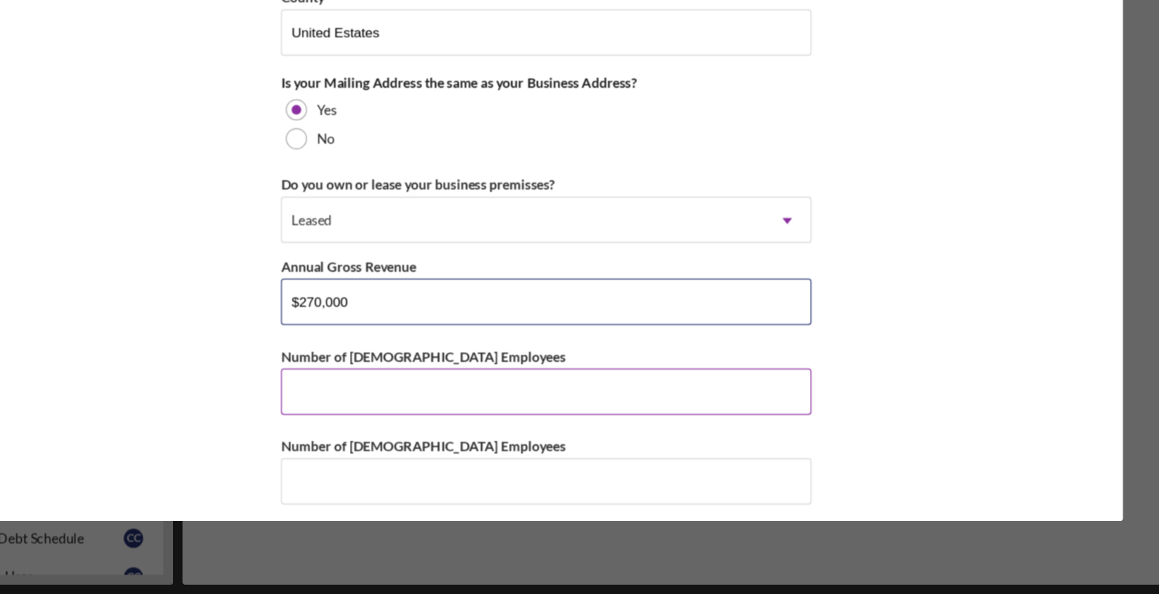
type input "$270,000"
click at [418, 419] on input "Number of [DEMOGRAPHIC_DATA] Employees" at bounding box center [579, 430] width 427 height 37
type input "4"
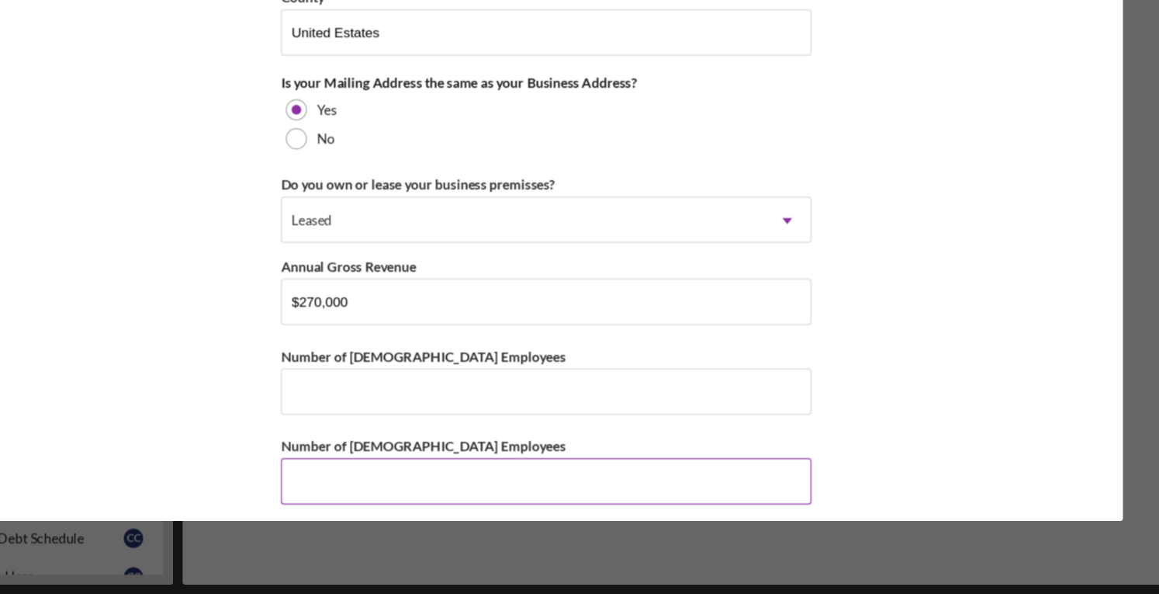
click at [411, 484] on input "Number of [DEMOGRAPHIC_DATA] Employees" at bounding box center [579, 502] width 427 height 37
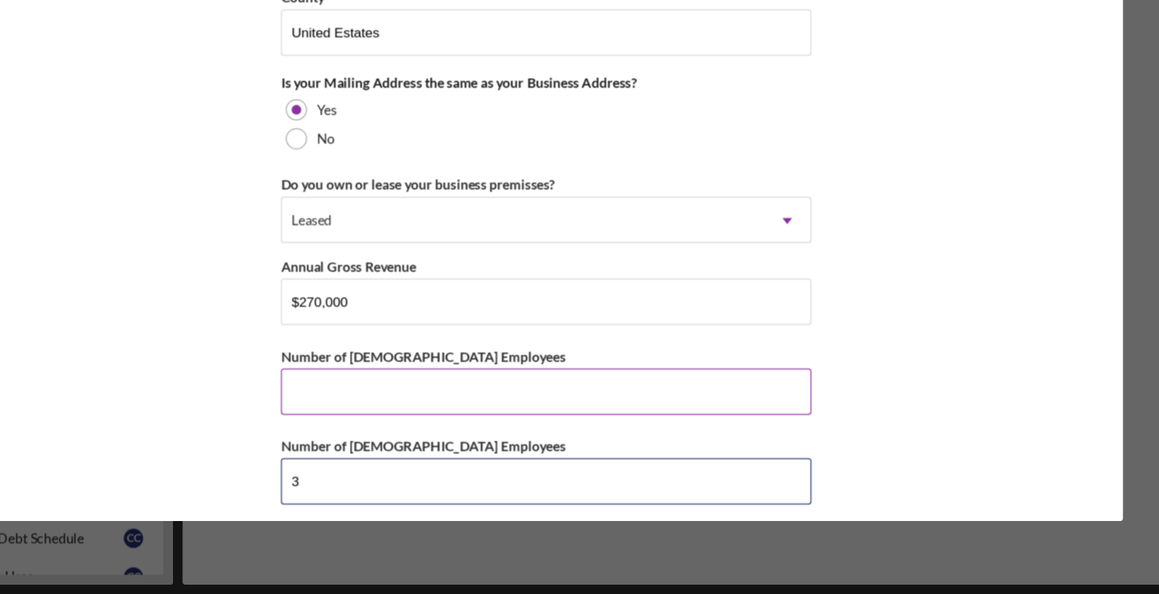
type input "3"
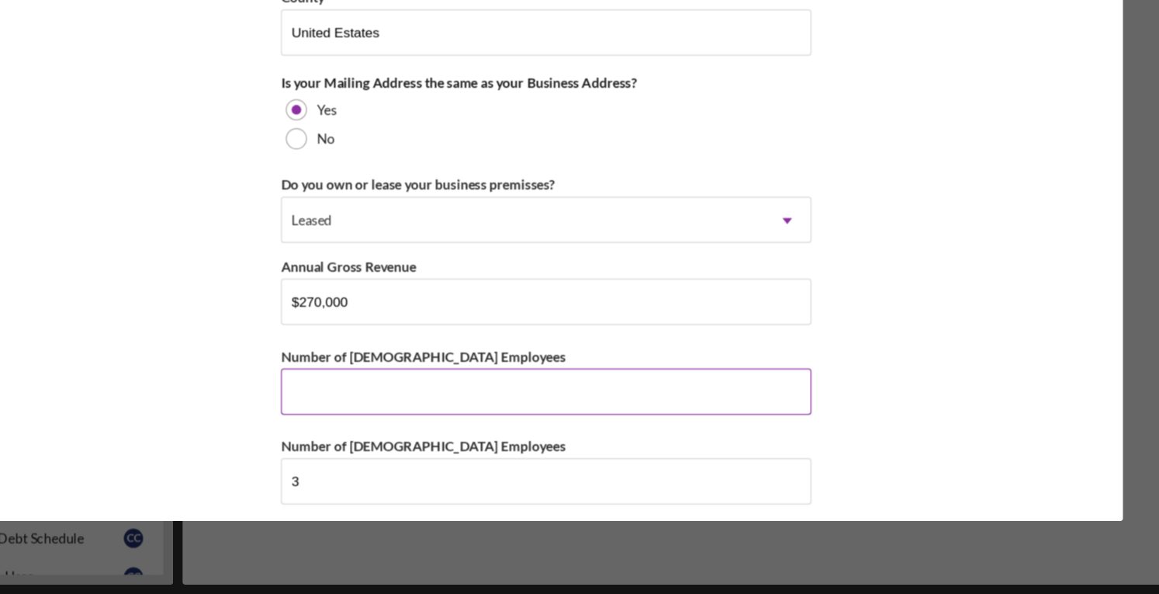
click at [424, 412] on input "Number of [DEMOGRAPHIC_DATA] Employees" at bounding box center [579, 430] width 427 height 37
type input "1"
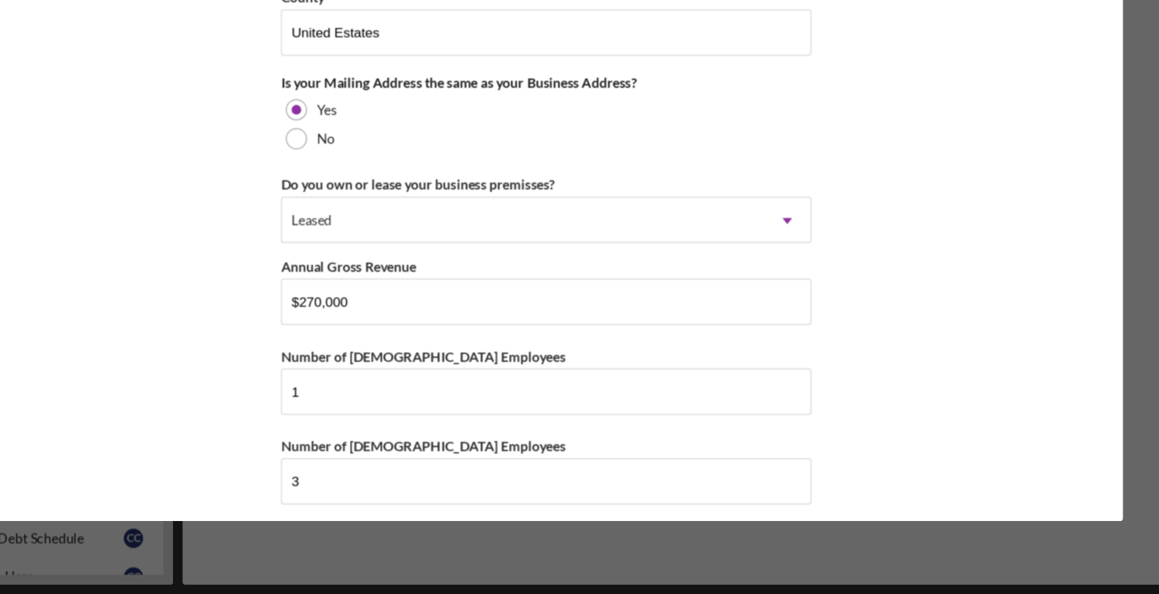
click at [328, 418] on div "Business Name Unlocked Coffee Roasters DBA Business Start Date [DATE] Legal Str…" at bounding box center [579, 317] width 927 height 436
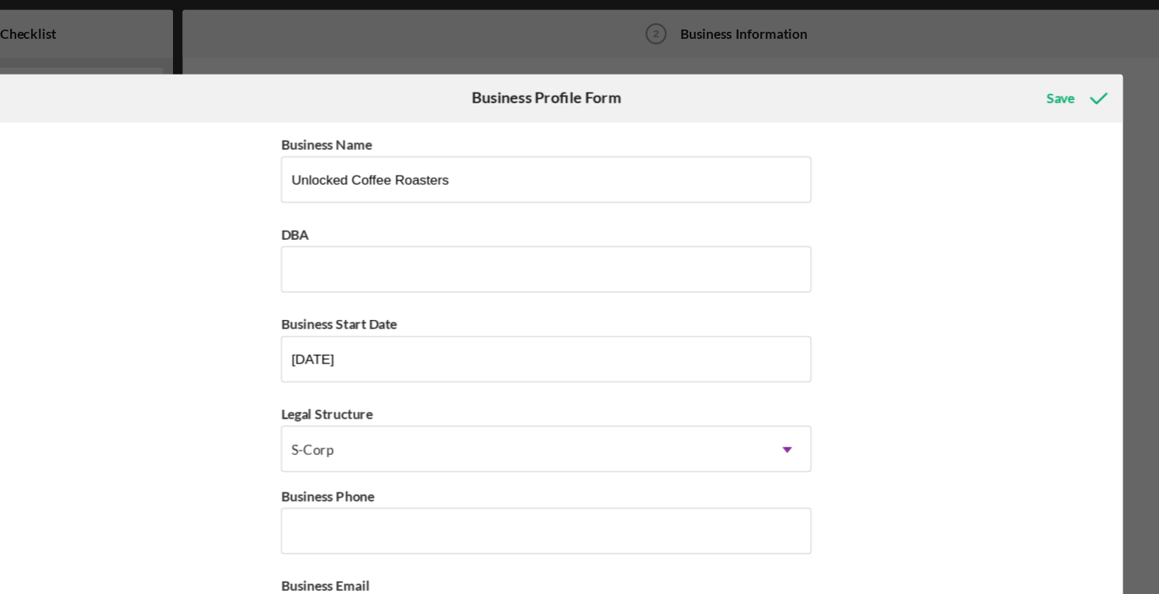
scroll to position [42, 0]
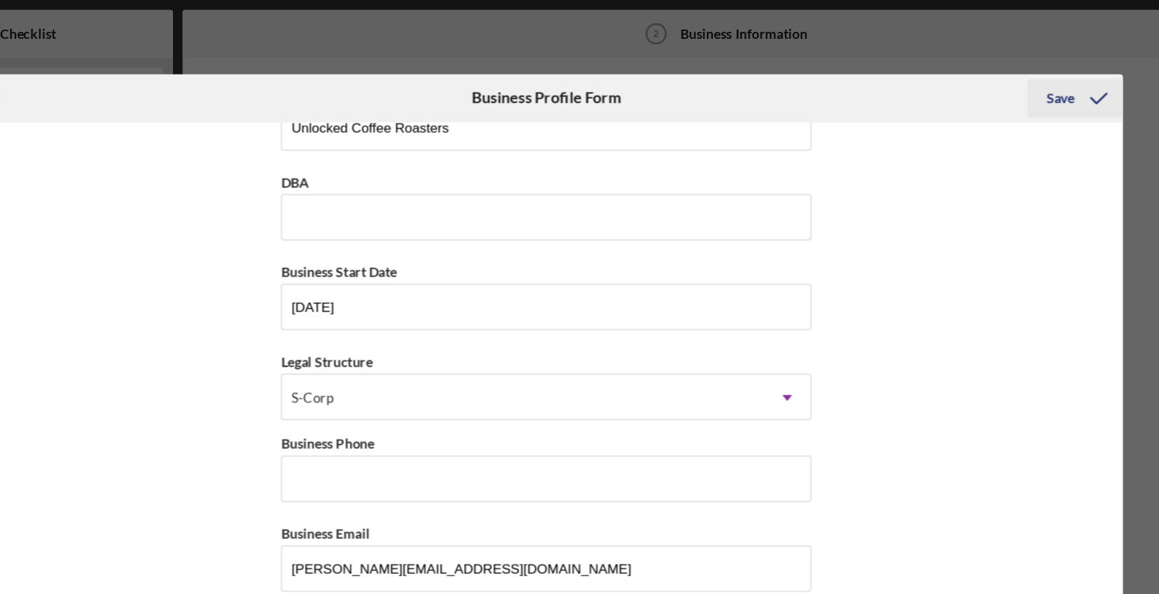
click at [990, 82] on div "Save" at bounding box center [993, 79] width 23 height 31
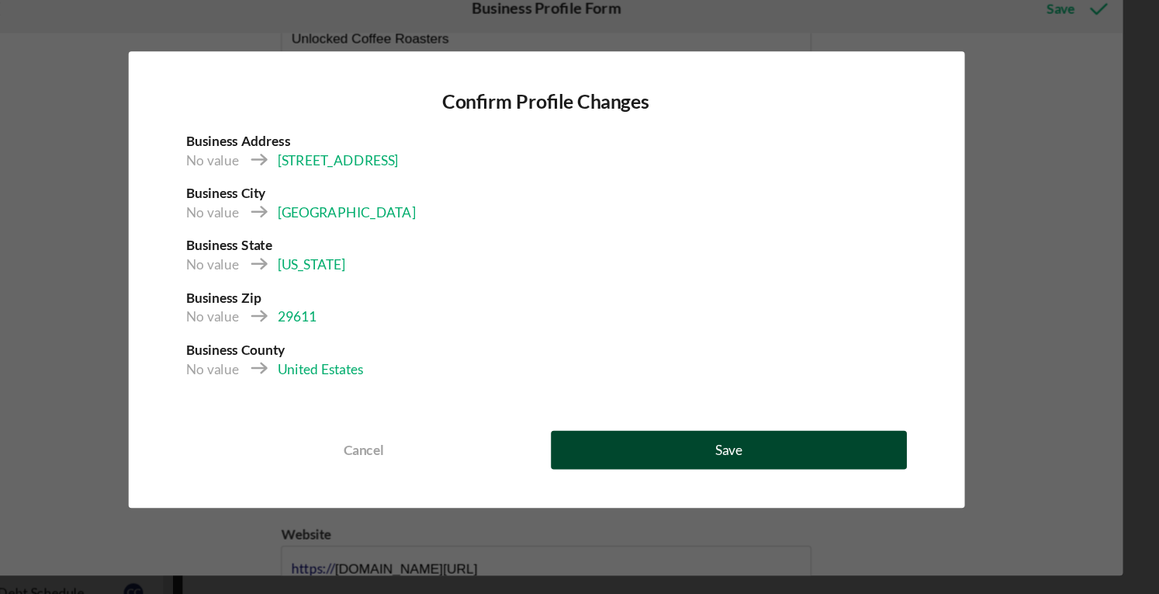
click at [767, 424] on button "Save" at bounding box center [727, 433] width 286 height 31
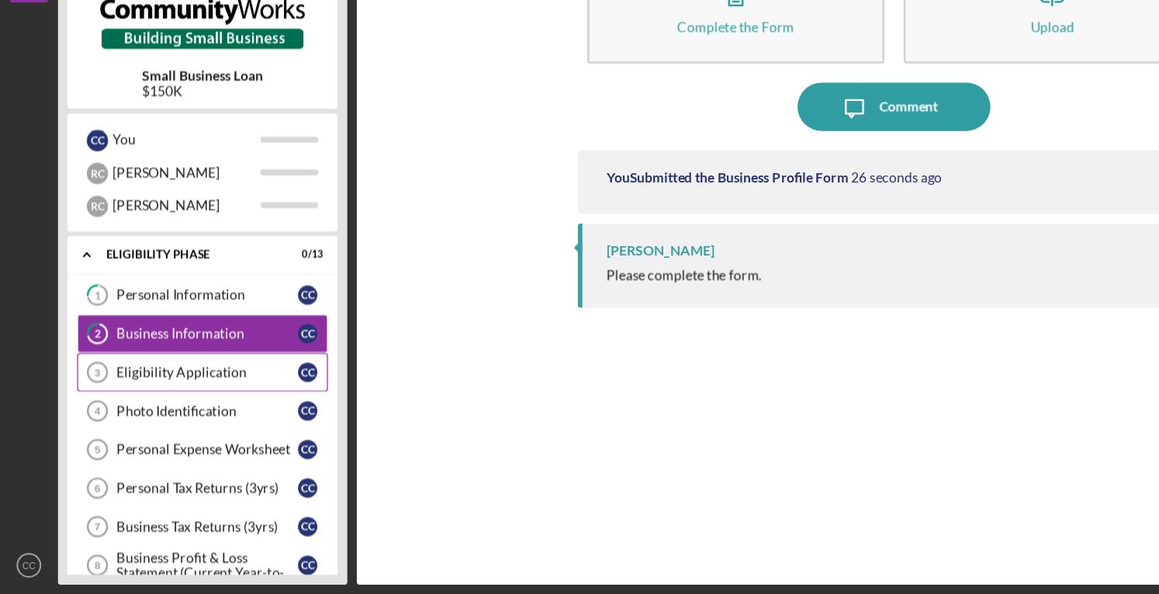
click at [172, 411] on div "Eligibility Application" at bounding box center [167, 415] width 146 height 12
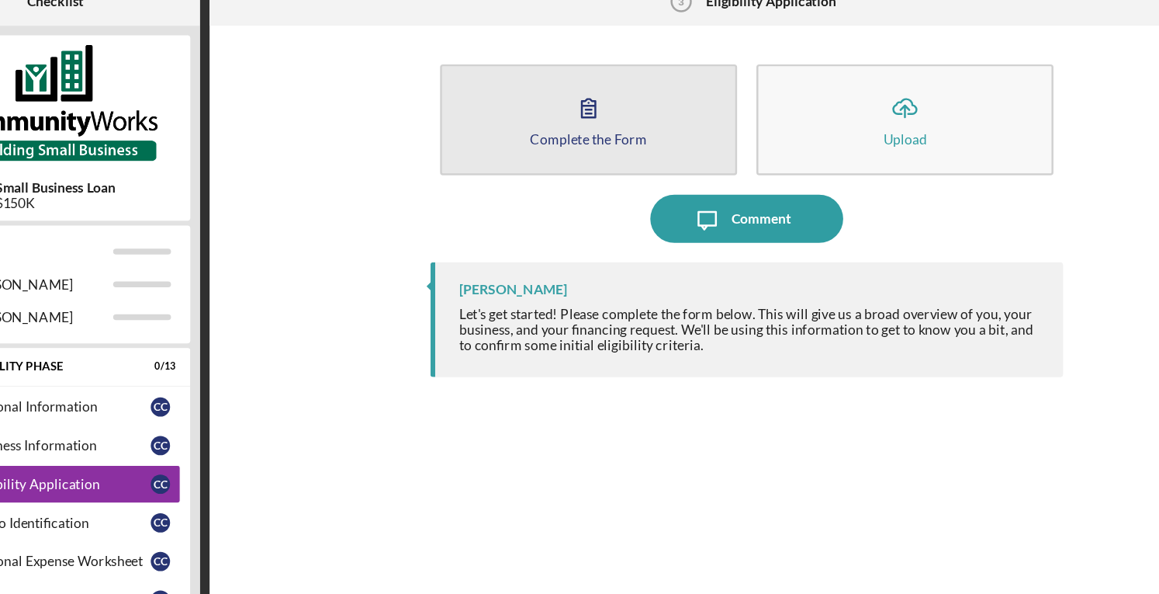
click at [634, 85] on button "Complete the Form Form" at bounding box center [592, 122] width 239 height 89
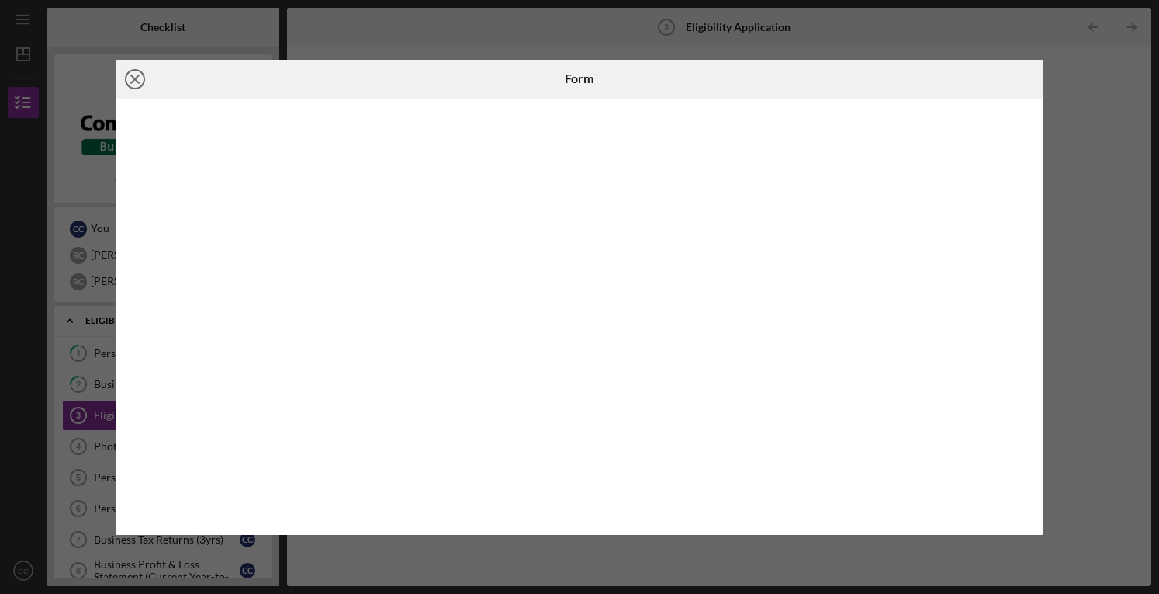
click at [135, 81] on icon "Icon/Close" at bounding box center [135, 79] width 39 height 39
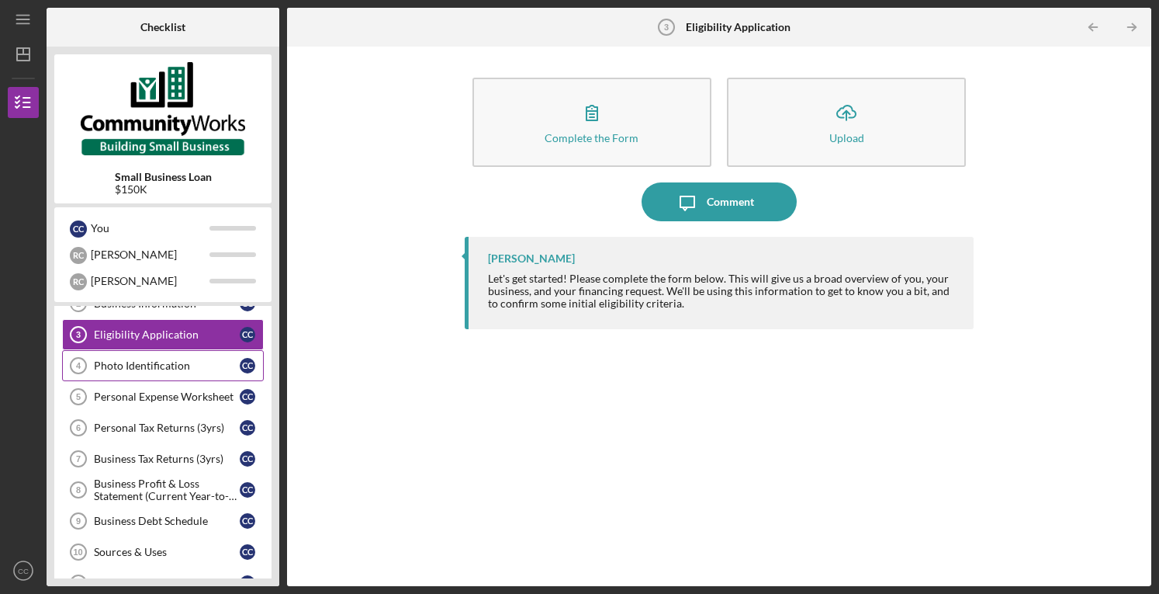
scroll to position [31, 0]
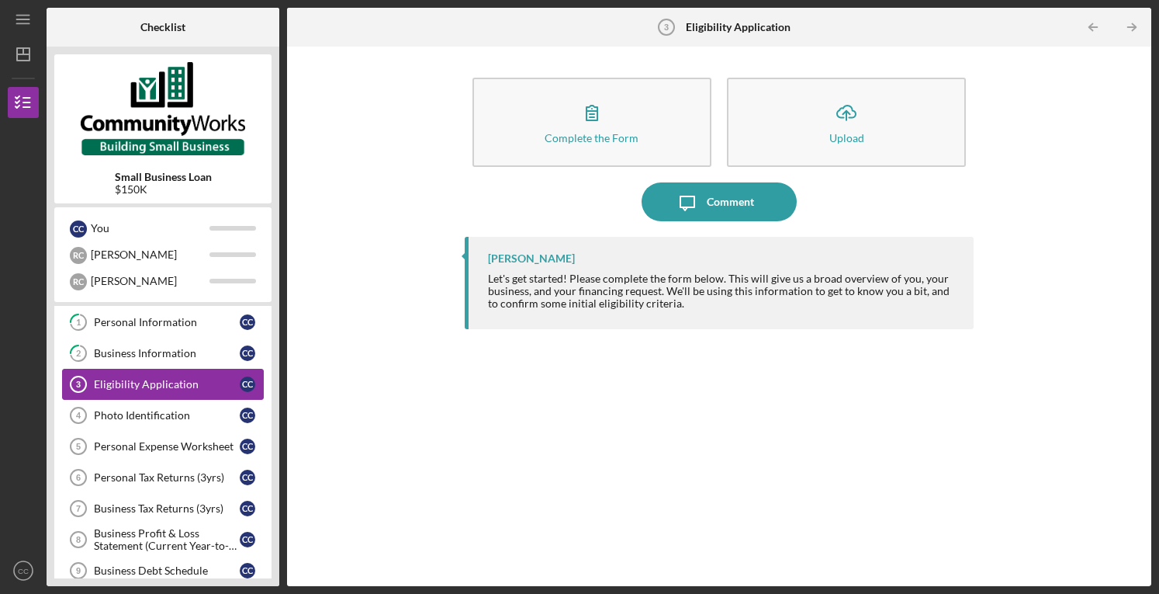
click at [154, 383] on div "Eligibility Application" at bounding box center [167, 384] width 146 height 12
